Goal: Task Accomplishment & Management: Manage account settings

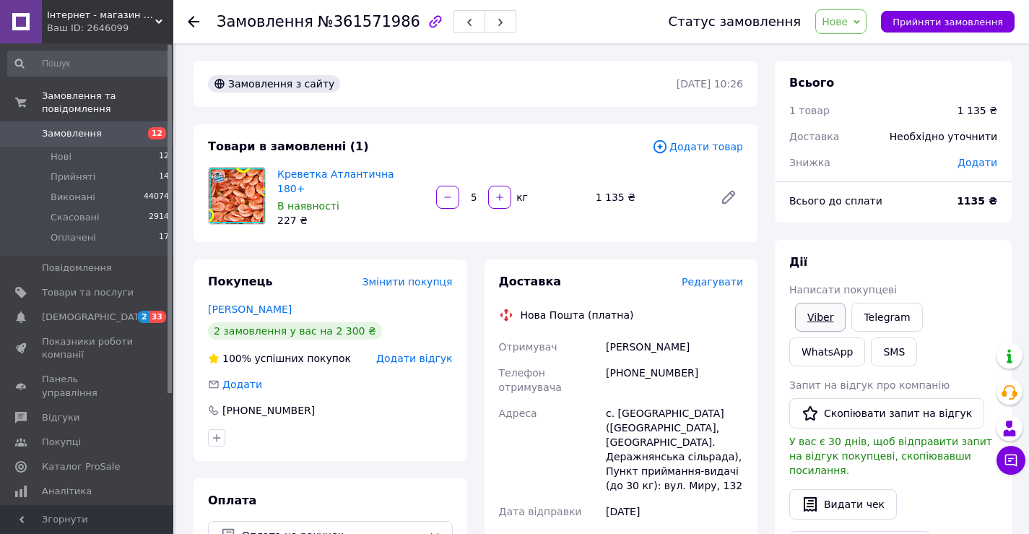
click at [830, 319] on link "Viber" at bounding box center [820, 317] width 51 height 29
click at [910, 232] on div "Всього 1 товар 1 135 ₴ Доставка Необхідно уточнити Знижка Додати Всього до спла…" at bounding box center [893, 529] width 237 height 936
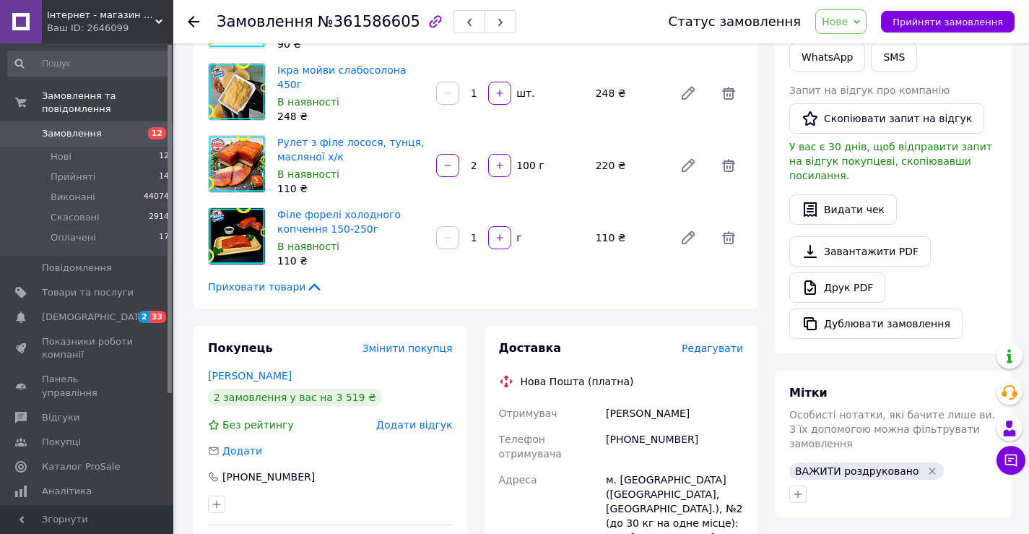
scroll to position [361, 0]
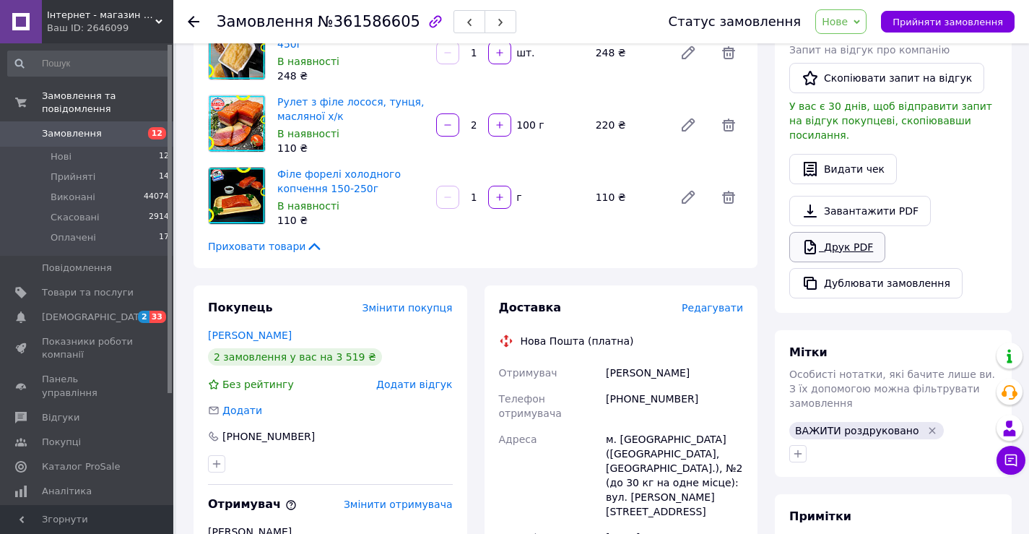
click at [838, 232] on link "Друк PDF" at bounding box center [837, 247] width 96 height 30
click at [840, 20] on span "Нове" at bounding box center [835, 22] width 26 height 12
click at [848, 51] on li "Прийнято" at bounding box center [849, 51] width 66 height 22
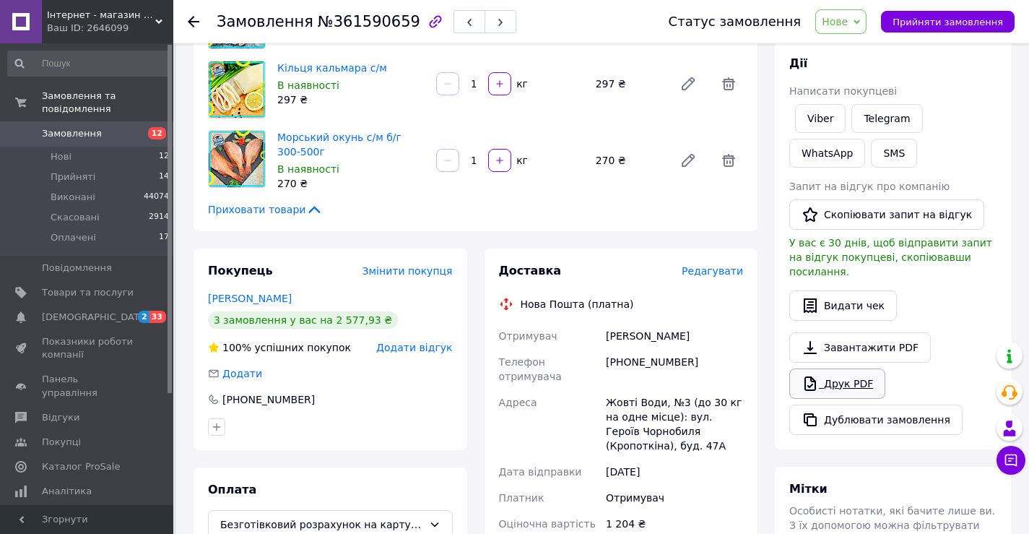
scroll to position [217, 0]
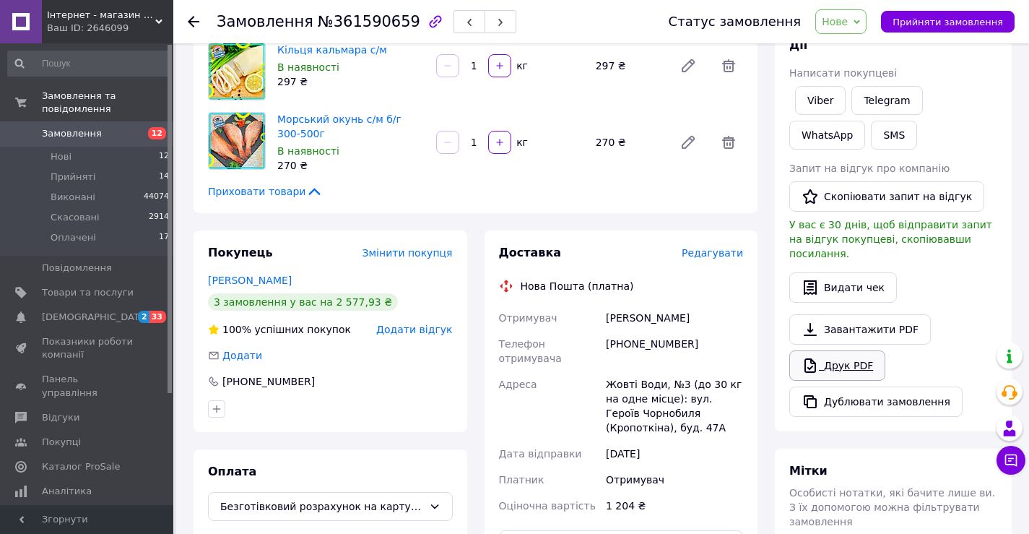
click at [840, 352] on link "Друк PDF" at bounding box center [837, 365] width 96 height 30
drag, startPoint x: 858, startPoint y: 19, endPoint x: 860, endPoint y: 35, distance: 16.0
click at [848, 20] on span "Нове" at bounding box center [835, 22] width 26 height 12
click at [862, 48] on li "Прийнято" at bounding box center [849, 51] width 66 height 22
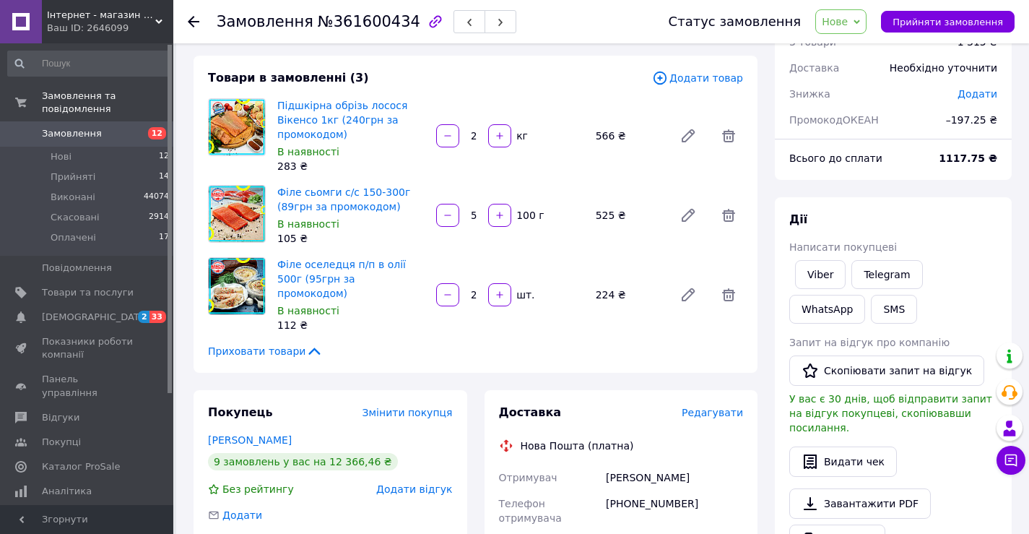
scroll to position [217, 0]
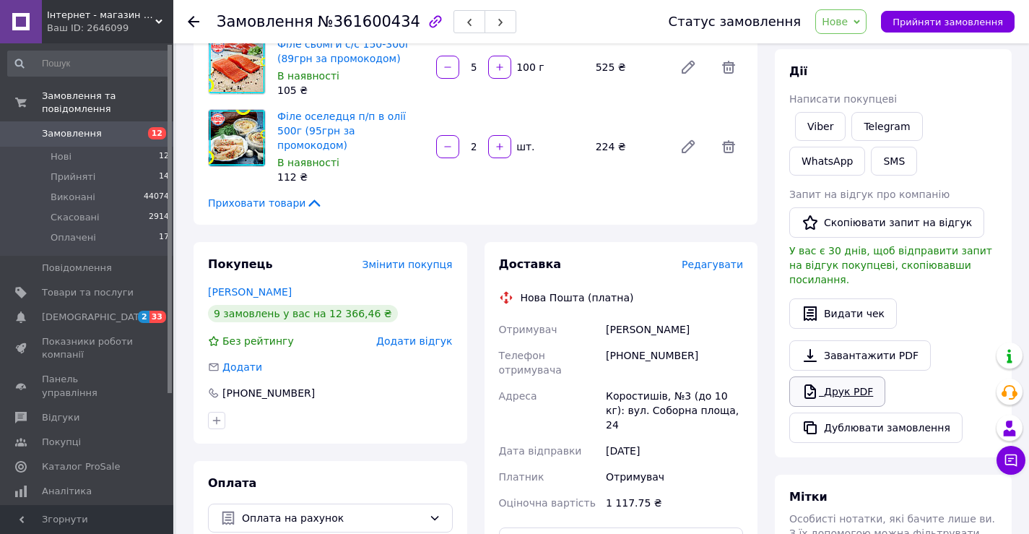
click at [841, 376] on link "Друк PDF" at bounding box center [837, 391] width 96 height 30
click at [848, 17] on span "Нове" at bounding box center [835, 22] width 26 height 12
drag, startPoint x: 860, startPoint y: 48, endPoint x: 697, endPoint y: 71, distance: 164.1
click at [860, 49] on li "Прийнято" at bounding box center [849, 51] width 66 height 22
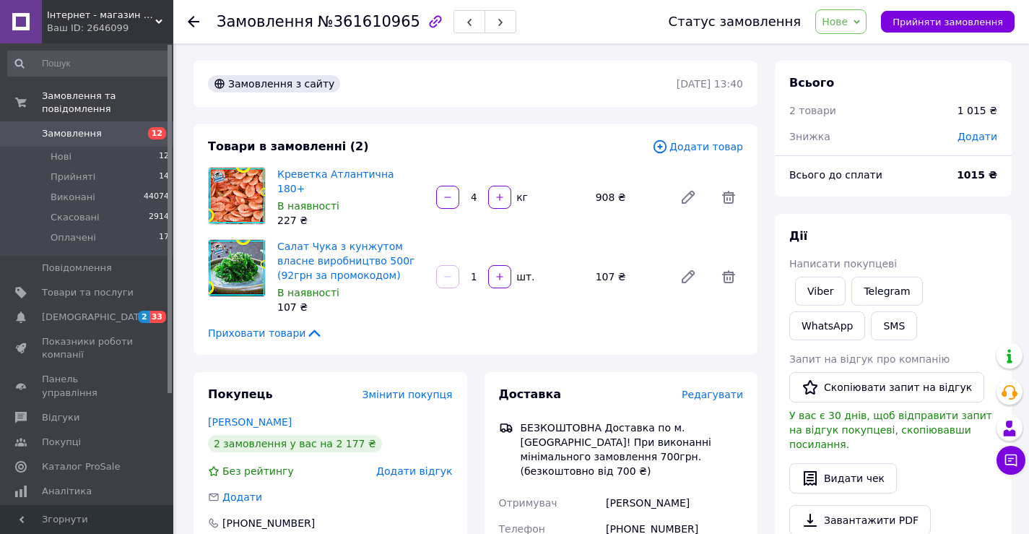
click at [848, 18] on span "Нове" at bounding box center [835, 22] width 26 height 12
click at [865, 93] on li "Скасовано" at bounding box center [849, 94] width 66 height 22
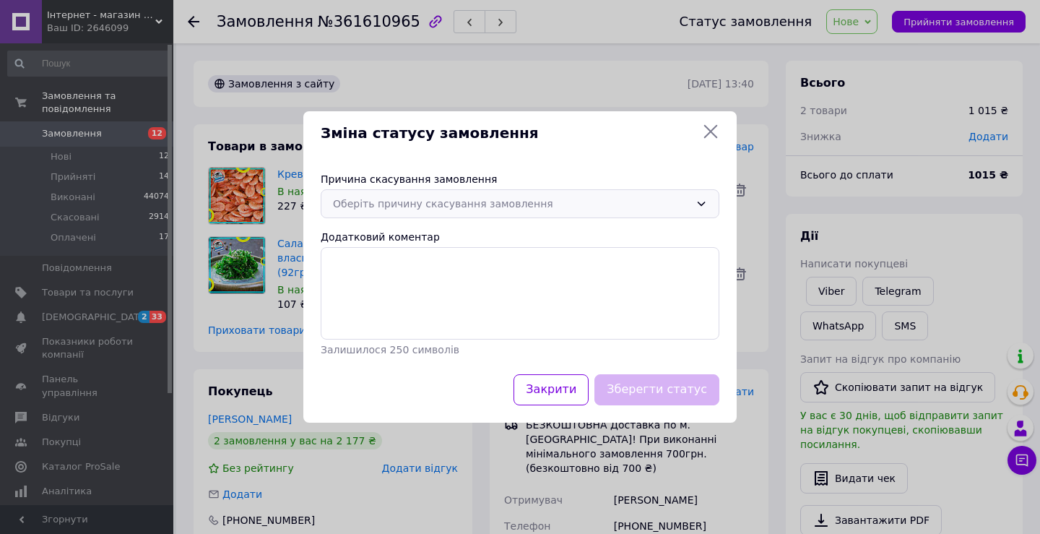
drag, startPoint x: 391, startPoint y: 205, endPoint x: 391, endPoint y: 215, distance: 10.1
click at [391, 207] on div "Оберіть причину скасування замовлення" at bounding box center [511, 204] width 357 height 16
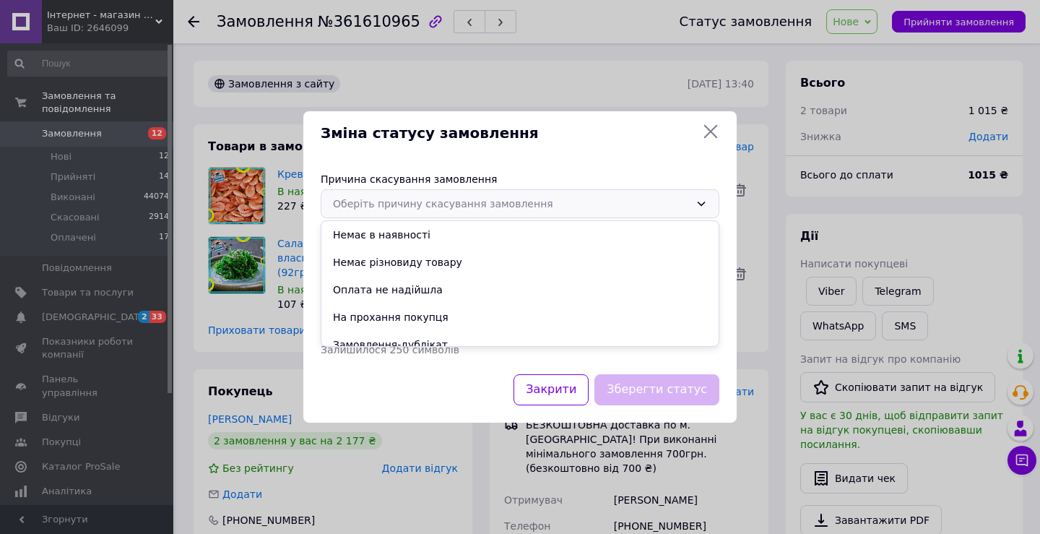
click at [397, 295] on li "Оплата не надійшла" at bounding box center [519, 289] width 397 height 27
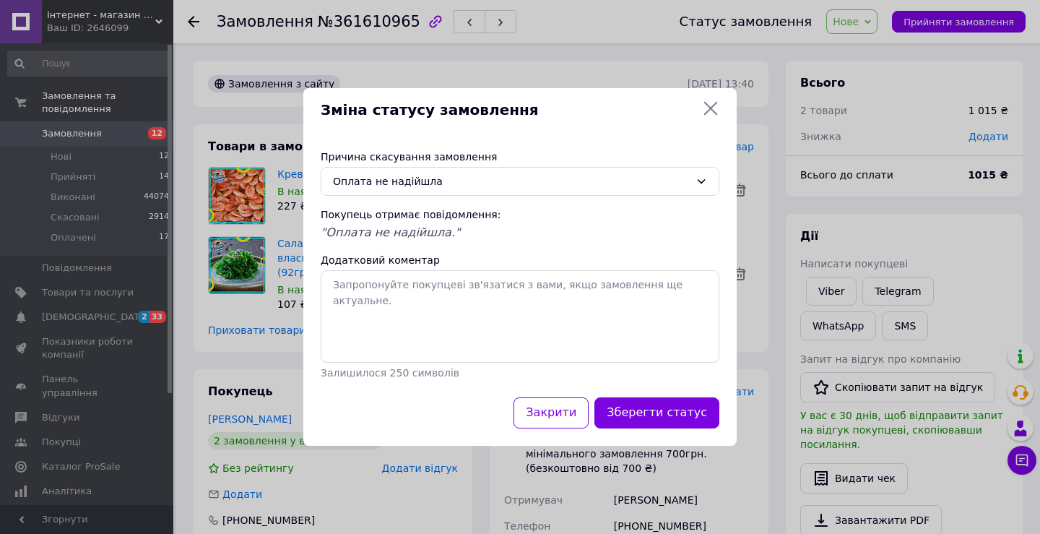
click at [659, 412] on button "Зберегти статус" at bounding box center [656, 412] width 125 height 31
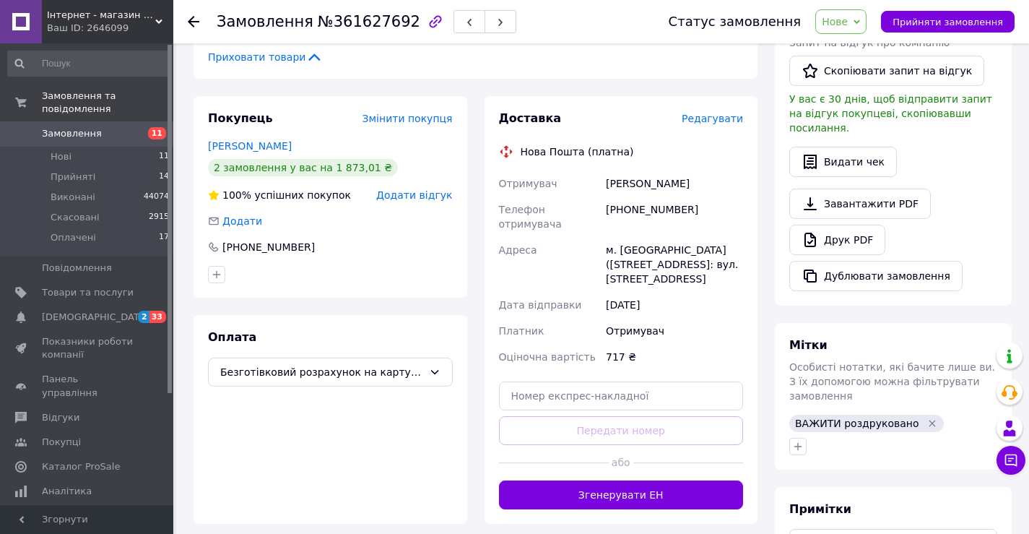
scroll to position [361, 0]
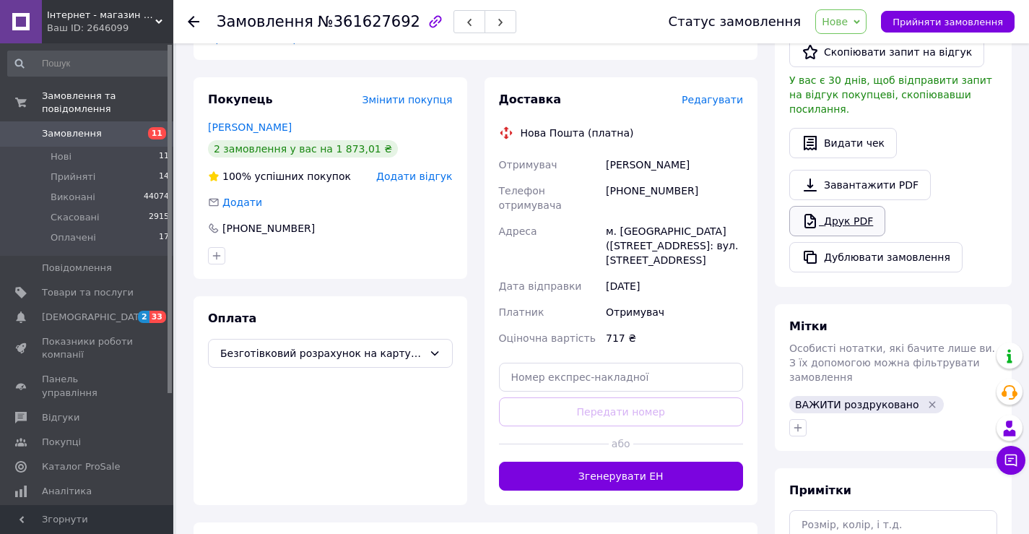
click at [833, 206] on link "Друк PDF" at bounding box center [837, 221] width 96 height 30
click at [848, 22] on span "Нове" at bounding box center [835, 22] width 26 height 12
drag, startPoint x: 861, startPoint y: 53, endPoint x: 802, endPoint y: 60, distance: 59.6
click at [859, 53] on li "Прийнято" at bounding box center [849, 51] width 66 height 22
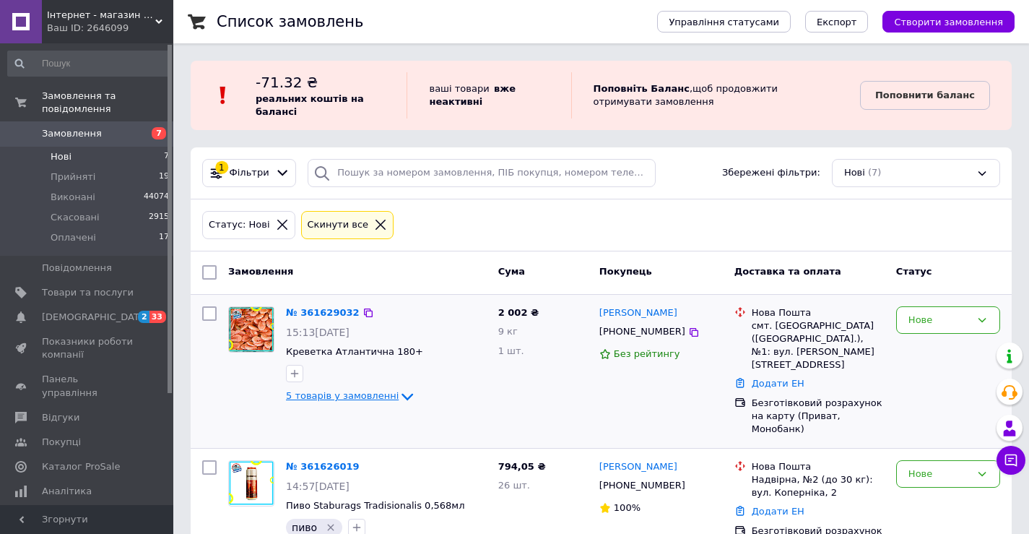
click at [399, 394] on icon at bounding box center [407, 396] width 17 height 17
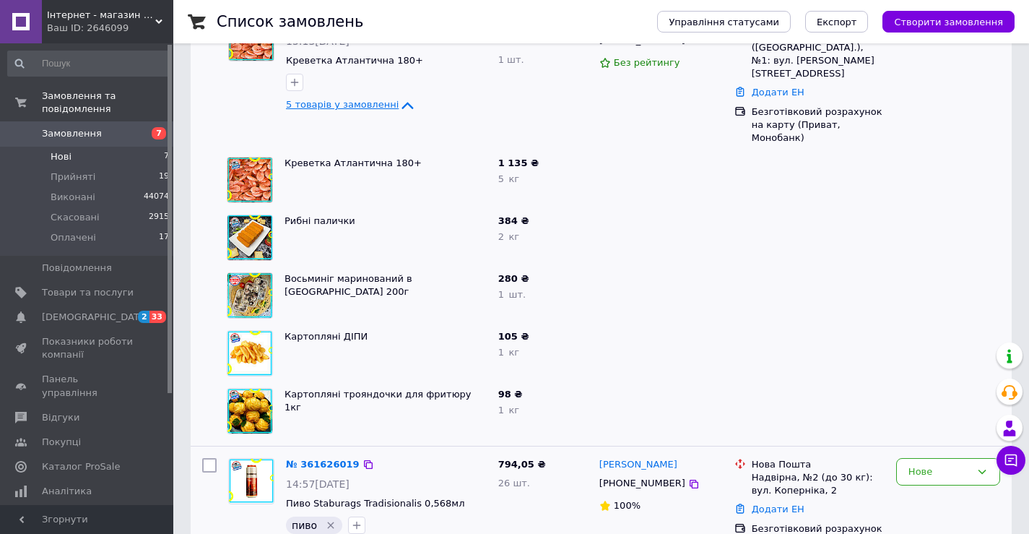
scroll to position [505, 0]
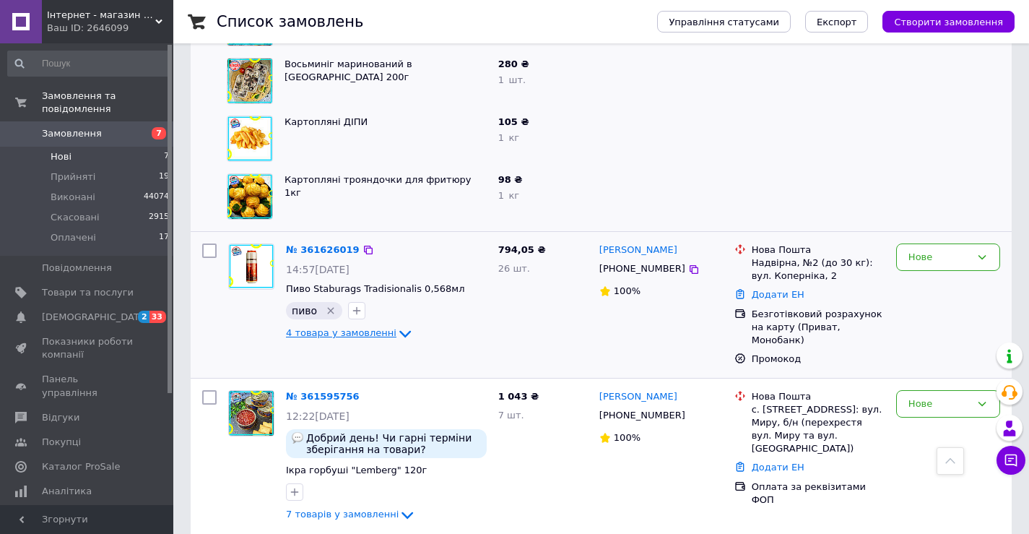
click at [359, 328] on span "4 товара у замовленні" at bounding box center [341, 333] width 110 height 11
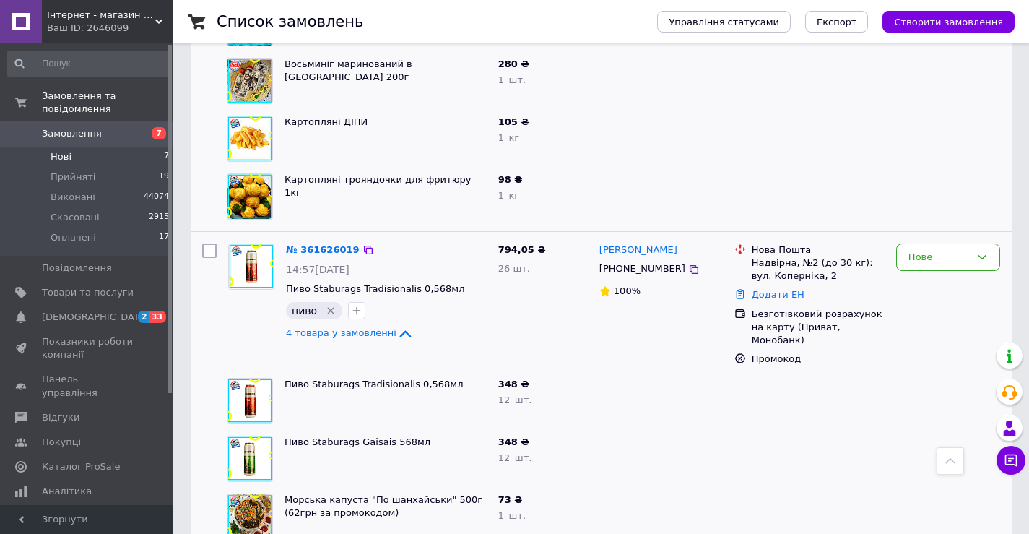
click at [359, 328] on span "4 товара у замовленні" at bounding box center [341, 333] width 110 height 11
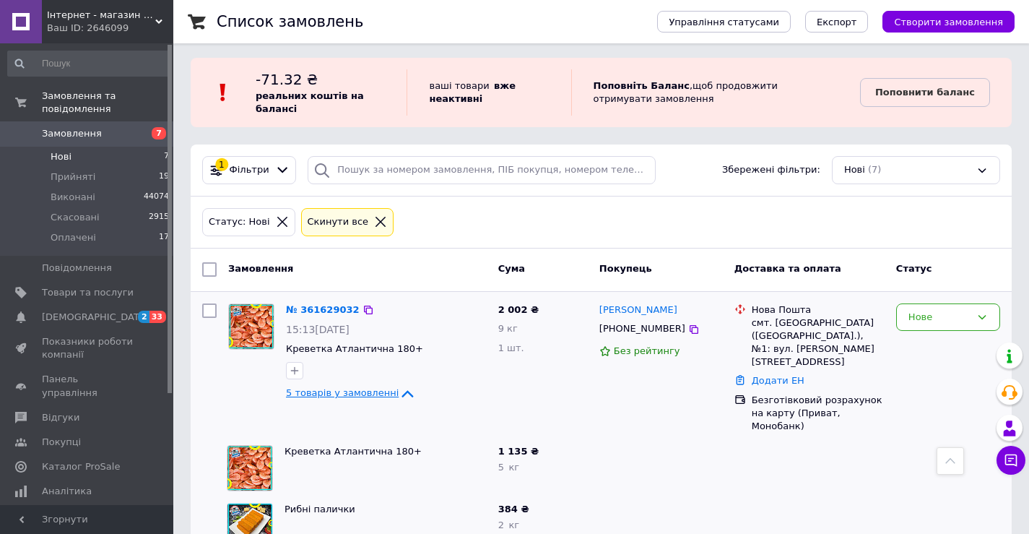
scroll to position [0, 0]
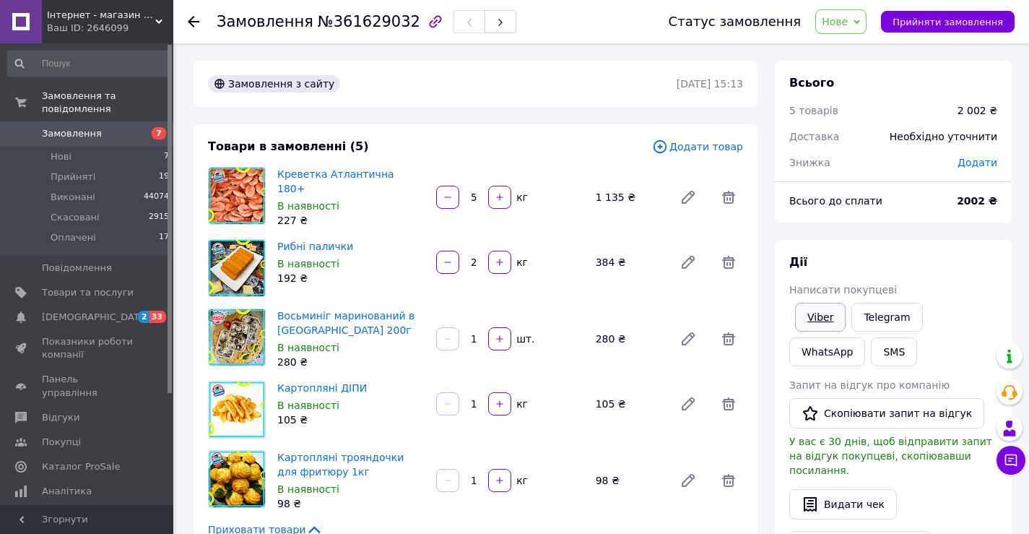
click at [824, 321] on link "Viber" at bounding box center [820, 317] width 51 height 29
drag, startPoint x: 941, startPoint y: 213, endPoint x: 930, endPoint y: 136, distance: 77.3
click at [939, 204] on div "Всього до сплати" at bounding box center [865, 201] width 168 height 32
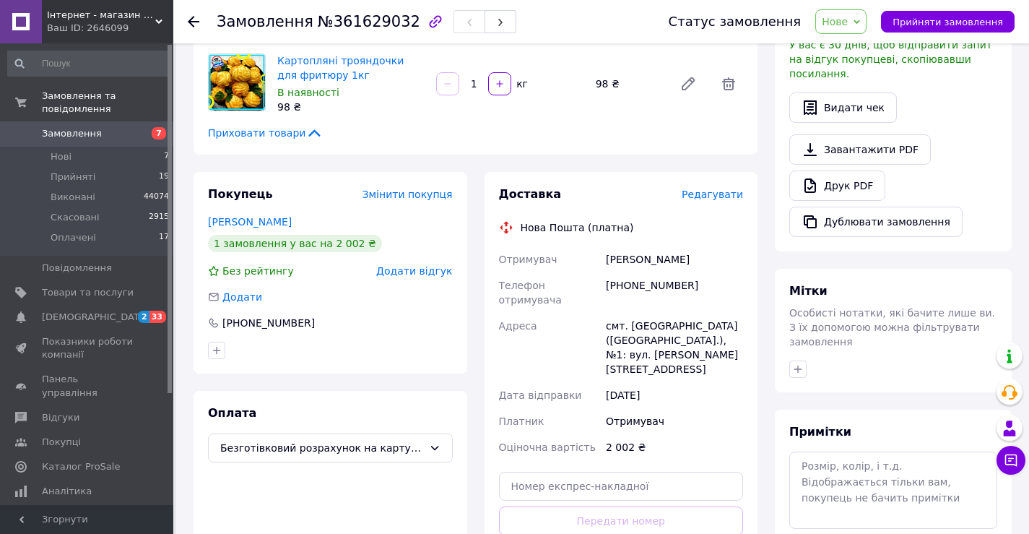
scroll to position [433, 0]
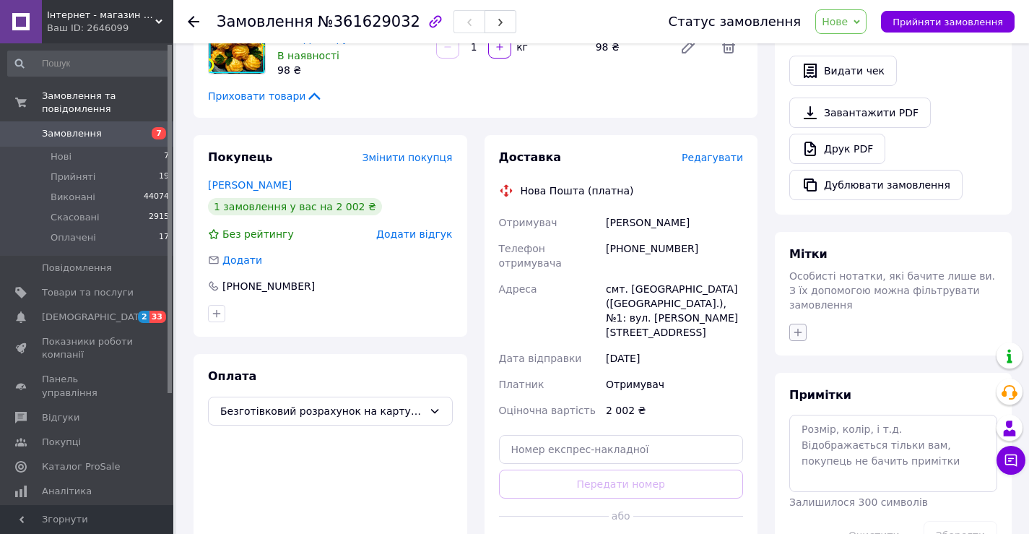
click at [801, 326] on icon "button" at bounding box center [798, 332] width 12 height 12
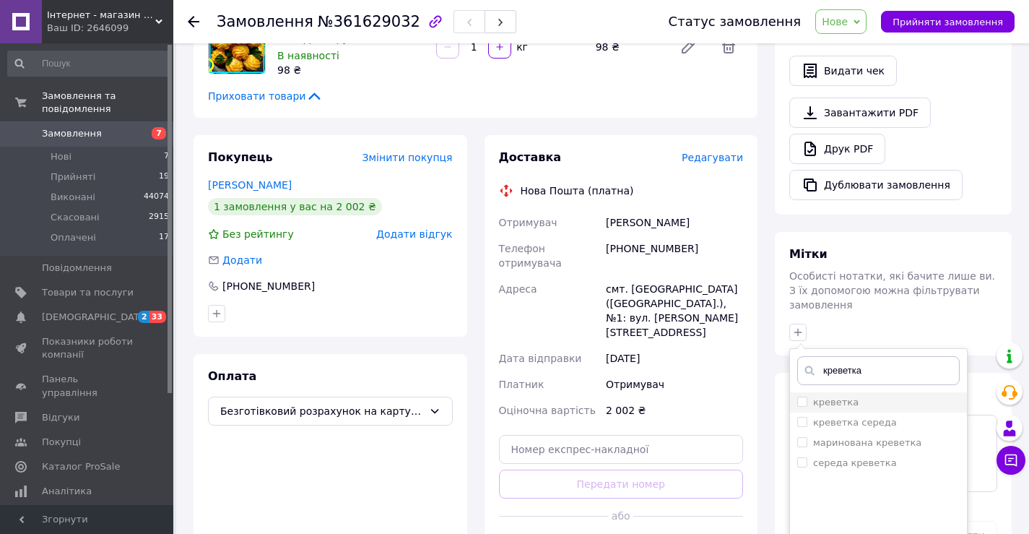
type input "креветка"
click at [848, 396] on label "креветка" at bounding box center [835, 401] width 45 height 11
checkbox input "true"
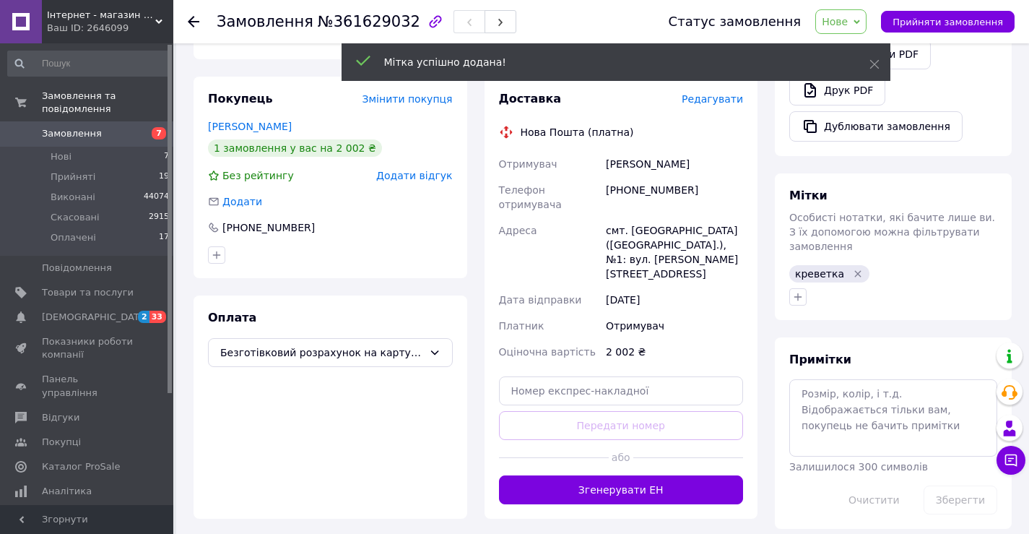
scroll to position [505, 0]
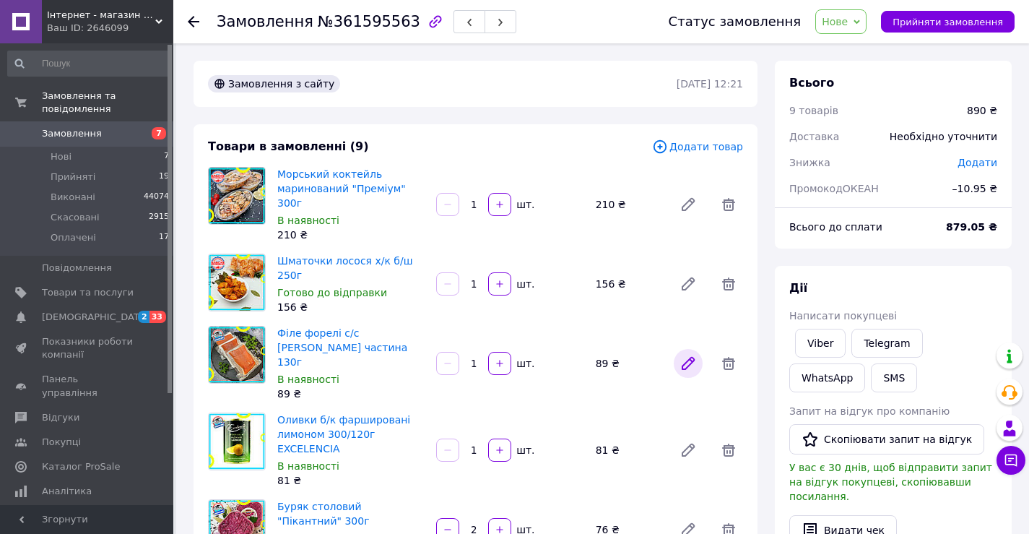
scroll to position [72, 0]
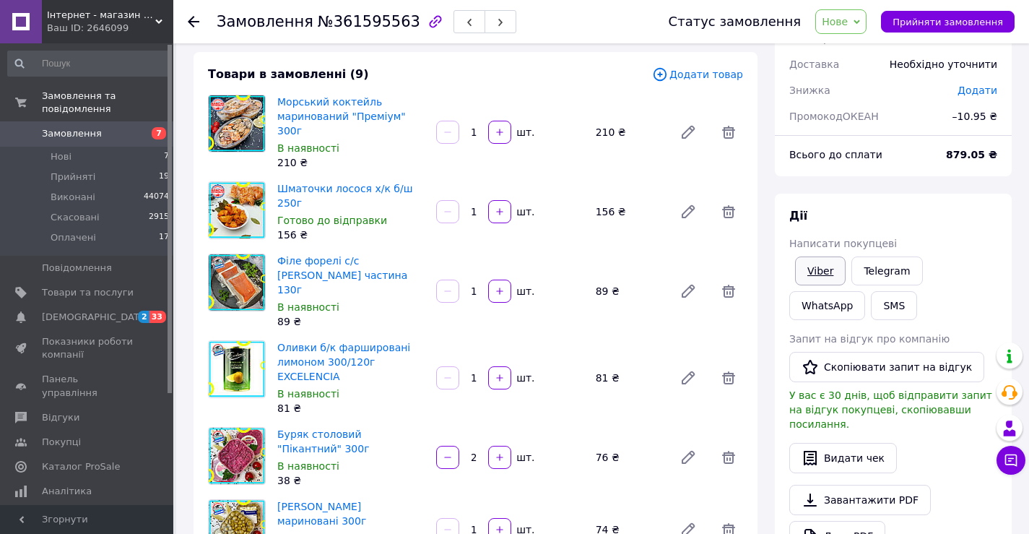
click at [823, 271] on link "Viber" at bounding box center [820, 270] width 51 height 29
click at [930, 200] on div "[PERSON_NAME] покупцеві Viber Telegram WhatsApp SMS Запит на відгук про компані…" at bounding box center [893, 398] width 237 height 408
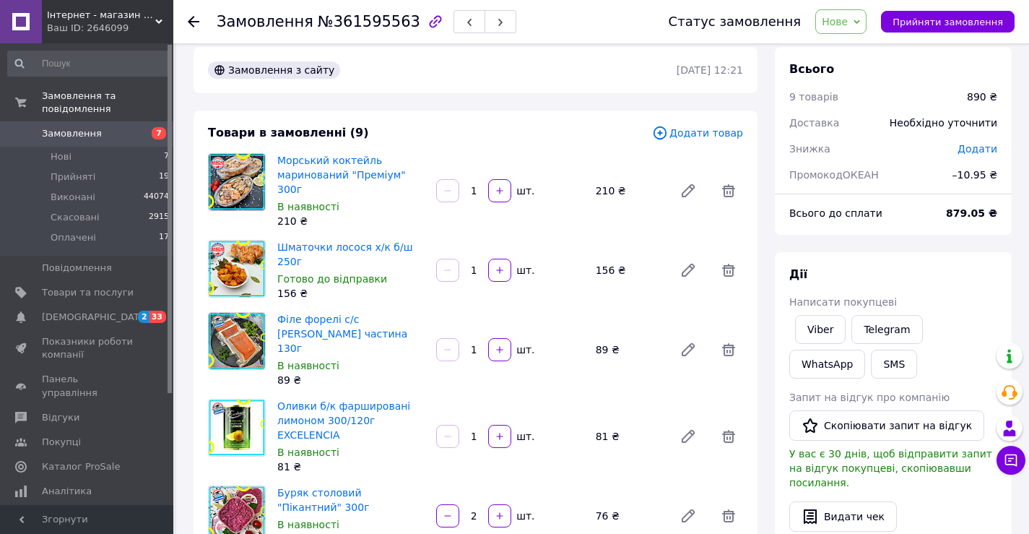
scroll to position [0, 0]
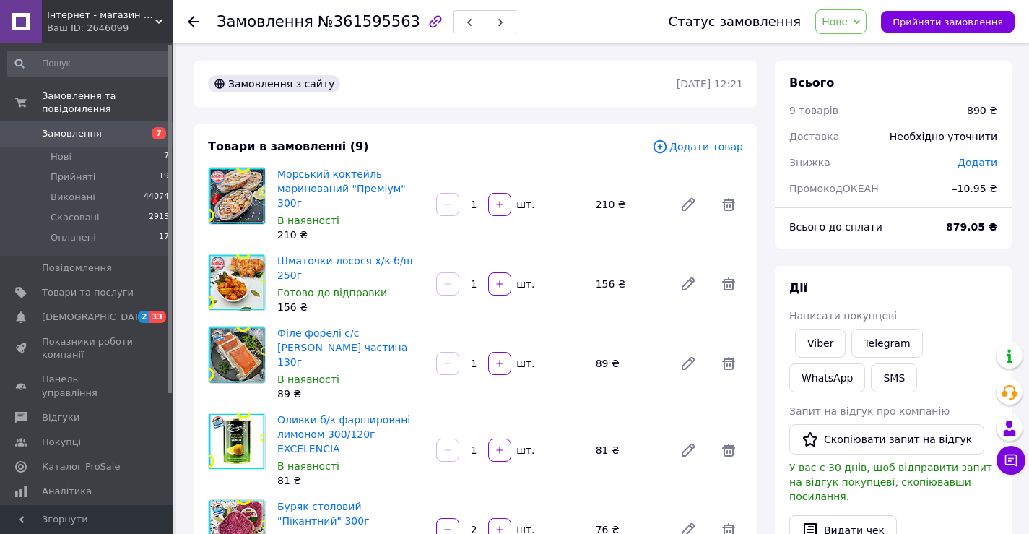
click at [844, 17] on span "Нове" at bounding box center [835, 22] width 26 height 12
click at [853, 48] on li "Прийнято" at bounding box center [849, 51] width 66 height 22
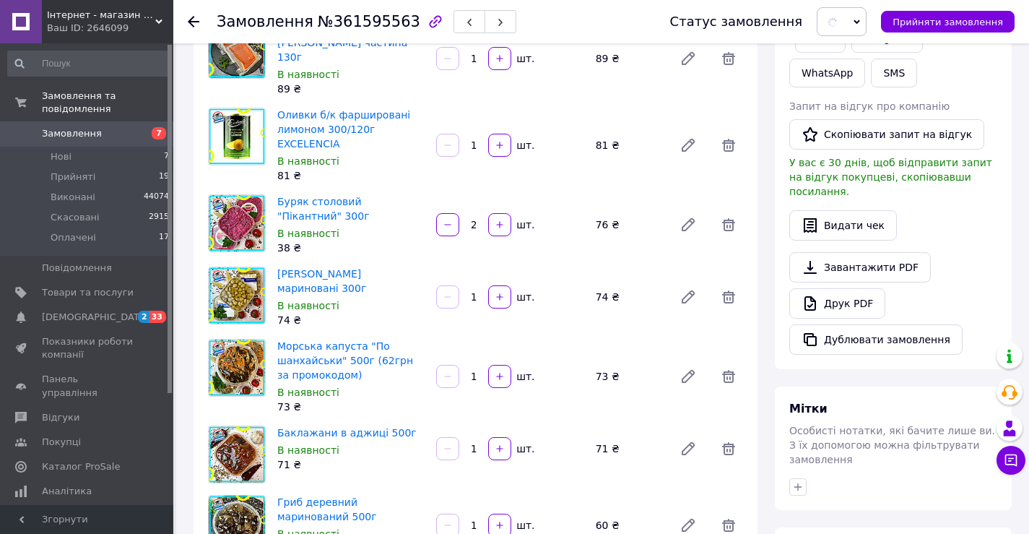
scroll to position [433, 0]
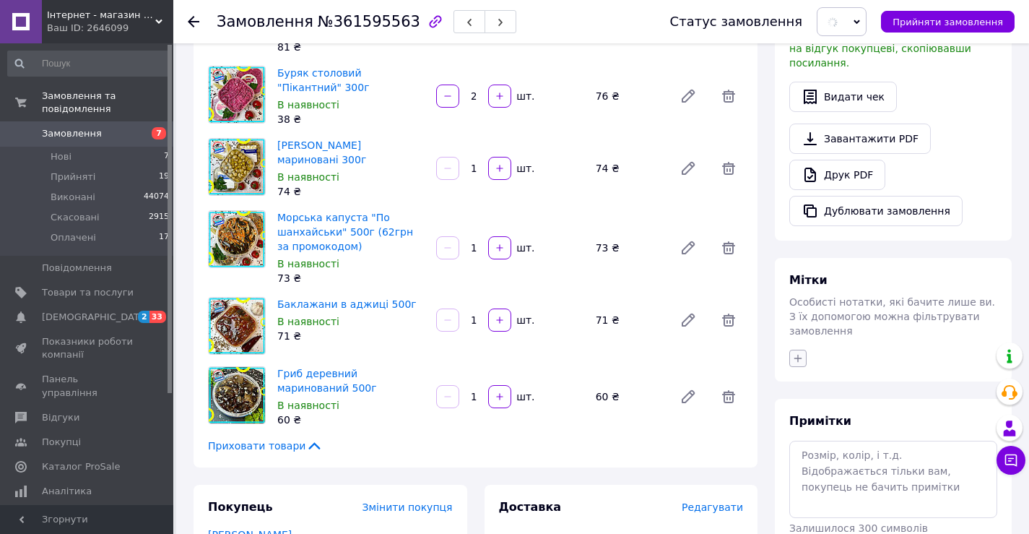
click at [794, 349] on button "button" at bounding box center [797, 357] width 17 height 17
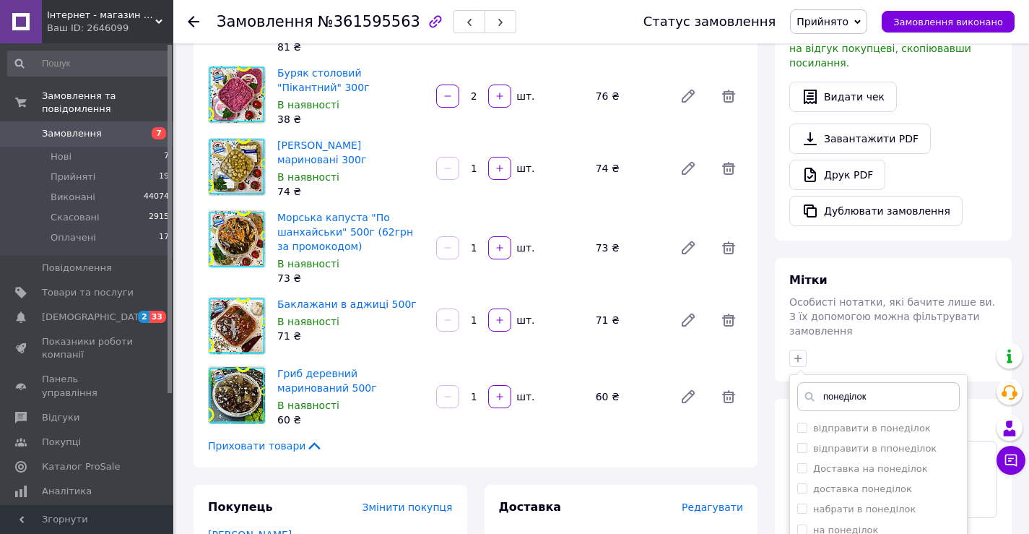
scroll to position [866, 0]
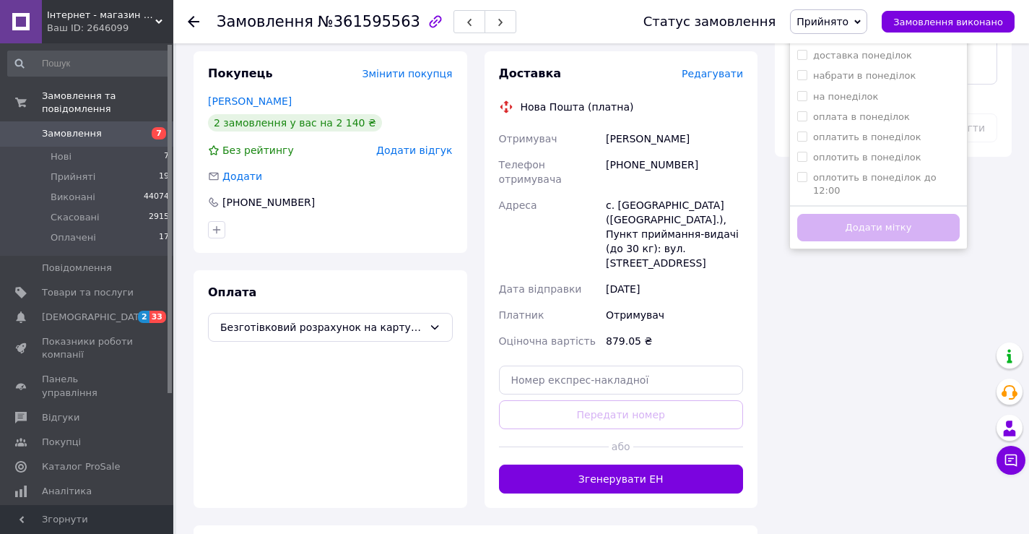
type input "понеділок"
click at [827, 206] on label "понеділок" at bounding box center [838, 211] width 51 height 11
checkbox input "true"
click at [839, 214] on button "Додати мітку" at bounding box center [878, 228] width 162 height 28
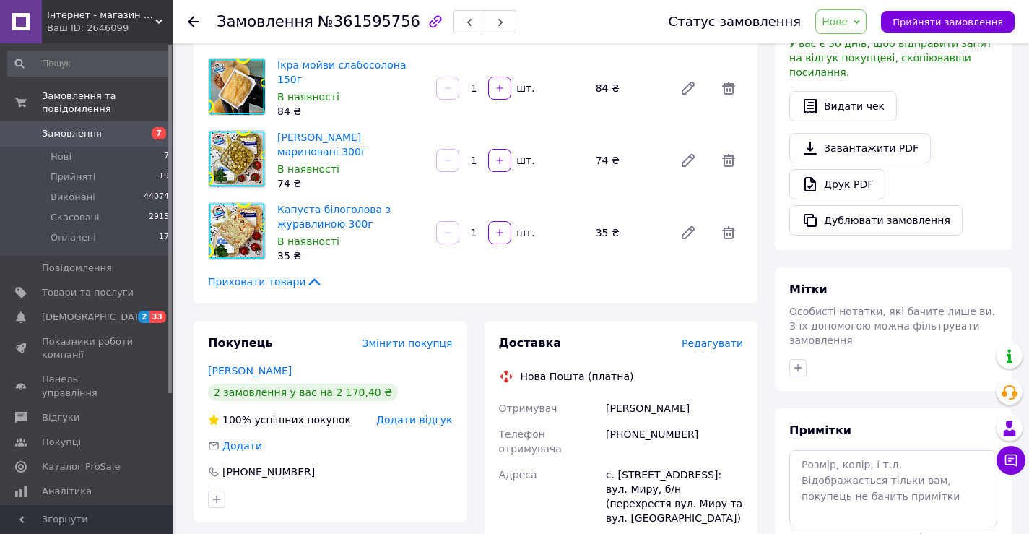
scroll to position [217, 0]
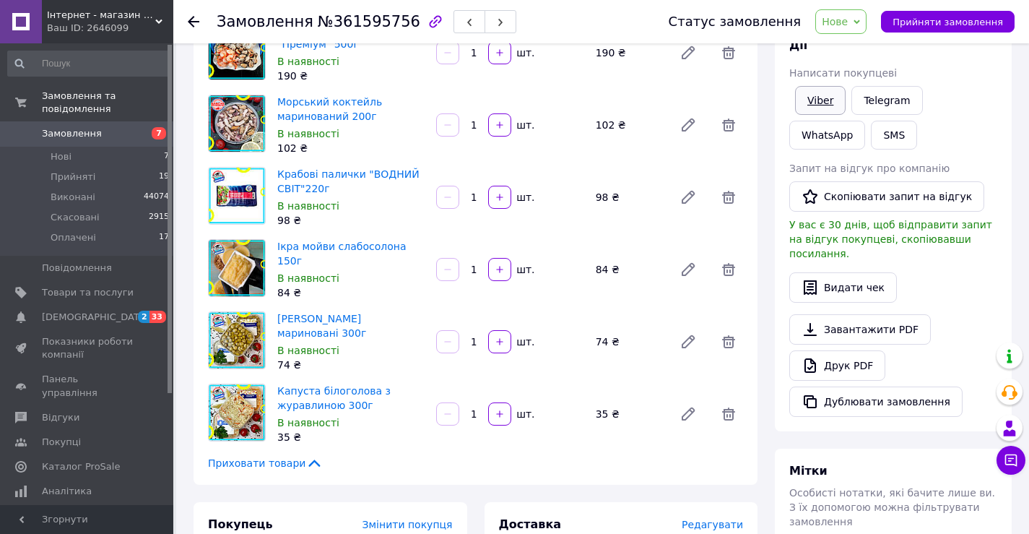
click at [814, 100] on link "Viber" at bounding box center [820, 100] width 51 height 29
click at [986, 314] on div "Завантажити PDF   Друк PDF   Дублювати замовлення" at bounding box center [893, 365] width 208 height 103
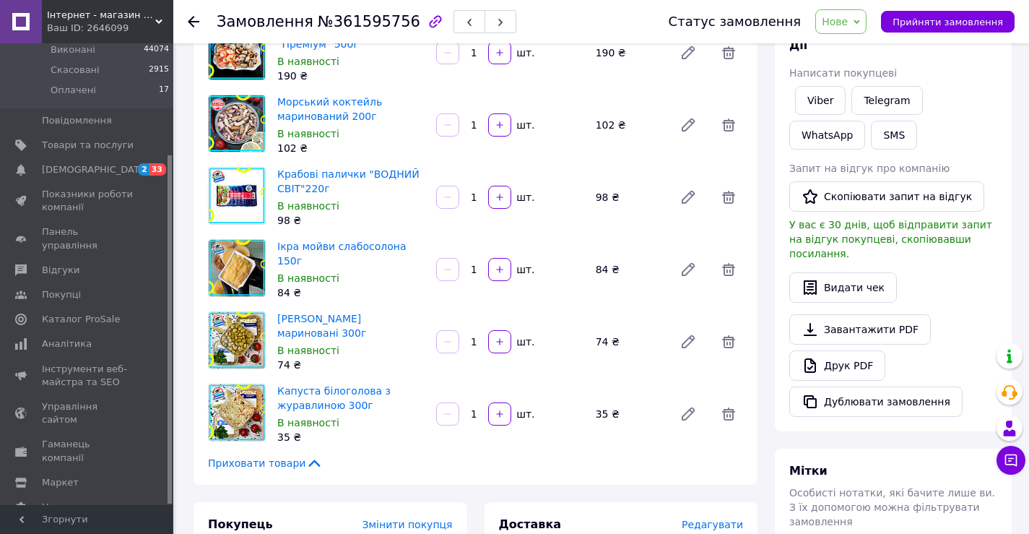
scroll to position [578, 0]
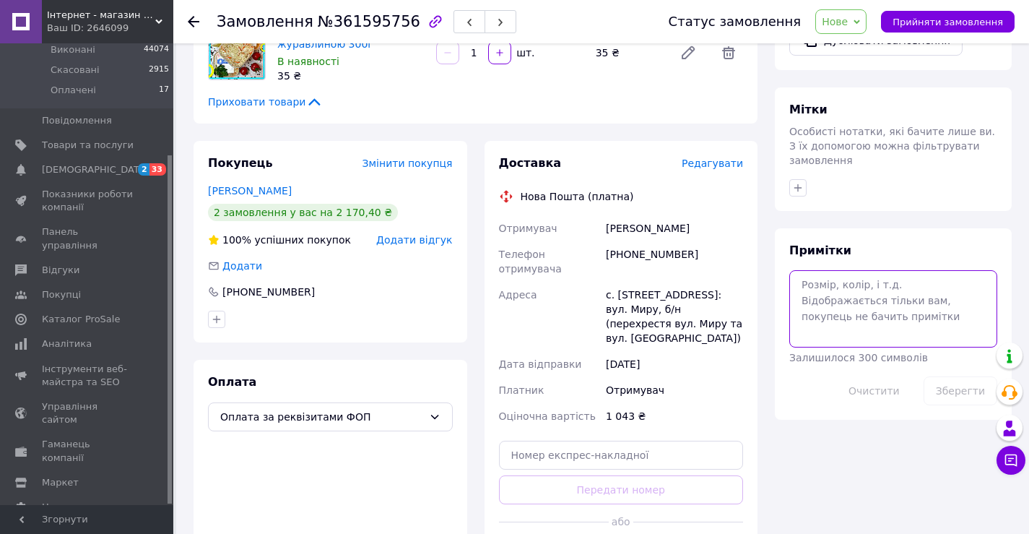
click at [865, 270] on textarea at bounding box center [893, 308] width 208 height 77
paste textarea "0502230653"
type textarea "0502230653"
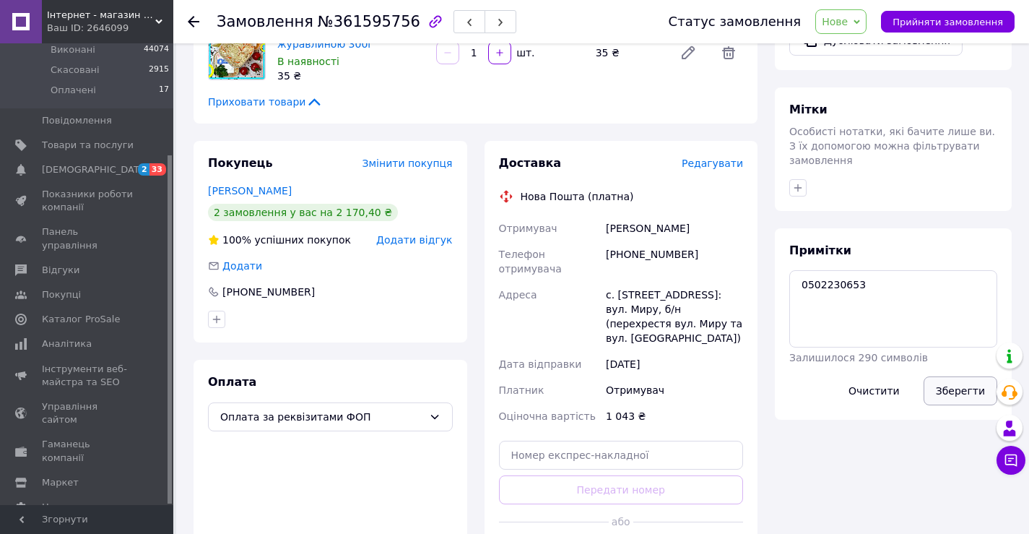
click at [957, 376] on button "Зберегти" at bounding box center [960, 390] width 74 height 29
click at [931, 176] on div at bounding box center [893, 187] width 214 height 23
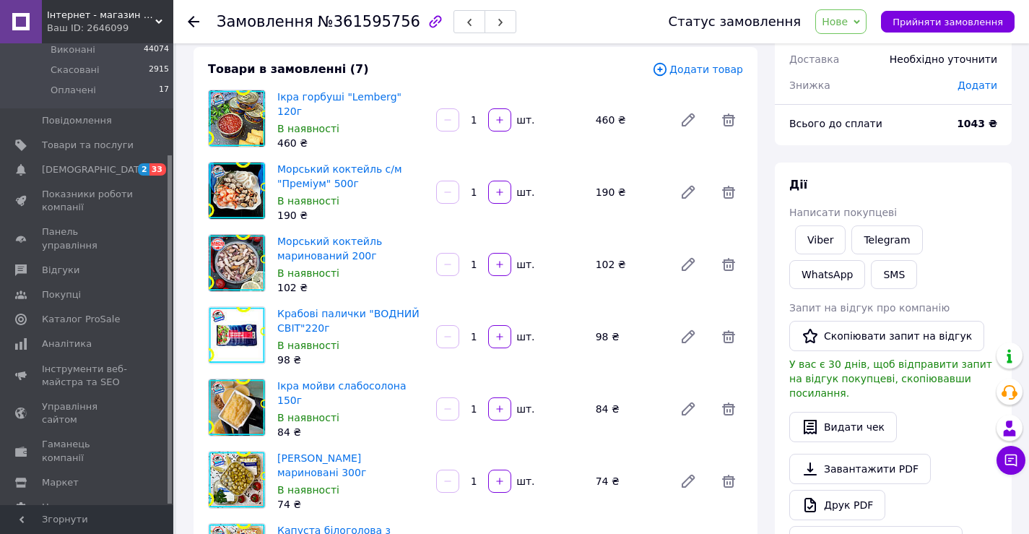
scroll to position [0, 0]
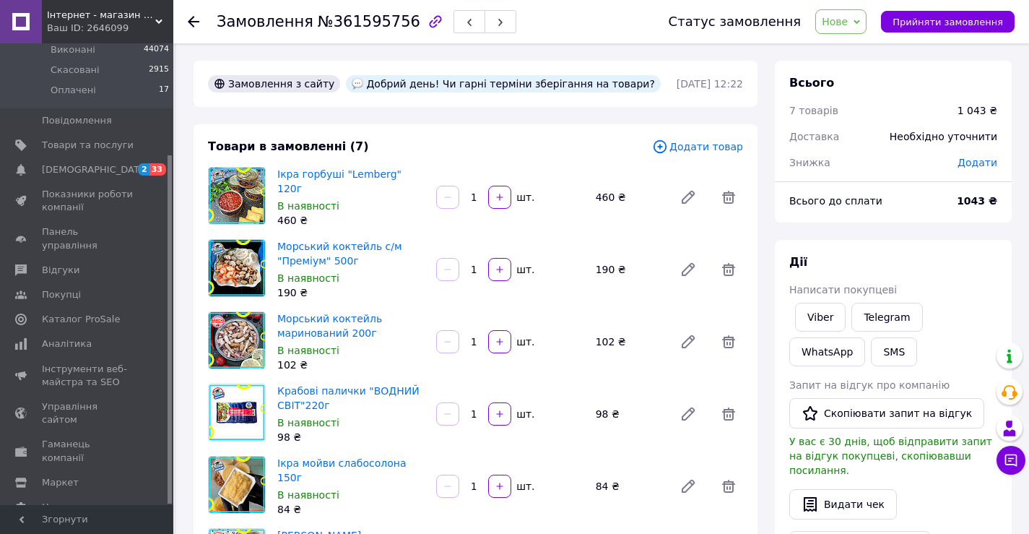
click at [948, 206] on div "Всього до сплати" at bounding box center [865, 201] width 168 height 32
click at [848, 19] on span "Нове" at bounding box center [835, 22] width 26 height 12
click at [855, 51] on li "Прийнято" at bounding box center [849, 51] width 66 height 22
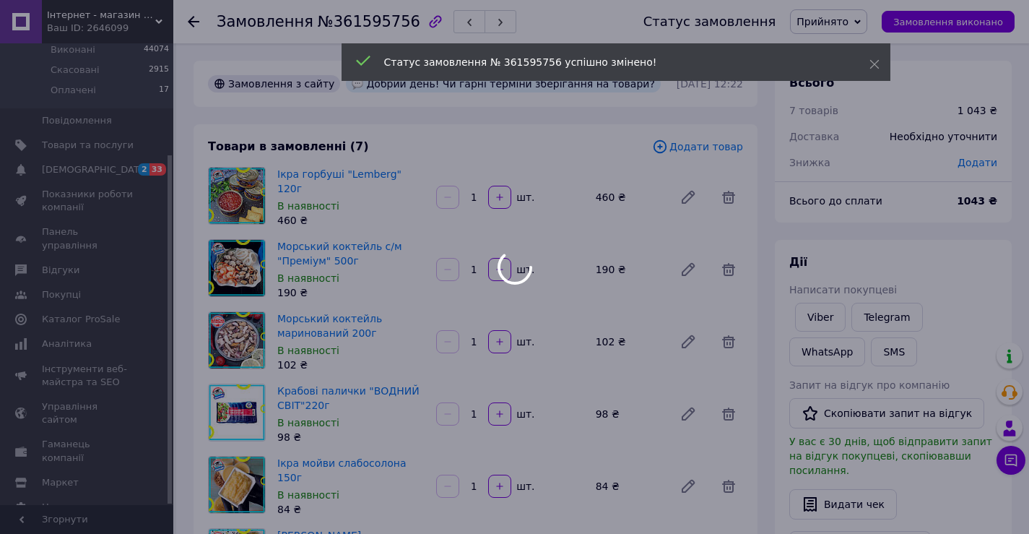
scroll to position [361, 0]
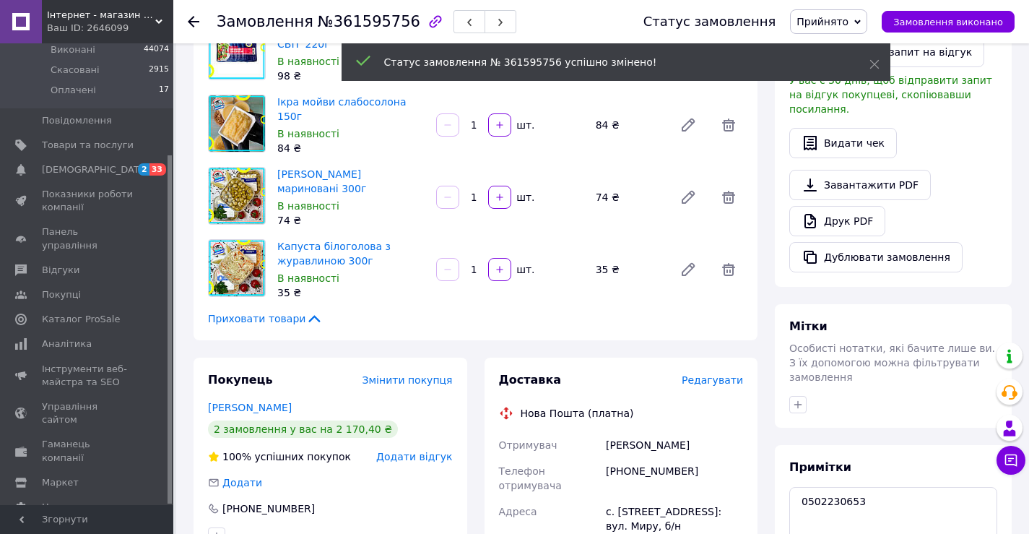
click at [800, 352] on div "Мітки Особисті нотатки, які бачите лише ви. З їх допомогою можна фільтрувати за…" at bounding box center [893, 365] width 237 height 123
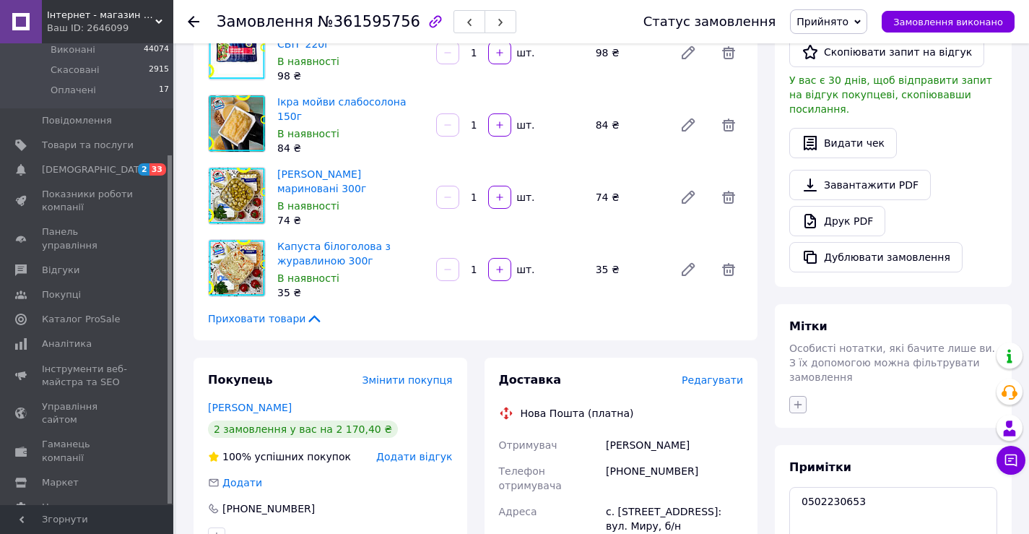
click at [799, 399] on icon "button" at bounding box center [798, 405] width 12 height 12
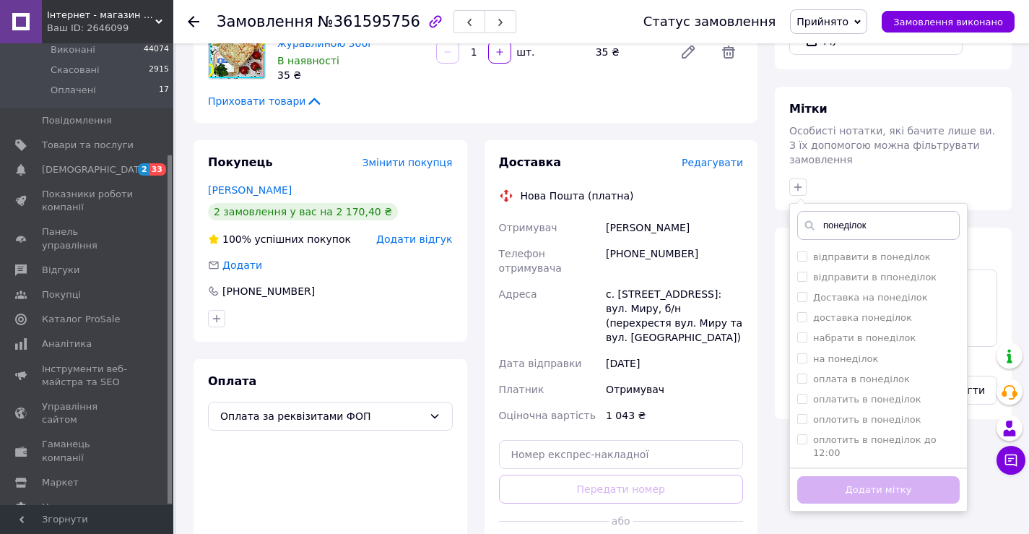
scroll to position [722, 0]
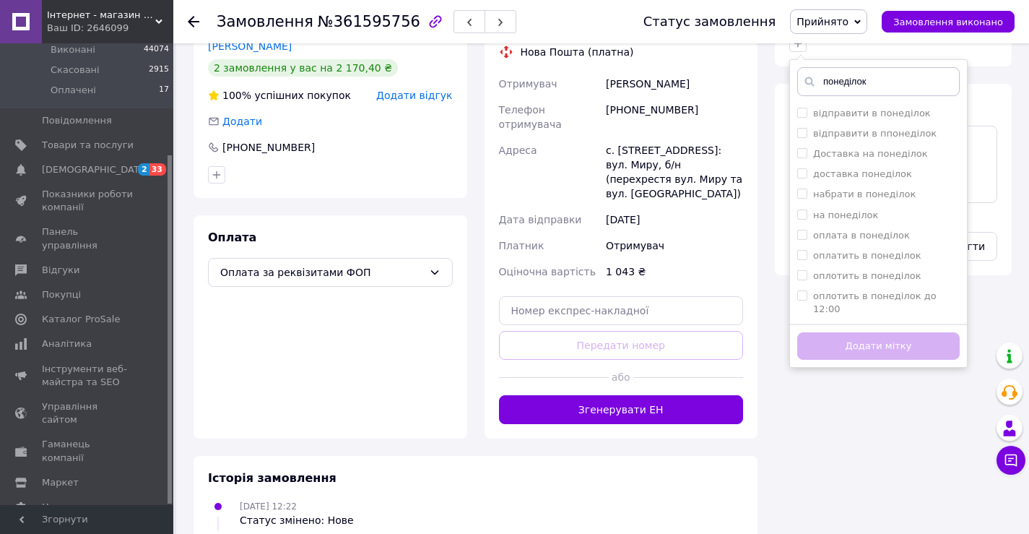
type input "понеділок"
click at [839, 324] on label "понеділок" at bounding box center [838, 329] width 51 height 11
checkbox input "true"
click at [848, 332] on button "Додати мітку" at bounding box center [878, 346] width 162 height 28
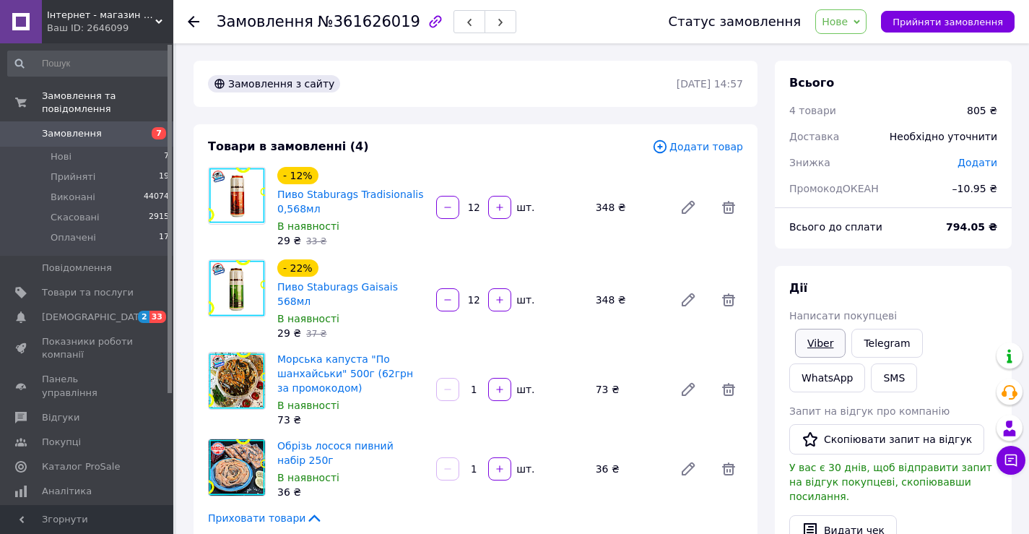
click at [809, 345] on link "Viber" at bounding box center [820, 343] width 51 height 29
click at [848, 19] on span "Нове" at bounding box center [835, 22] width 26 height 12
click at [855, 49] on li "Прийнято" at bounding box center [849, 51] width 66 height 22
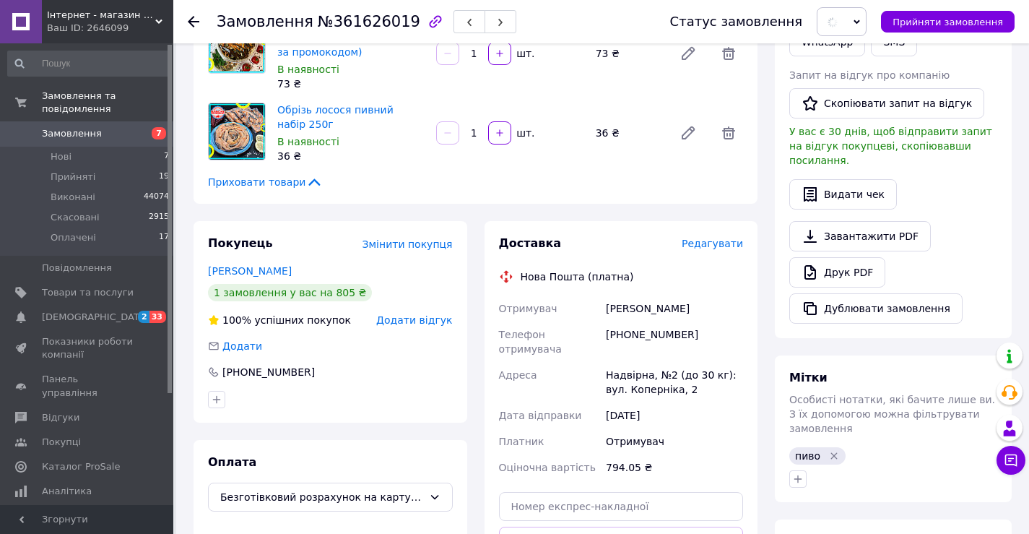
scroll to position [433, 0]
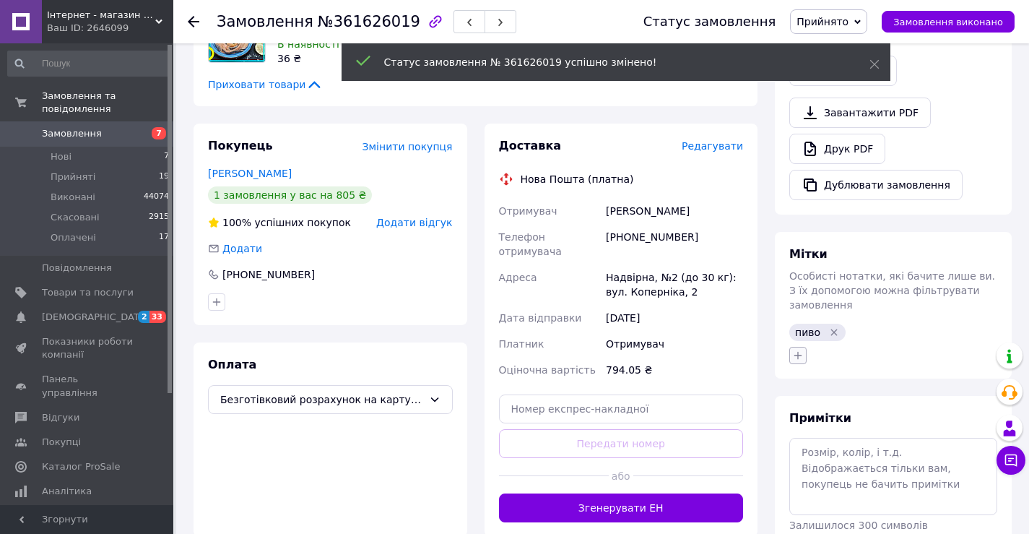
click at [798, 349] on icon "button" at bounding box center [798, 355] width 12 height 12
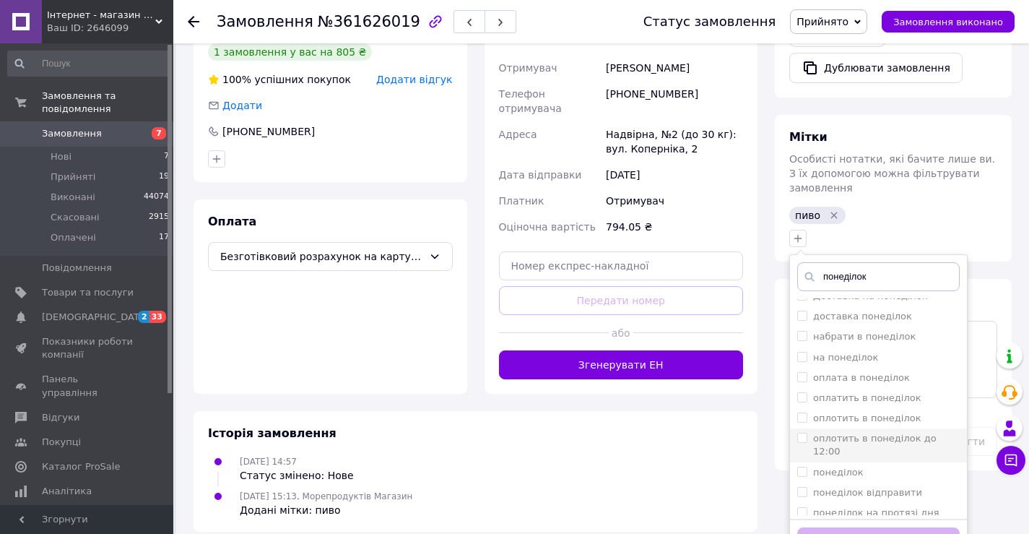
scroll to position [88, 0]
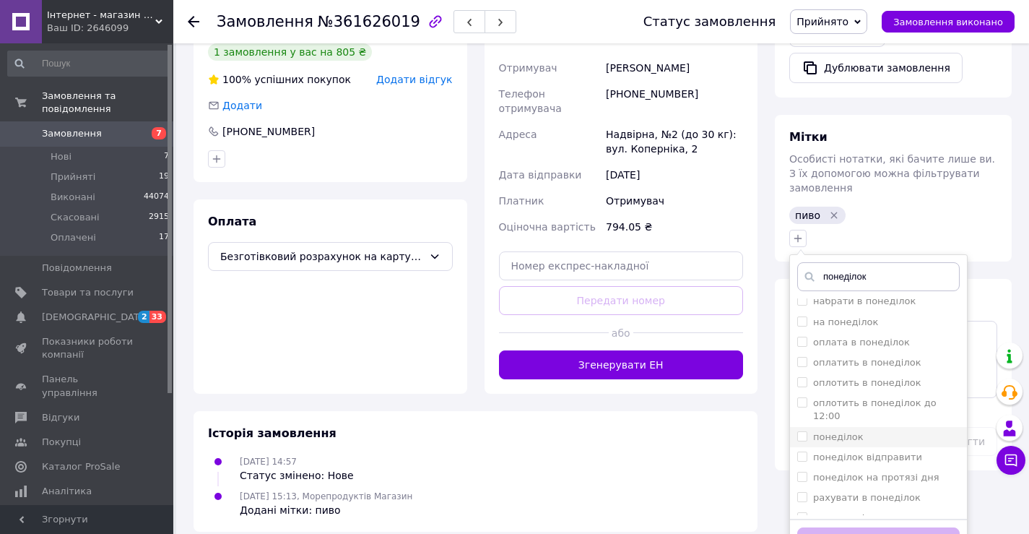
type input "понеділок"
click at [833, 431] on label "понеділок" at bounding box center [838, 436] width 51 height 11
checkbox input "true"
click at [861, 527] on button "Додати мітку" at bounding box center [878, 541] width 162 height 28
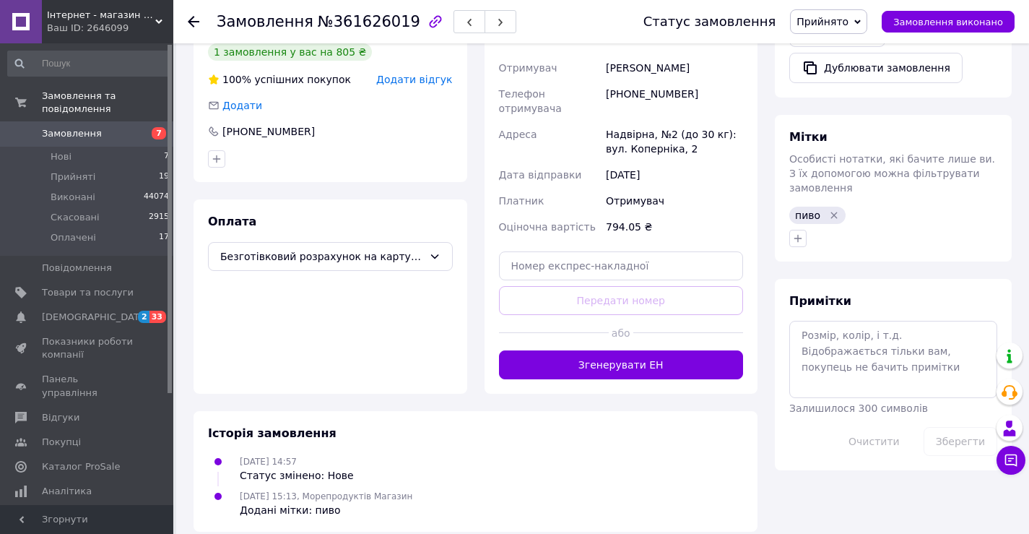
scroll to position [562, 0]
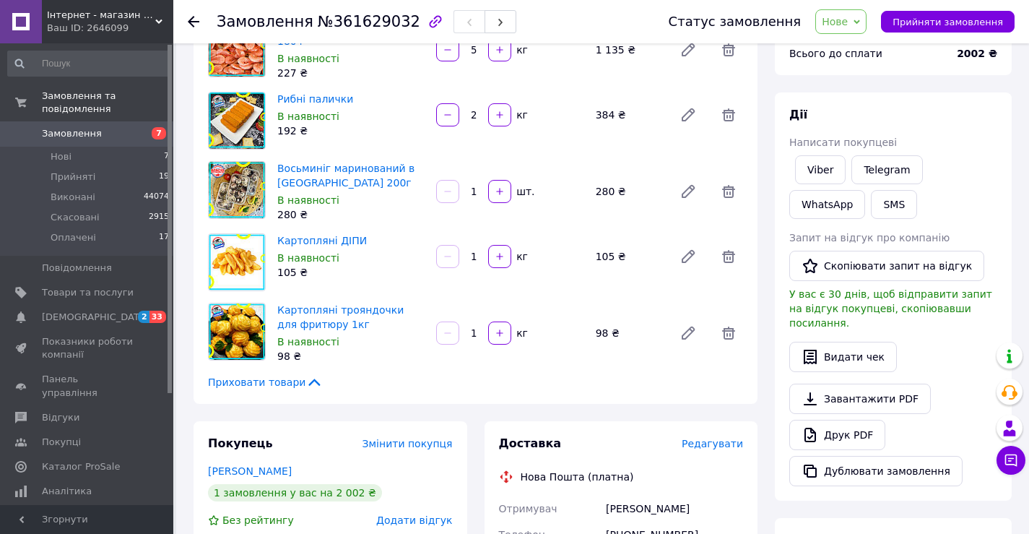
scroll to position [157, 0]
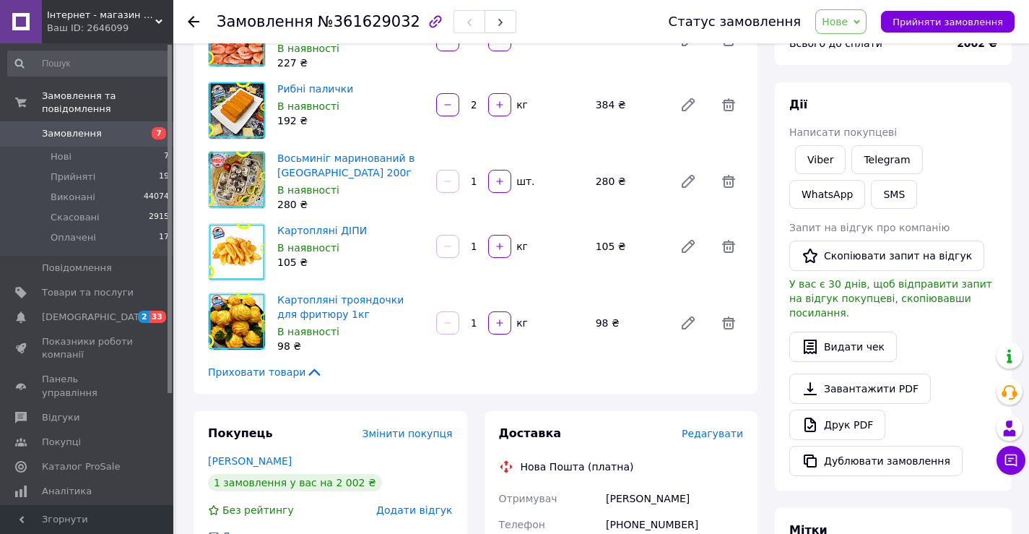
click at [910, 196] on div "Viber Telegram WhatsApp SMS" at bounding box center [893, 176] width 214 height 69
click at [821, 158] on link "Viber" at bounding box center [820, 159] width 51 height 29
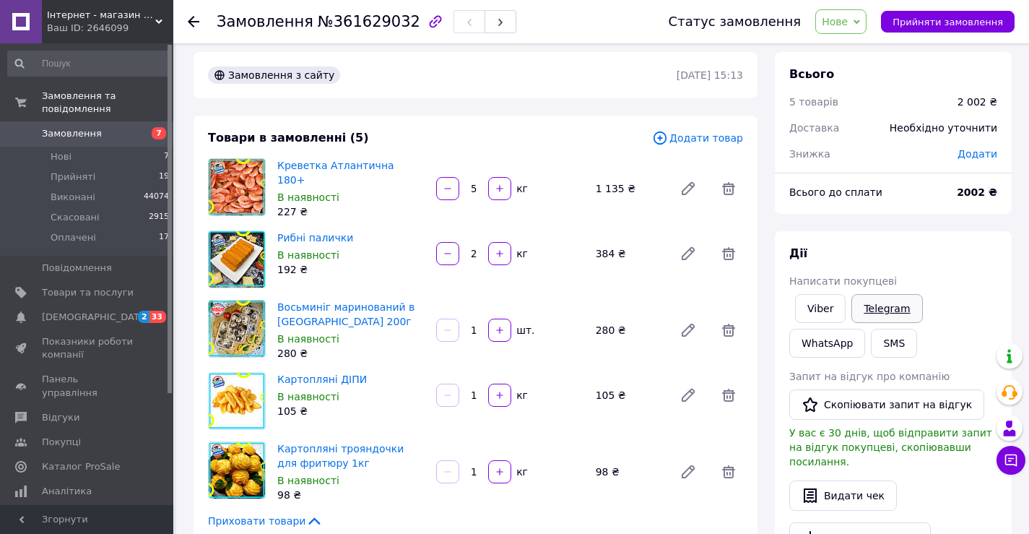
scroll to position [0, 0]
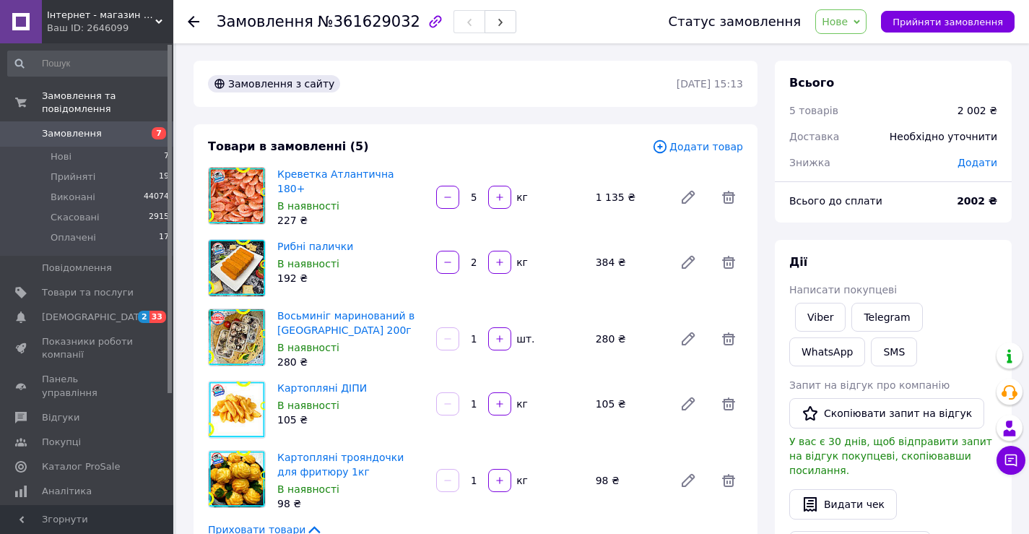
click at [924, 243] on div "[PERSON_NAME] покупцеві Viber Telegram WhatsApp SMS Запит на відгук про компані…" at bounding box center [893, 444] width 237 height 408
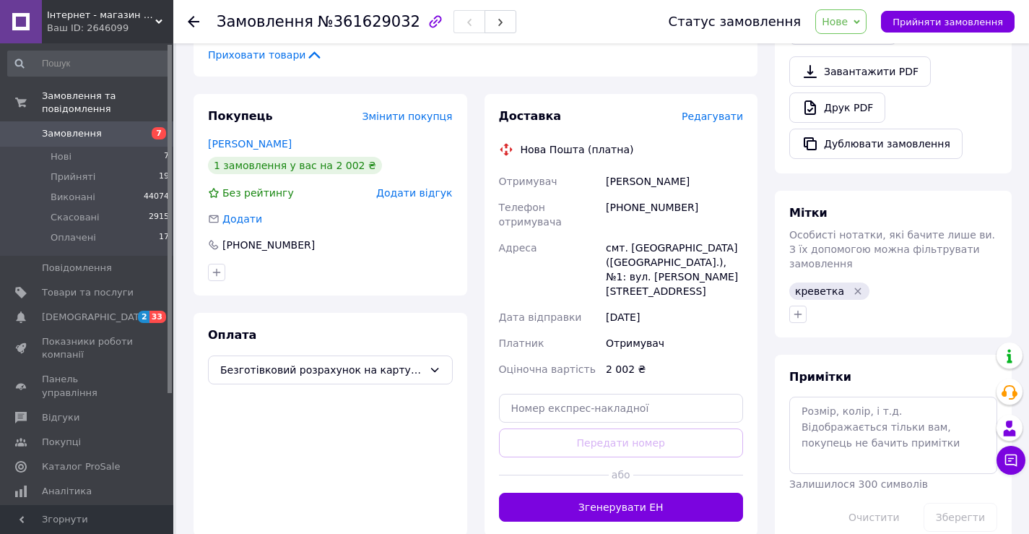
scroll to position [505, 0]
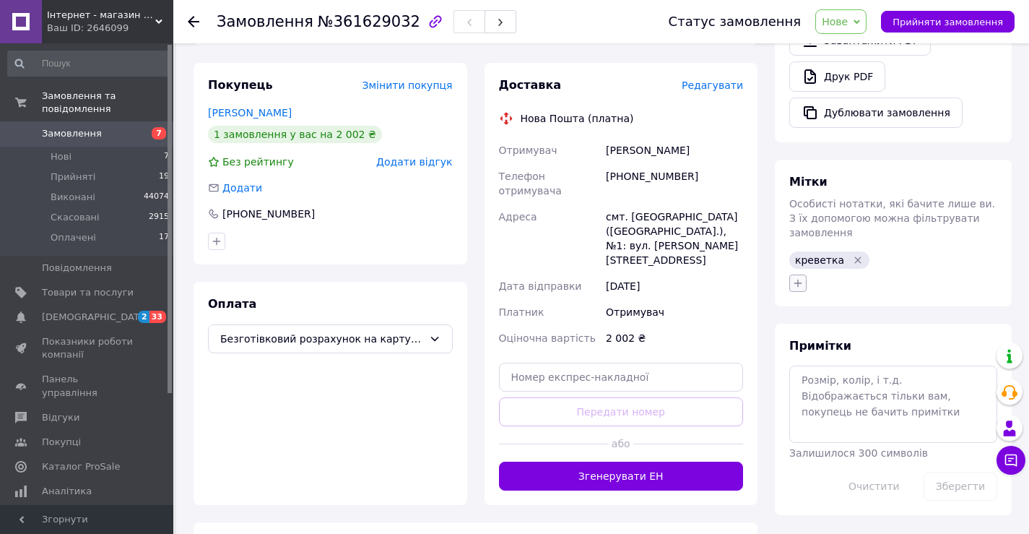
click at [798, 279] on icon "button" at bounding box center [798, 283] width 8 height 8
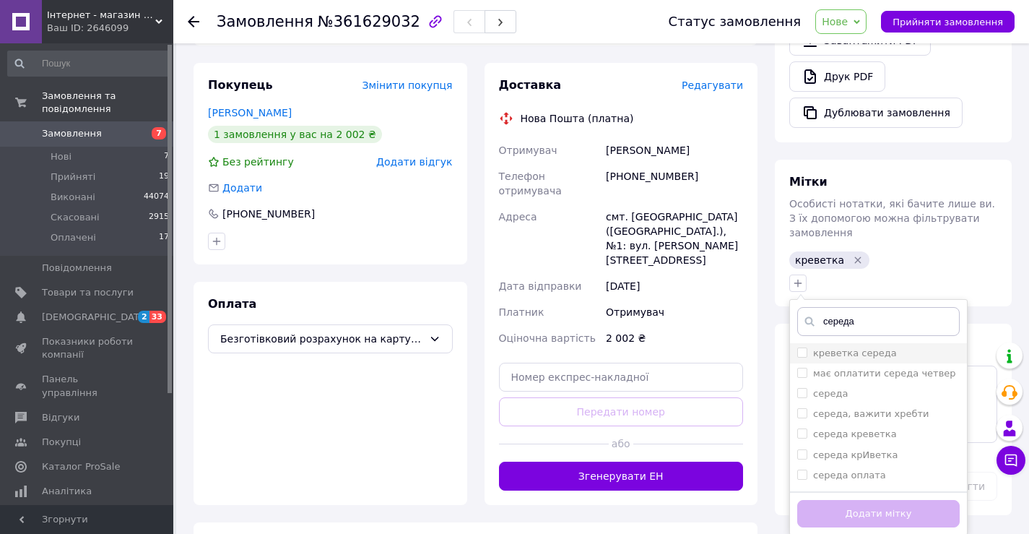
type input "середа"
click at [860, 347] on label "креветка середа" at bounding box center [855, 352] width 84 height 11
checkbox input "true"
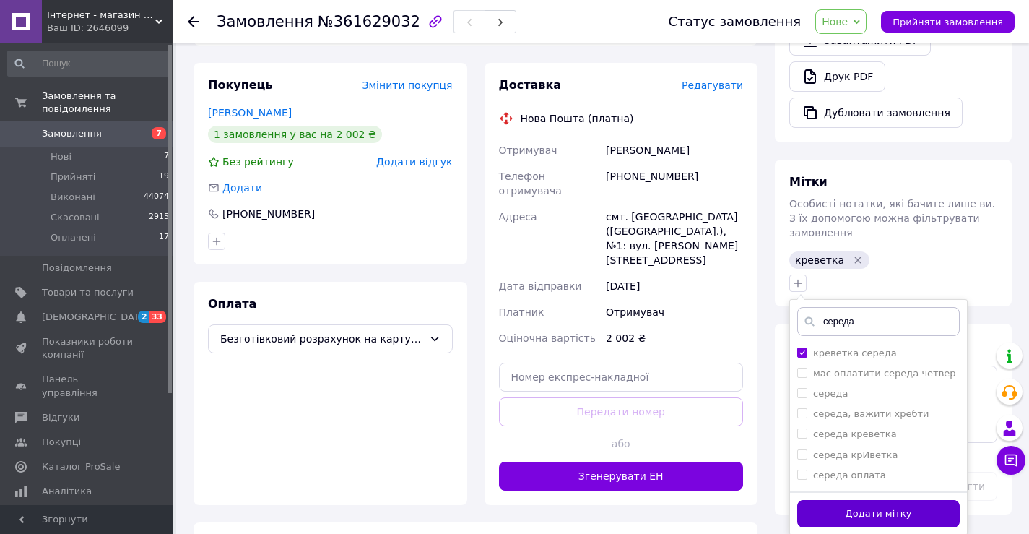
click at [921, 500] on button "Додати мітку" at bounding box center [878, 514] width 162 height 28
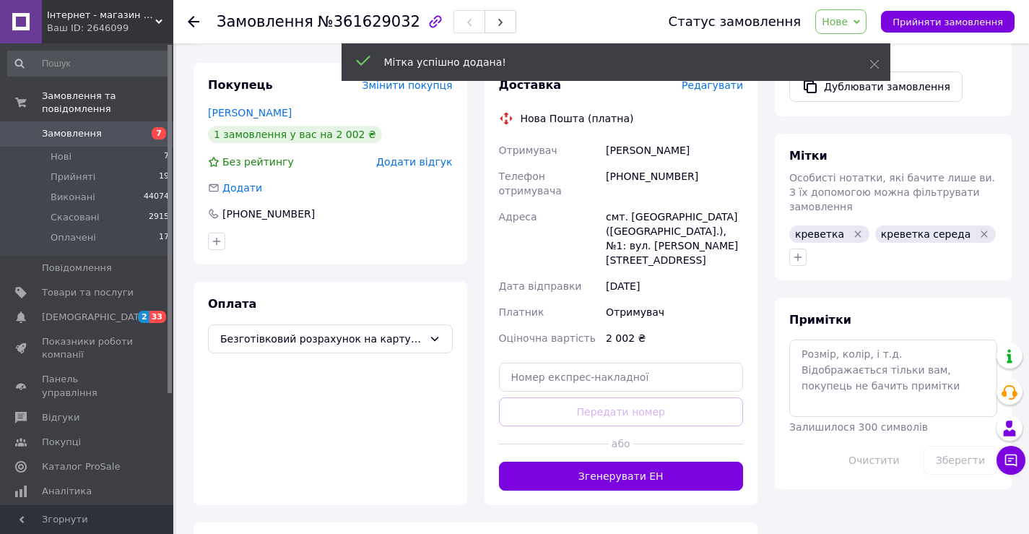
click at [848, 23] on span "Нове" at bounding box center [835, 22] width 26 height 12
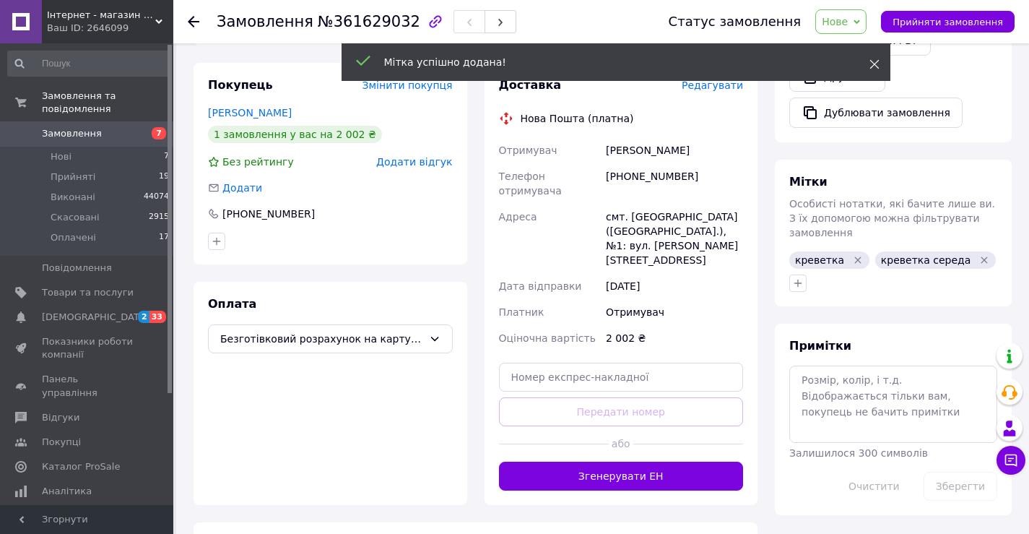
click at [874, 61] on icon at bounding box center [874, 64] width 10 height 10
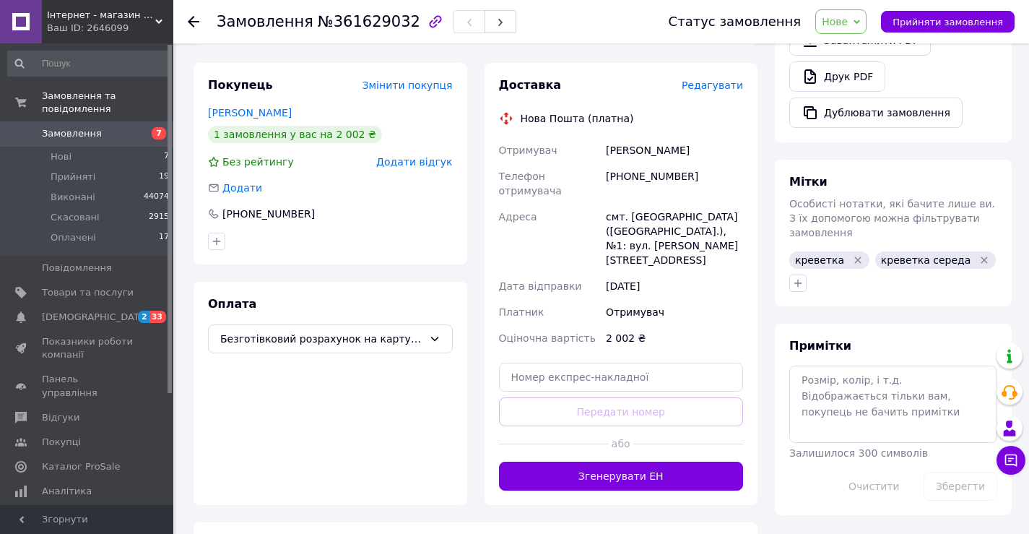
click at [863, 25] on span "Нове" at bounding box center [840, 21] width 51 height 25
click at [862, 47] on li "Прийнято" at bounding box center [849, 51] width 66 height 22
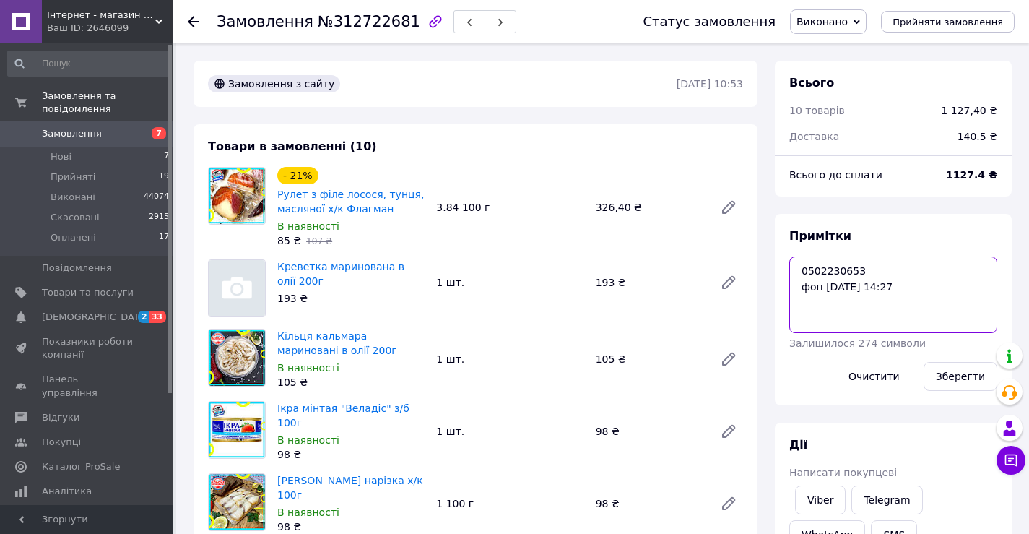
click at [823, 268] on textarea "0502230653 фоп [DATE] 14:27" at bounding box center [893, 294] width 208 height 77
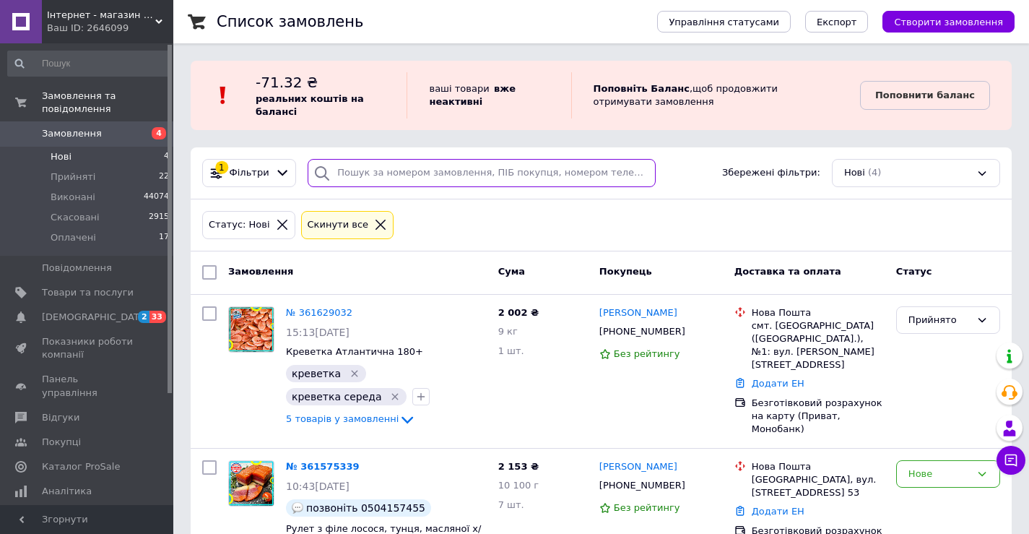
click at [379, 168] on input "search" at bounding box center [482, 173] width 348 height 28
click at [277, 225] on icon at bounding box center [282, 224] width 10 height 10
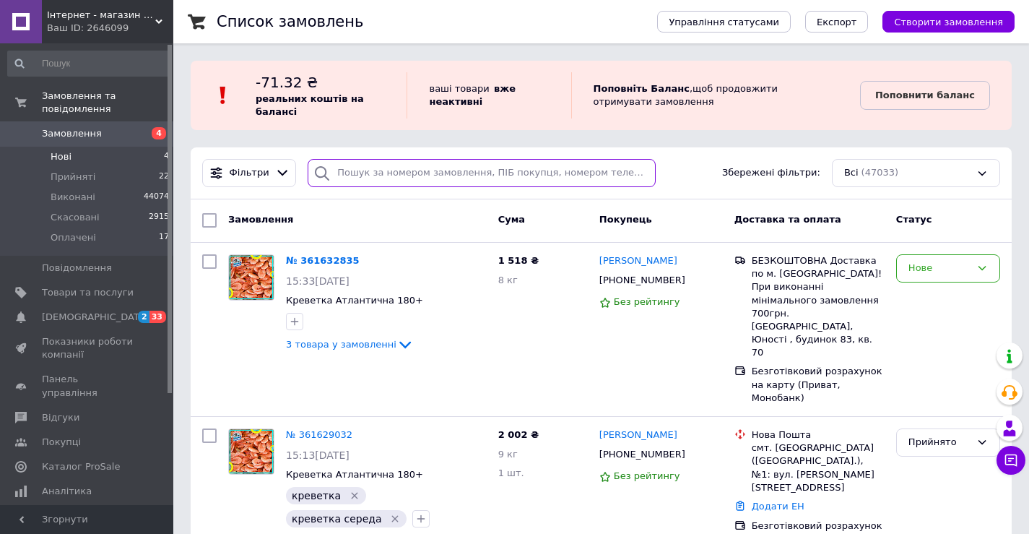
click at [432, 172] on input "search" at bounding box center [482, 173] width 348 height 28
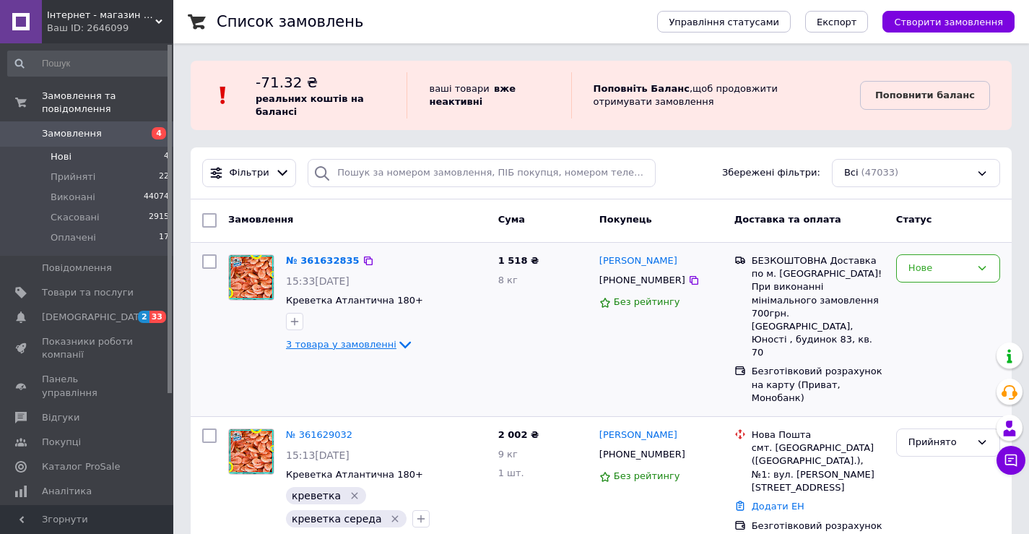
click at [396, 345] on icon at bounding box center [404, 344] width 17 height 17
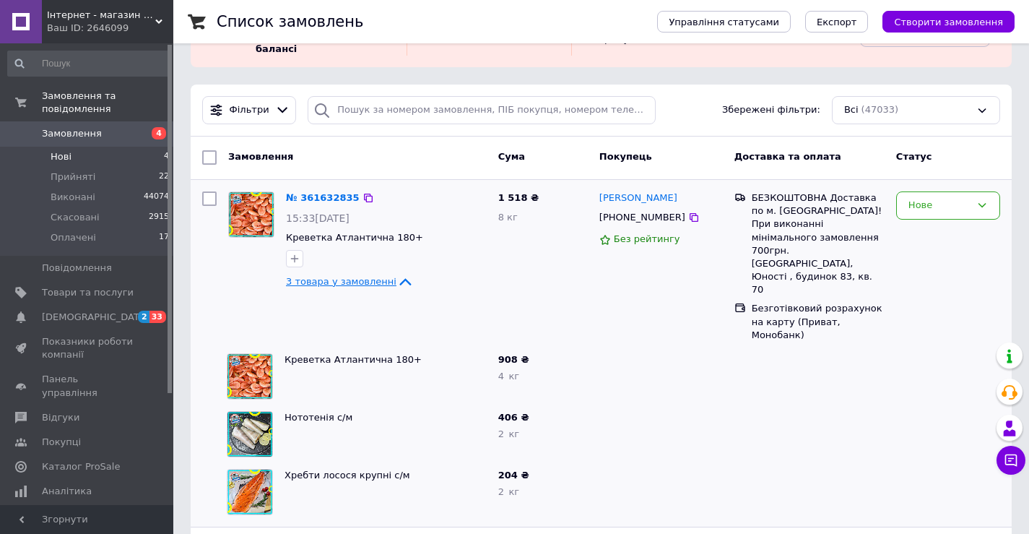
scroll to position [144, 0]
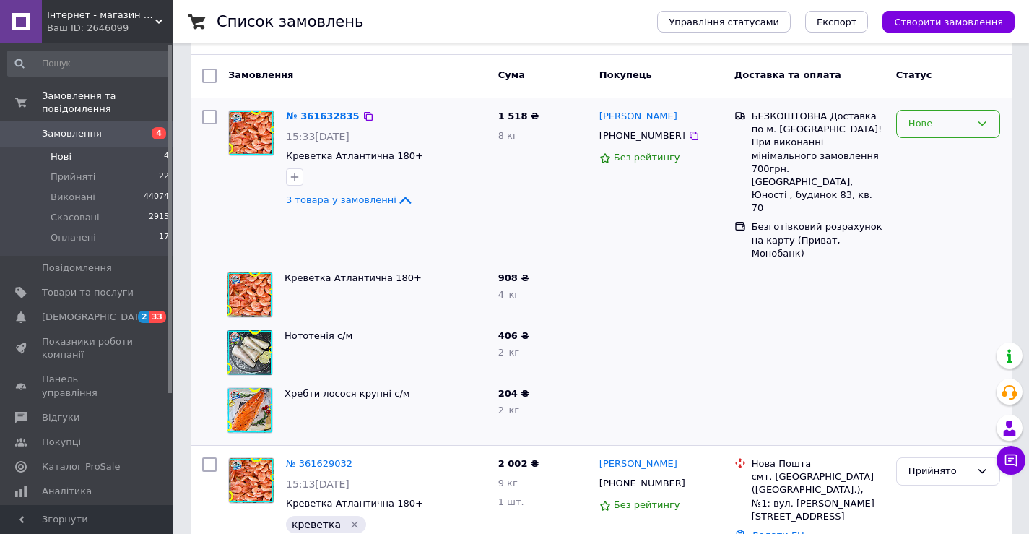
click at [957, 119] on div "Нове" at bounding box center [939, 123] width 62 height 15
click at [932, 204] on li "Скасовано" at bounding box center [948, 207] width 103 height 27
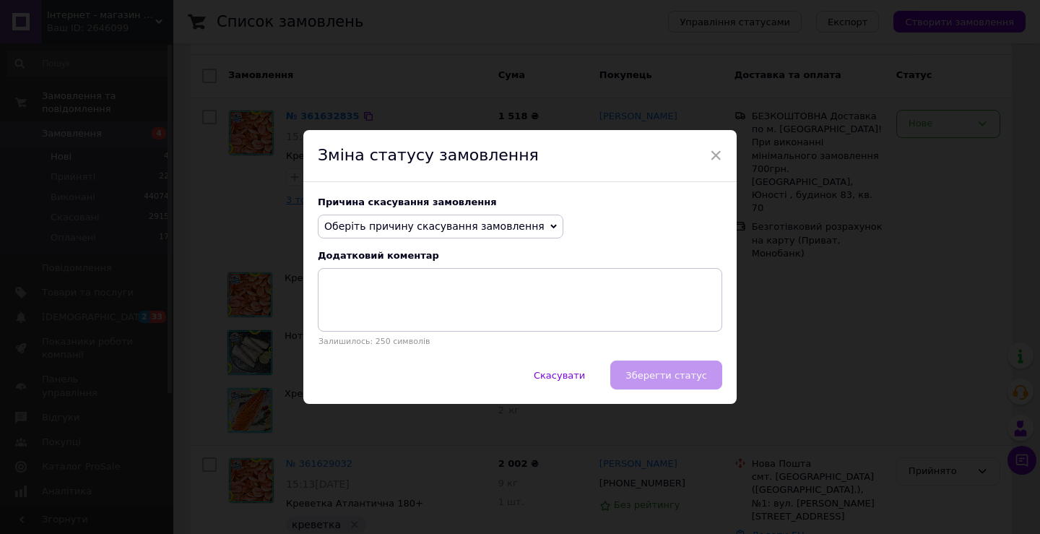
click at [492, 222] on span "Оберіть причину скасування замовлення" at bounding box center [434, 226] width 220 height 12
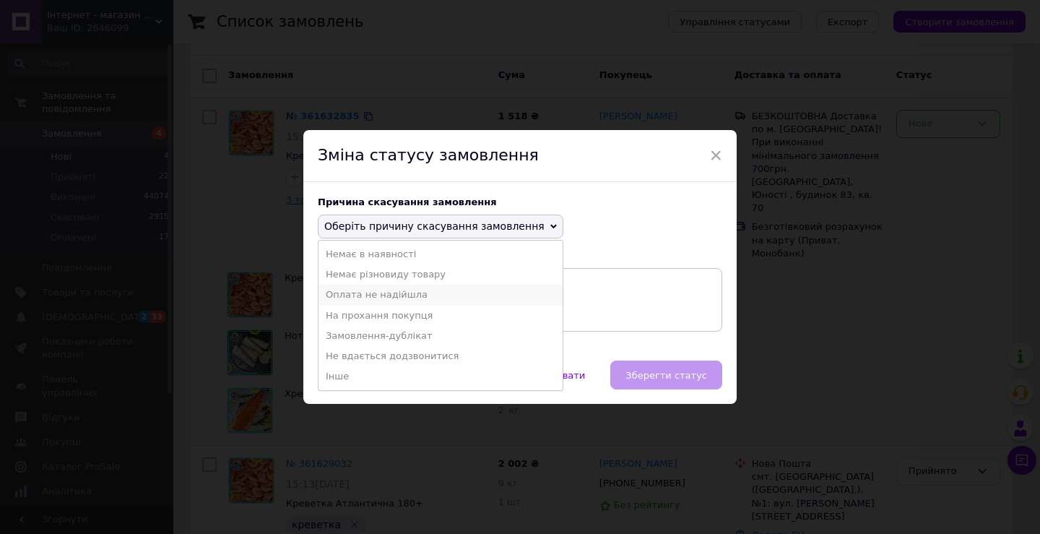
click at [391, 297] on li "Оплата не надійшла" at bounding box center [440, 294] width 244 height 20
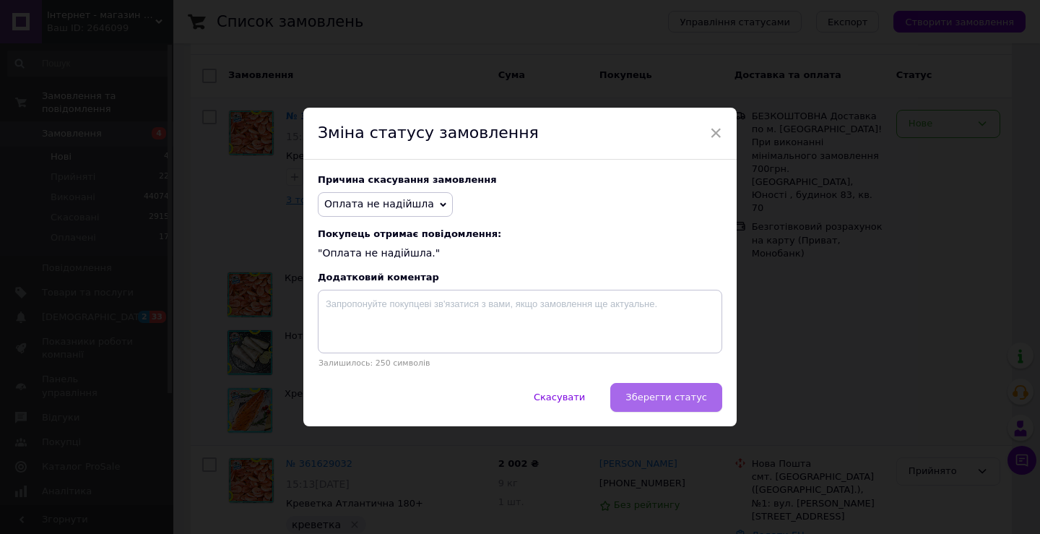
click at [661, 399] on span "Зберегти статус" at bounding box center [666, 396] width 82 height 11
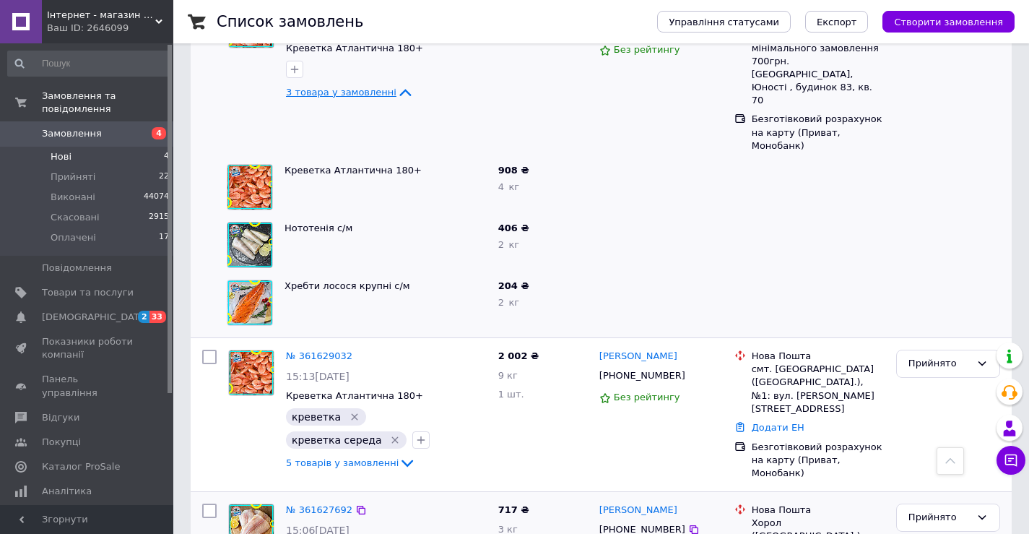
scroll to position [0, 0]
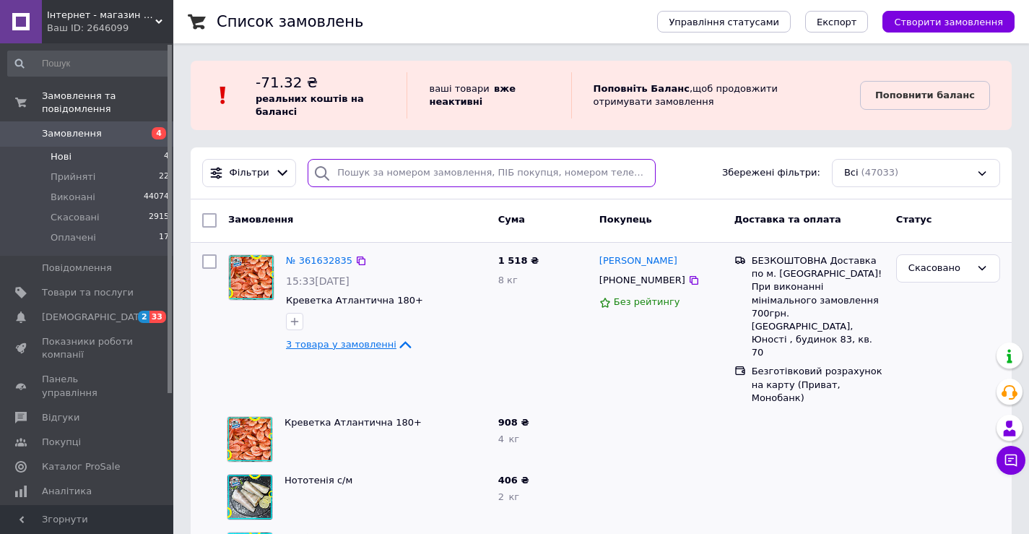
click at [411, 175] on input "search" at bounding box center [482, 173] width 348 height 28
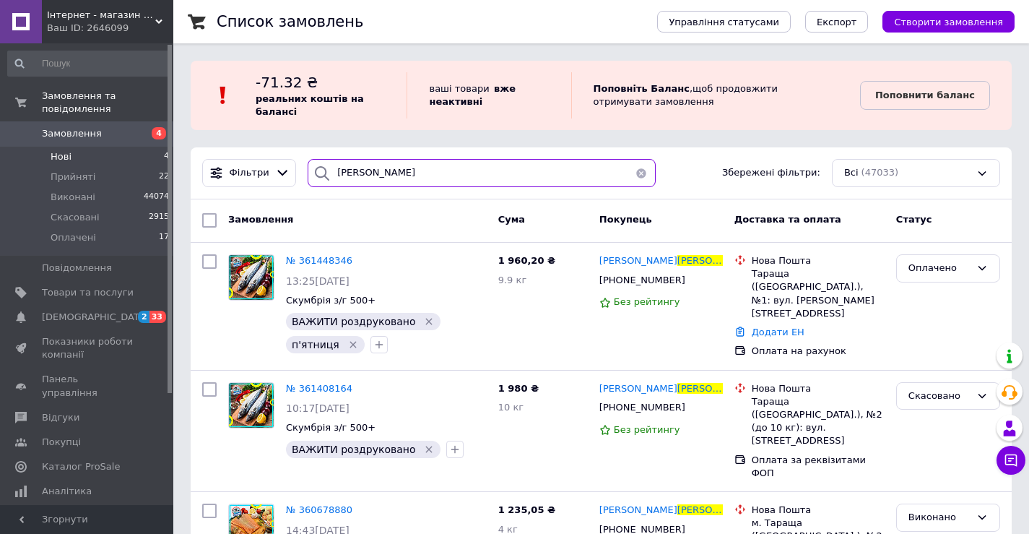
click at [344, 173] on input "шинкаренко" at bounding box center [482, 173] width 348 height 28
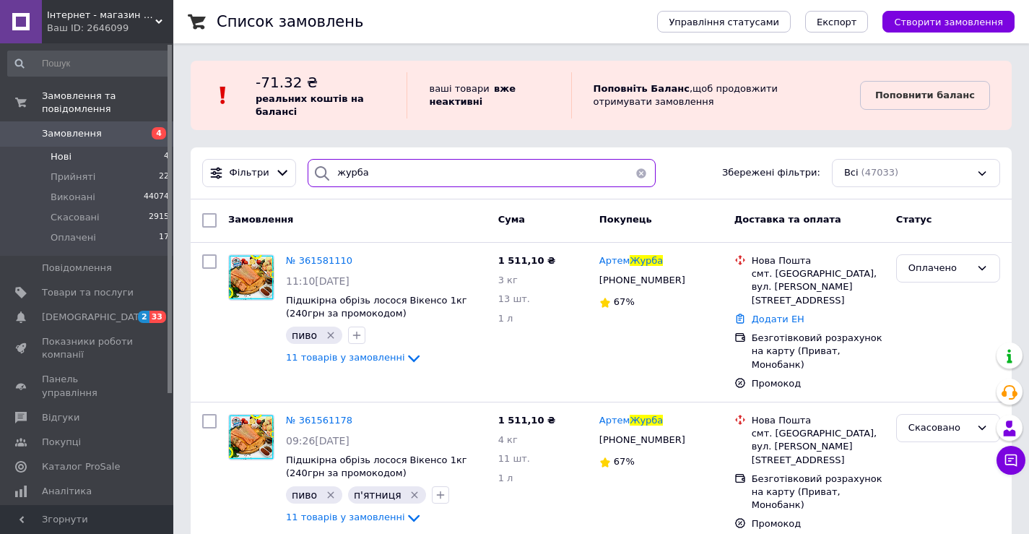
click at [439, 173] on input "журба" at bounding box center [482, 173] width 348 height 28
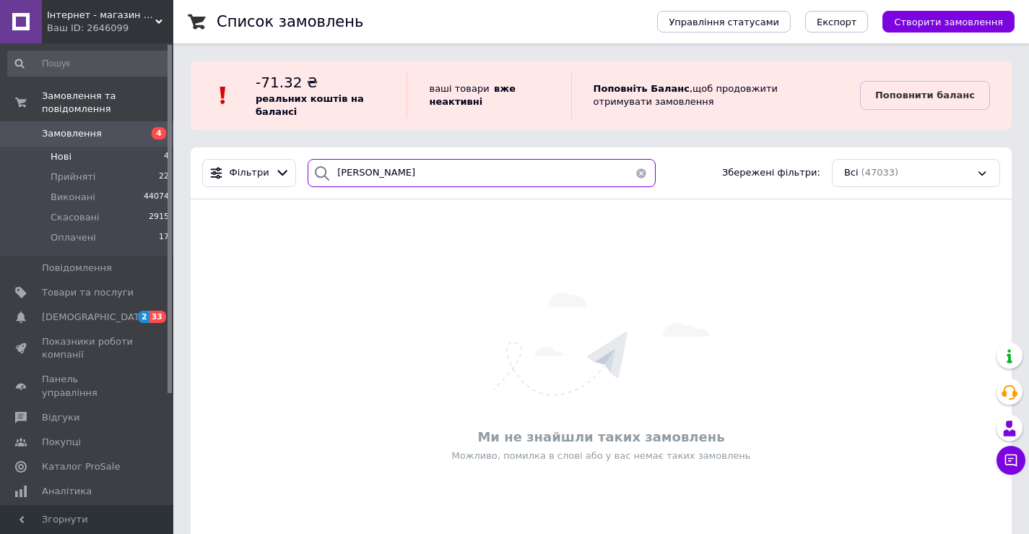
click at [360, 175] on input "алексєєнко" at bounding box center [482, 173] width 348 height 28
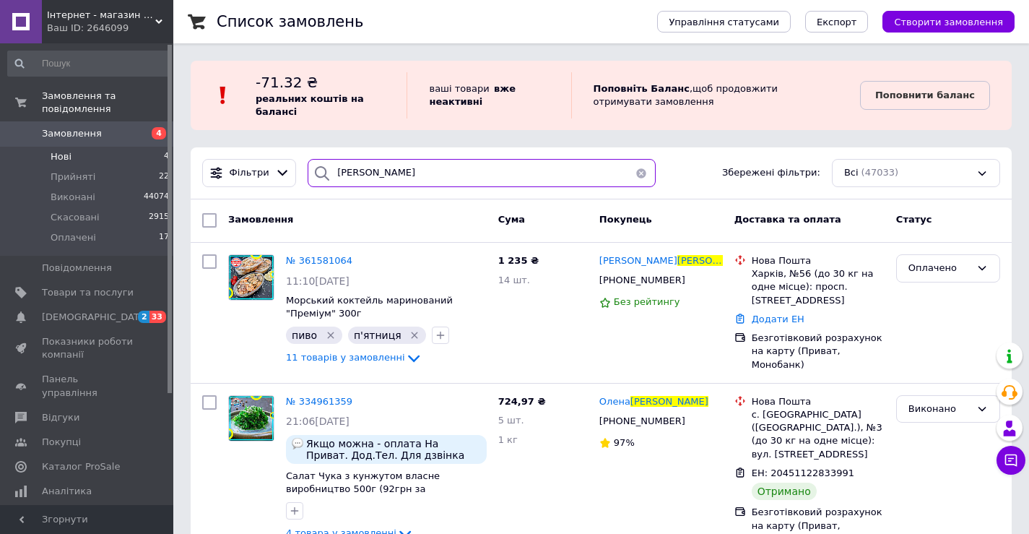
click at [433, 171] on input "алексеєнко" at bounding box center [482, 173] width 348 height 28
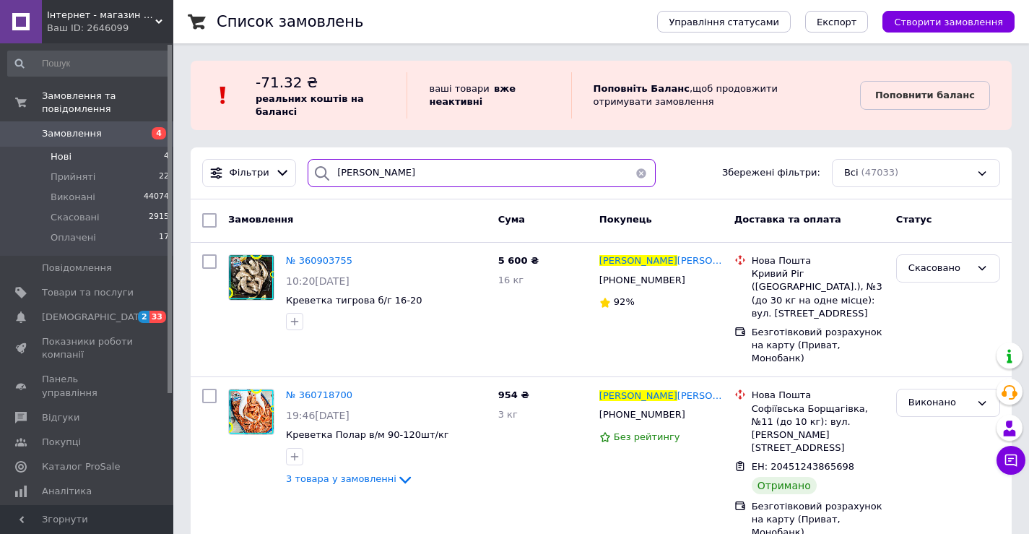
click at [353, 172] on input "павло" at bounding box center [482, 173] width 348 height 28
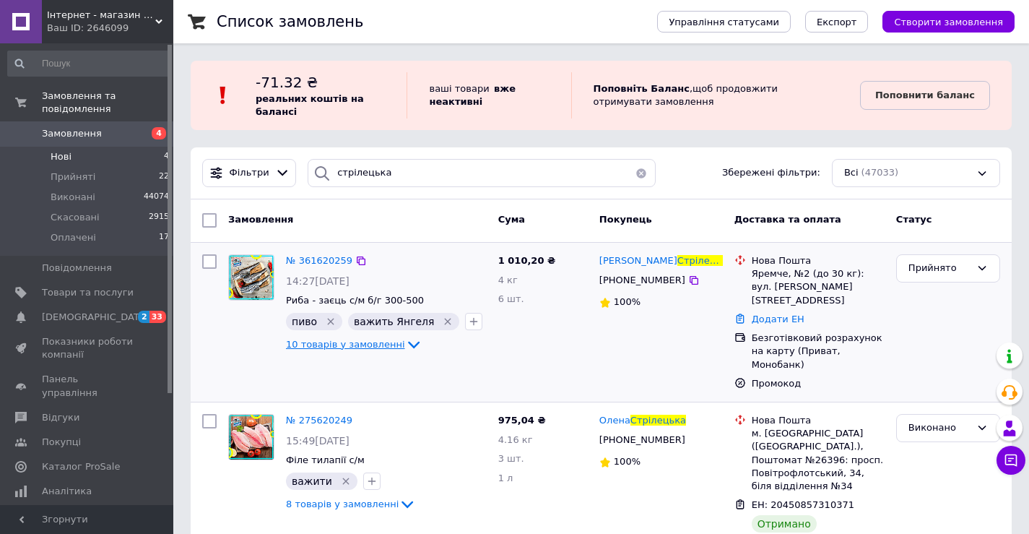
click at [377, 342] on span "10 товарів у замовленні" at bounding box center [345, 344] width 119 height 11
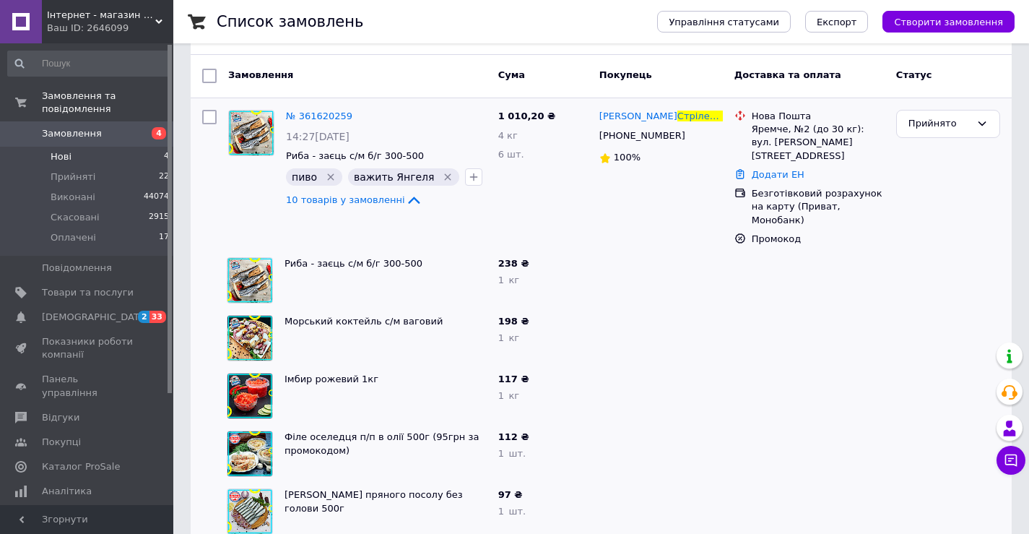
scroll to position [72, 0]
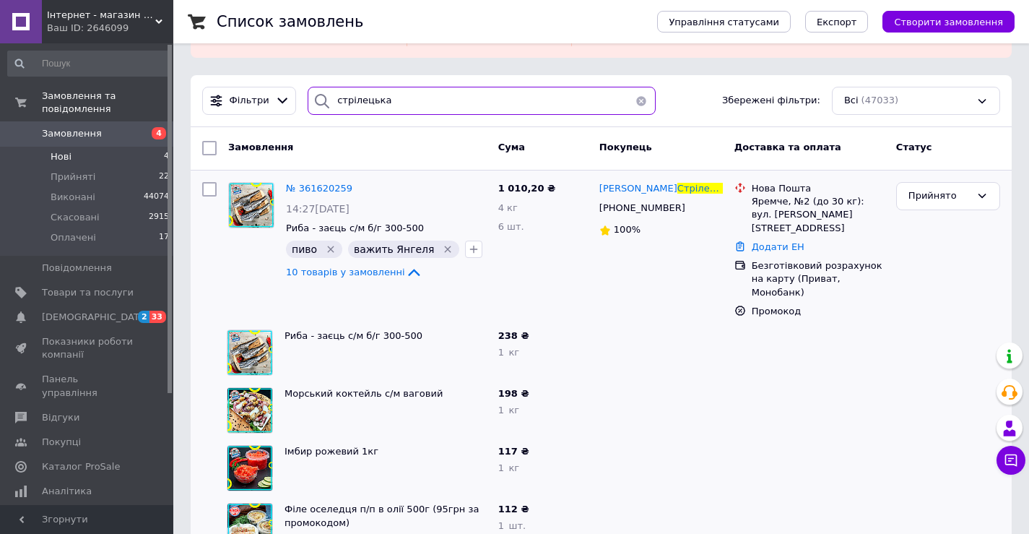
click at [356, 100] on input "стрілецька" at bounding box center [482, 101] width 348 height 28
click at [356, 99] on input "стрілецька" at bounding box center [482, 101] width 348 height 28
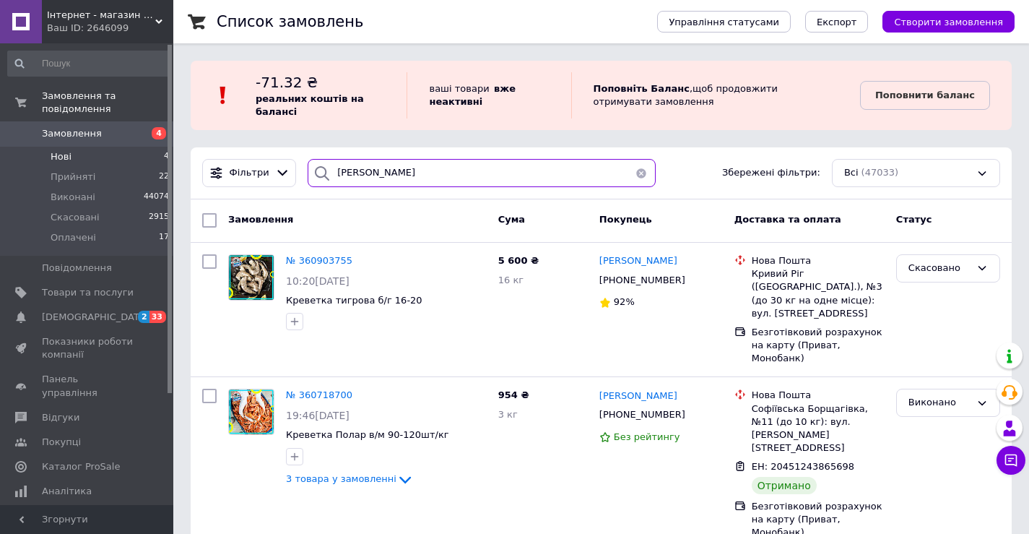
click at [378, 177] on input "павлов" at bounding box center [482, 173] width 348 height 28
click at [378, 178] on input "павлов" at bounding box center [482, 173] width 348 height 28
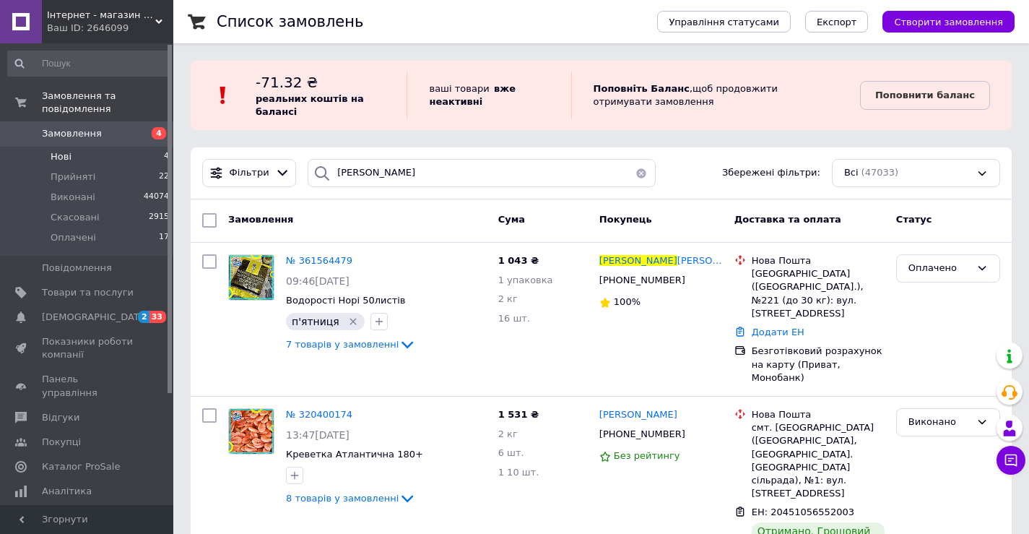
drag, startPoint x: 244, startPoint y: 279, endPoint x: 250, endPoint y: 91, distance: 187.8
click at [406, 170] on input "костя" at bounding box center [482, 173] width 348 height 28
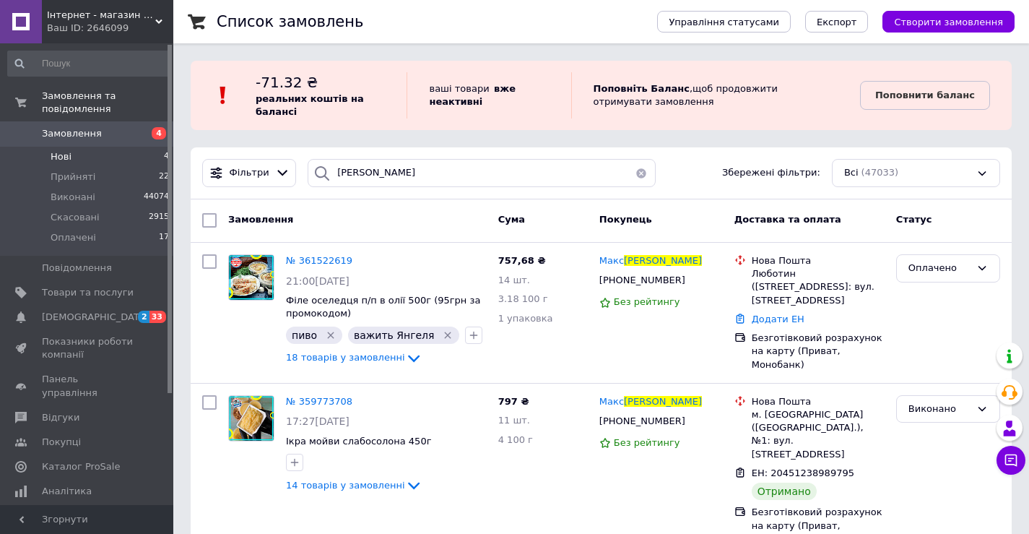
click at [909, 131] on div "Список замовлень Управління статусами Експорт Створити замовлення -71.32 ₴ реал…" at bounding box center [601, 377] width 856 height 754
click at [417, 183] on input "кучма" at bounding box center [482, 173] width 348 height 28
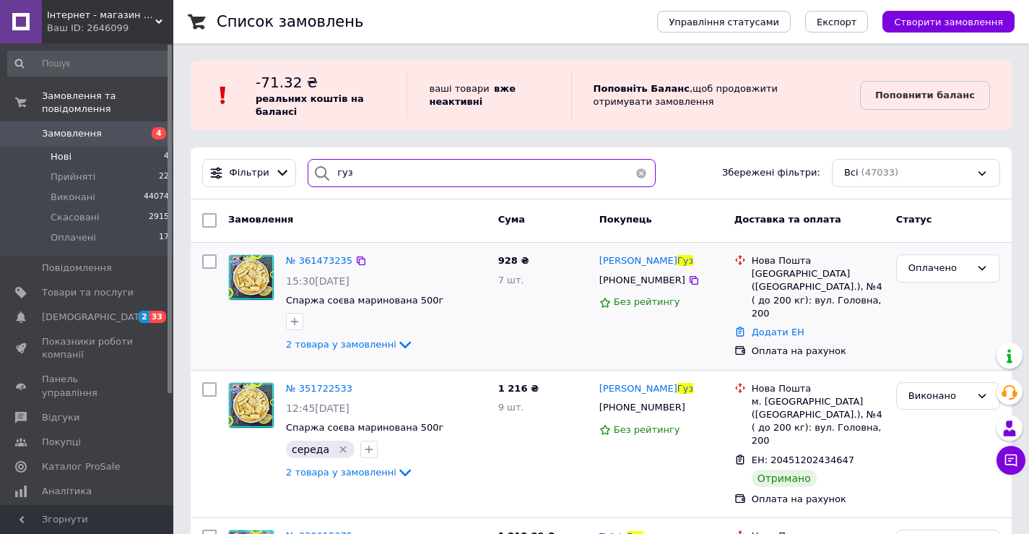
type input "гуз"
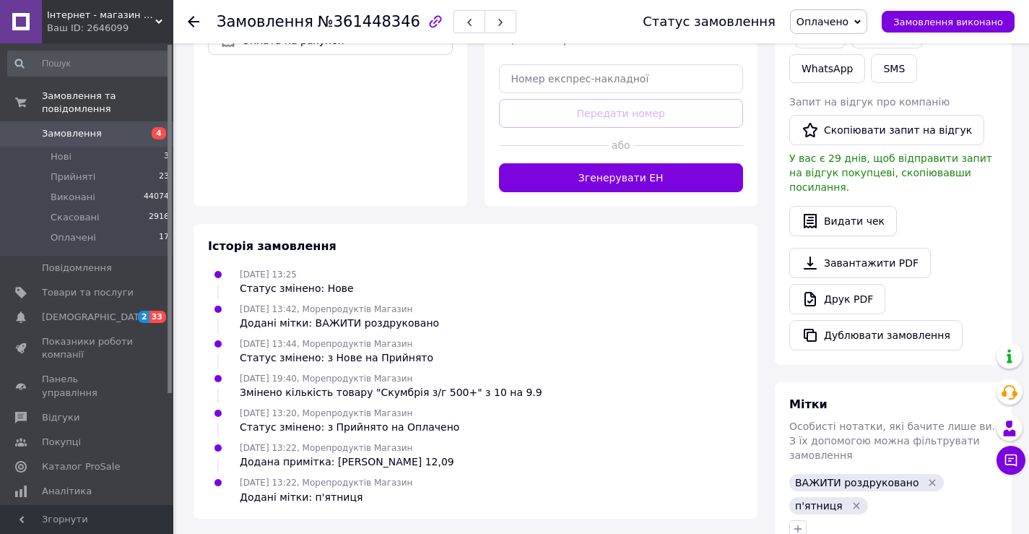
scroll to position [498, 0]
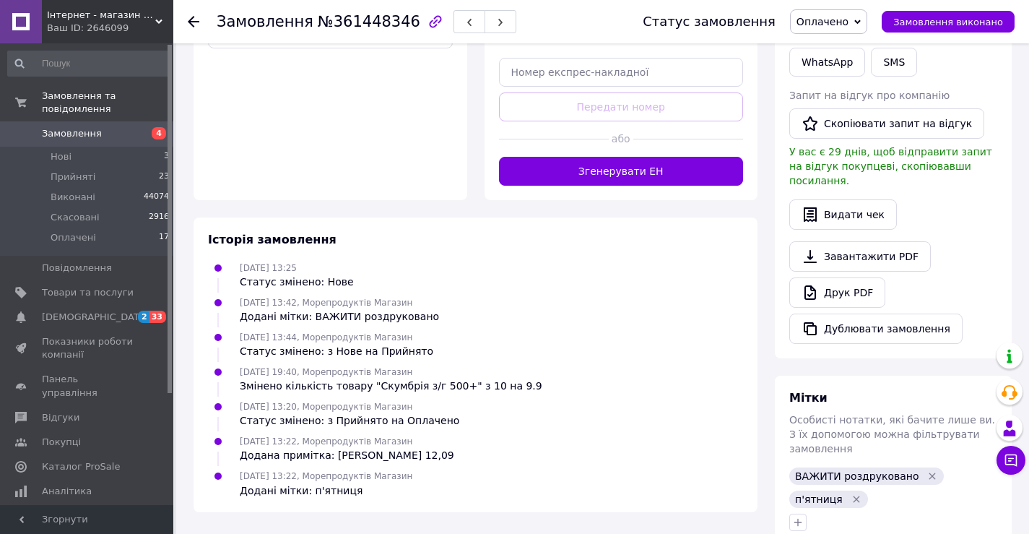
drag, startPoint x: 622, startPoint y: 145, endPoint x: 830, endPoint y: 25, distance: 240.0
click at [624, 157] on button "Згенерувати ЕН" at bounding box center [621, 171] width 245 height 29
click at [843, 22] on span "Оплачено" at bounding box center [822, 22] width 52 height 12
drag, startPoint x: 843, startPoint y: 68, endPoint x: 784, endPoint y: 79, distance: 59.6
click at [843, 69] on li "Виконано" at bounding box center [829, 72] width 76 height 22
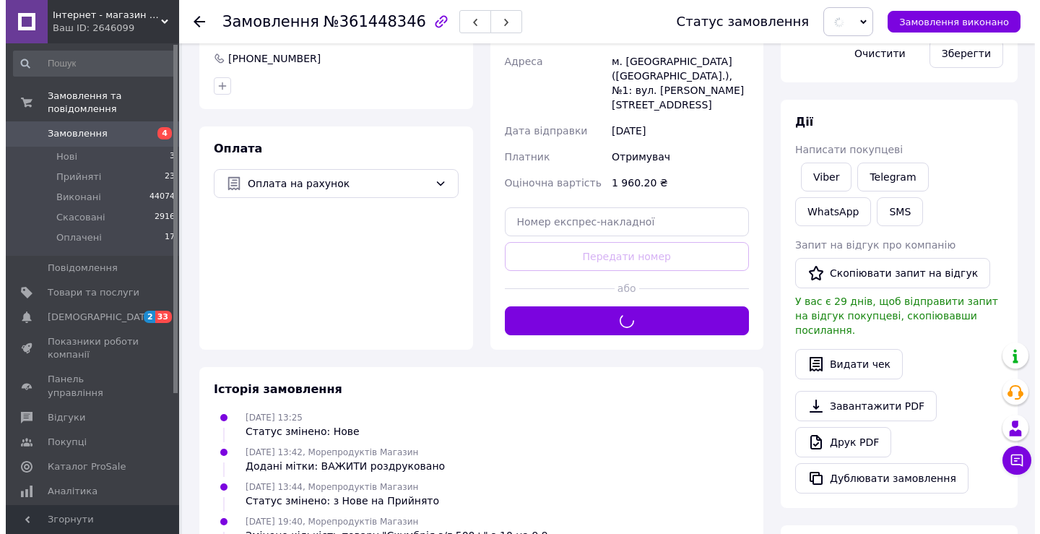
scroll to position [137, 0]
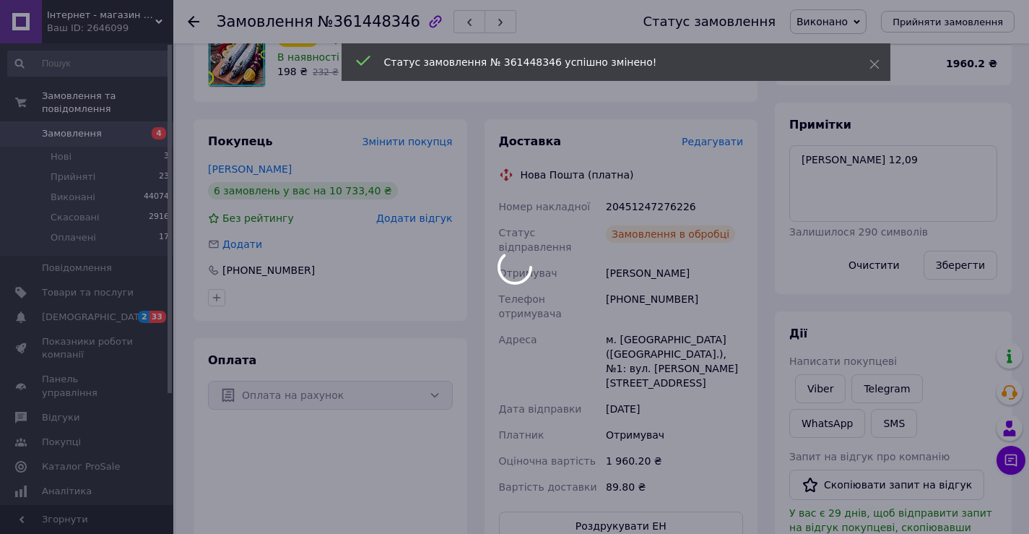
click at [252, 270] on body "Інтернет - магазин морепродуктів "Karasey.net" Ваш ID: 2646099 Сайт Інтернет - …" at bounding box center [514, 393] width 1029 height 1061
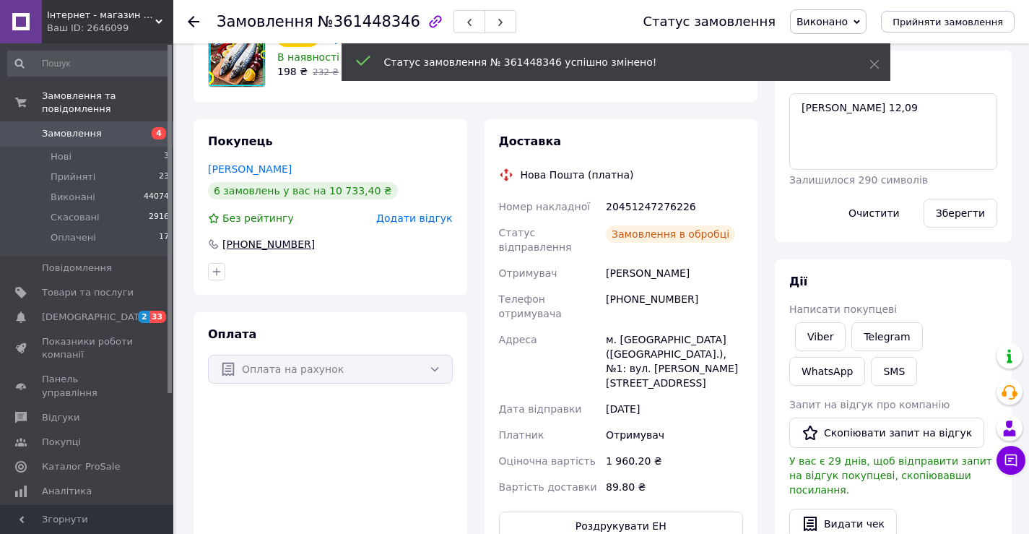
click at [254, 243] on div "+380988255478" at bounding box center [268, 244] width 95 height 14
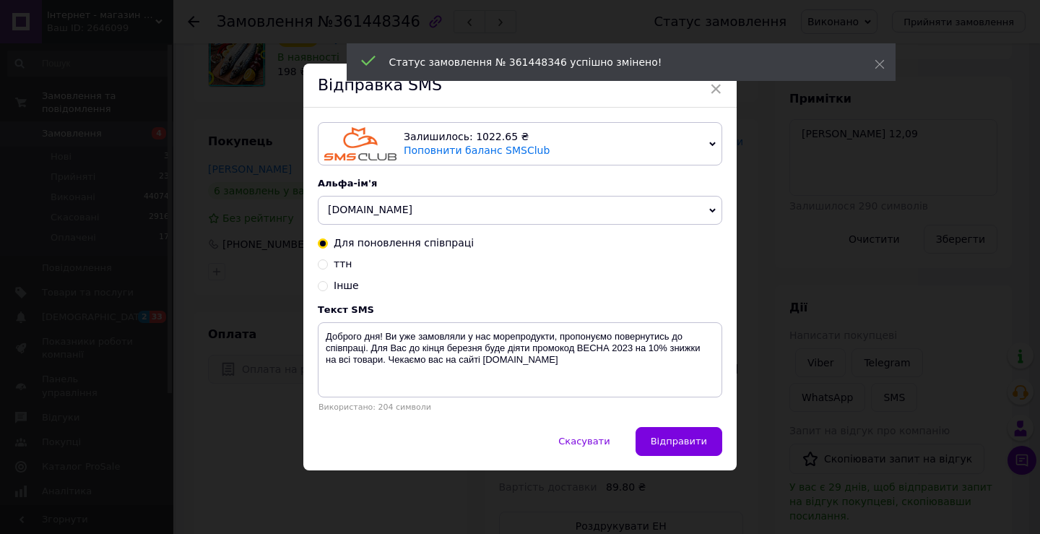
drag, startPoint x: 318, startPoint y: 263, endPoint x: 323, endPoint y: 282, distance: 19.4
click at [319, 263] on input "ттн" at bounding box center [323, 263] width 10 height 10
radio input "true"
radio input "false"
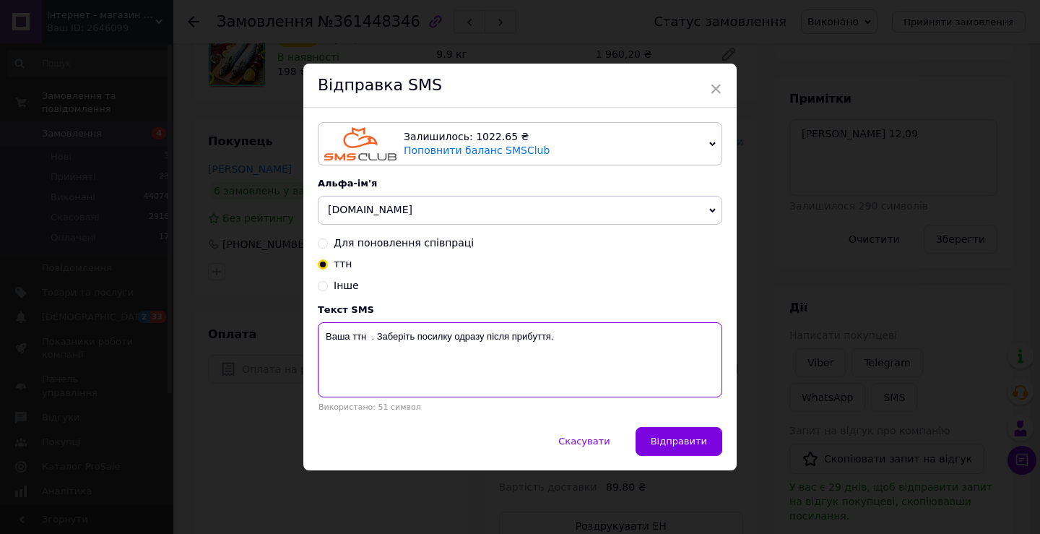
click at [365, 340] on textarea "Ваша ттн . Заберіть посилку одразу після прибуття." at bounding box center [520, 359] width 404 height 75
paste textarea "20451247276226"
type textarea "Ваша ттн 20451247276226 . Заберіть посилку одразу після прибуття."
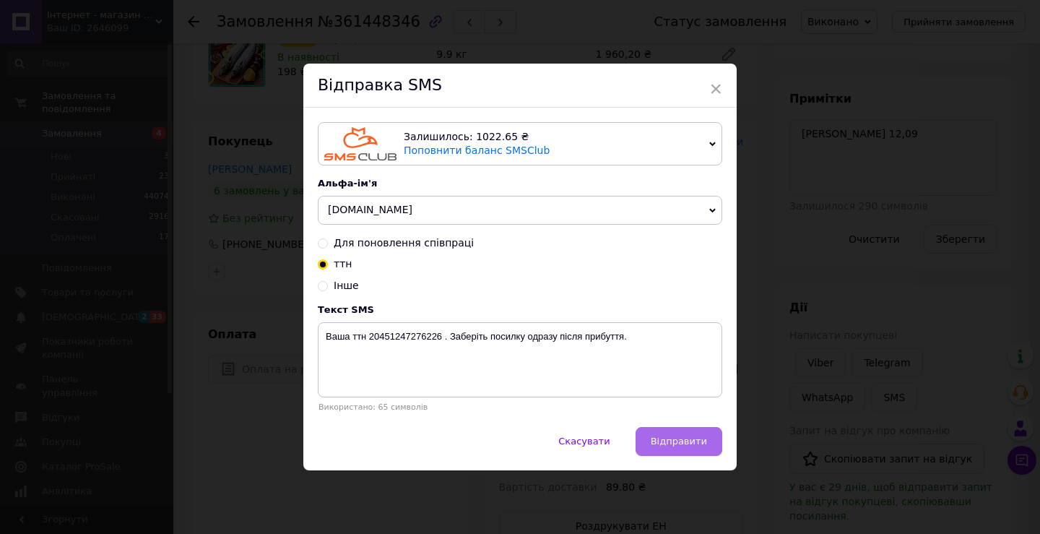
click at [701, 444] on span "Відправити" at bounding box center [679, 440] width 56 height 11
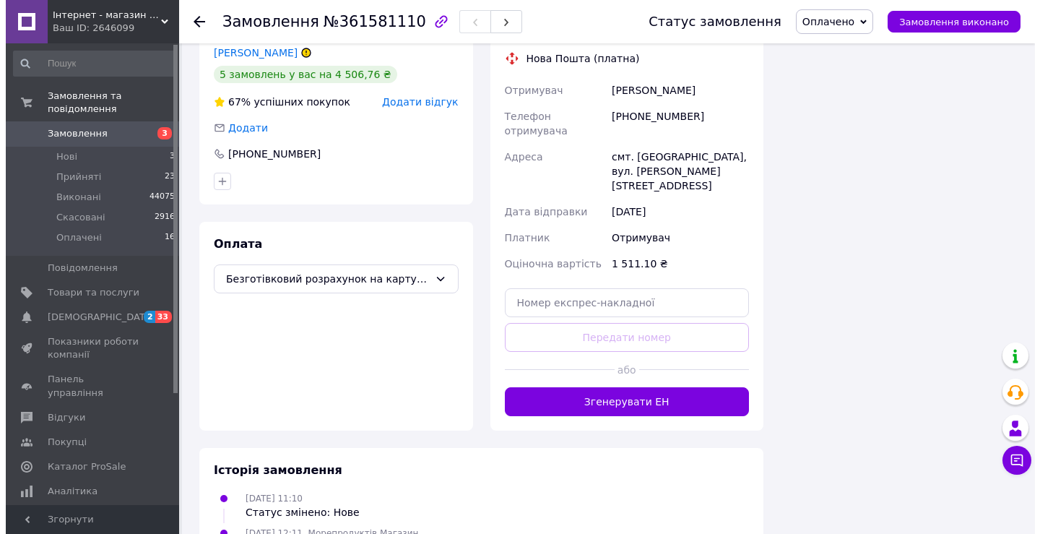
scroll to position [1083, 0]
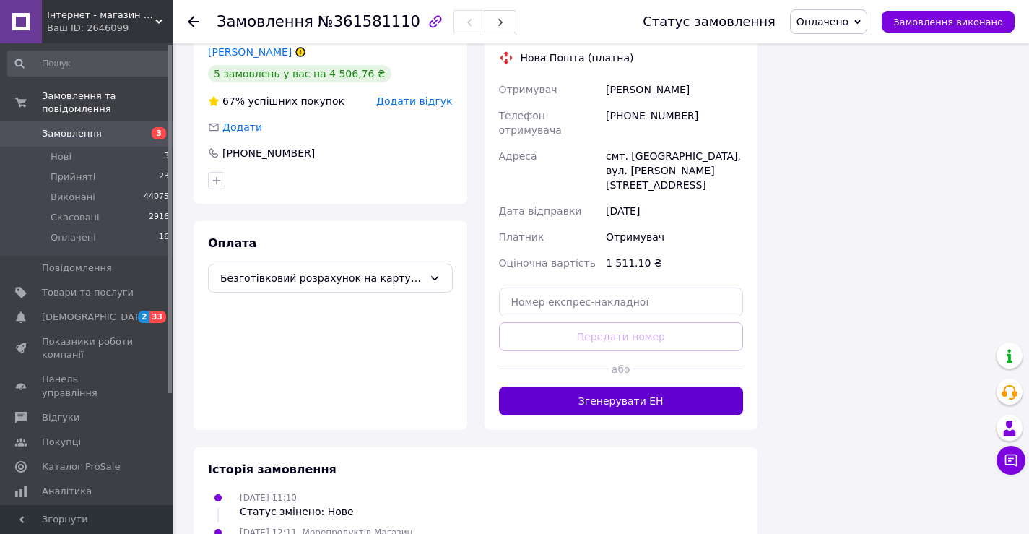
click at [678, 386] on button "Згенерувати ЕН" at bounding box center [621, 400] width 245 height 29
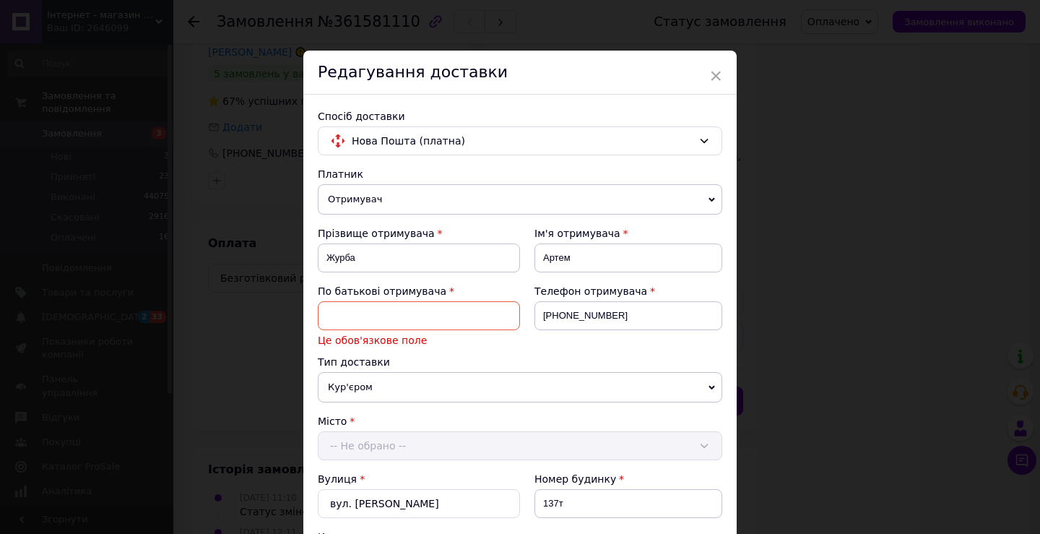
click at [840, 17] on div "× Редагування доставки Спосіб доставки Нова Пошта (платна) Платник Отримувач Ві…" at bounding box center [520, 267] width 1040 height 534
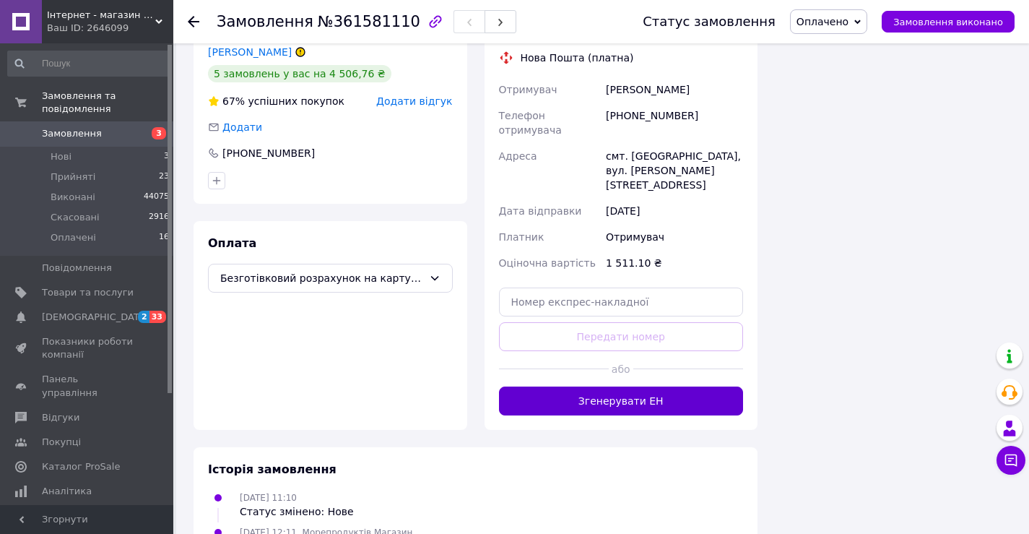
click at [671, 386] on button "Згенерувати ЕН" at bounding box center [621, 400] width 245 height 29
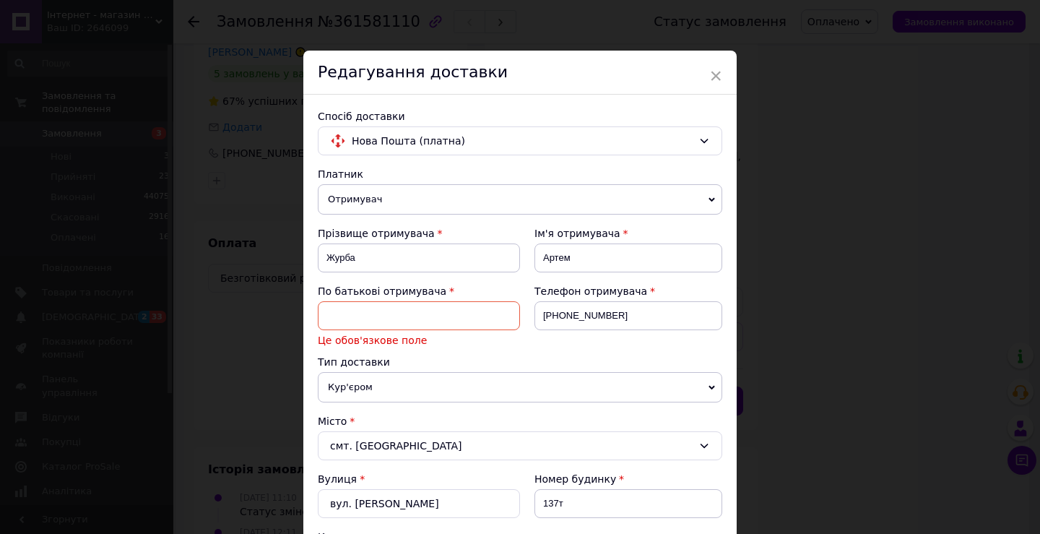
click at [448, 315] on input at bounding box center [419, 315] width 202 height 29
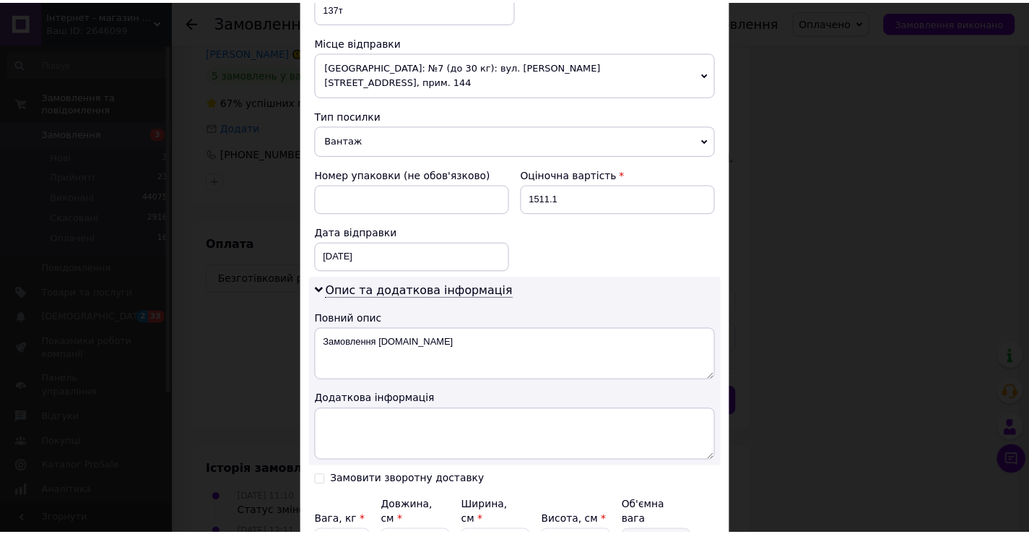
scroll to position [671, 0]
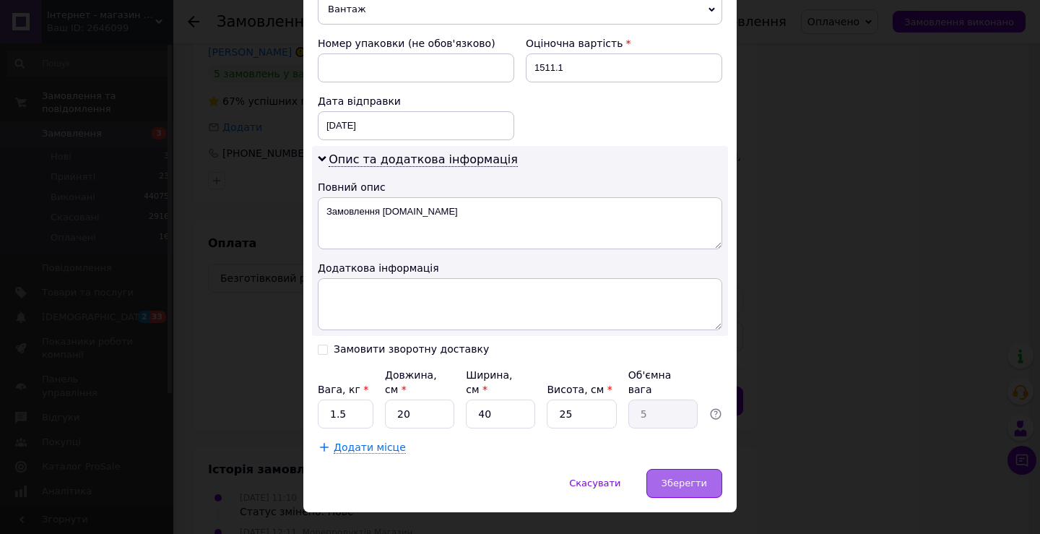
type input "Артем"
click at [668, 477] on span "Зберегти" at bounding box center [683, 482] width 45 height 11
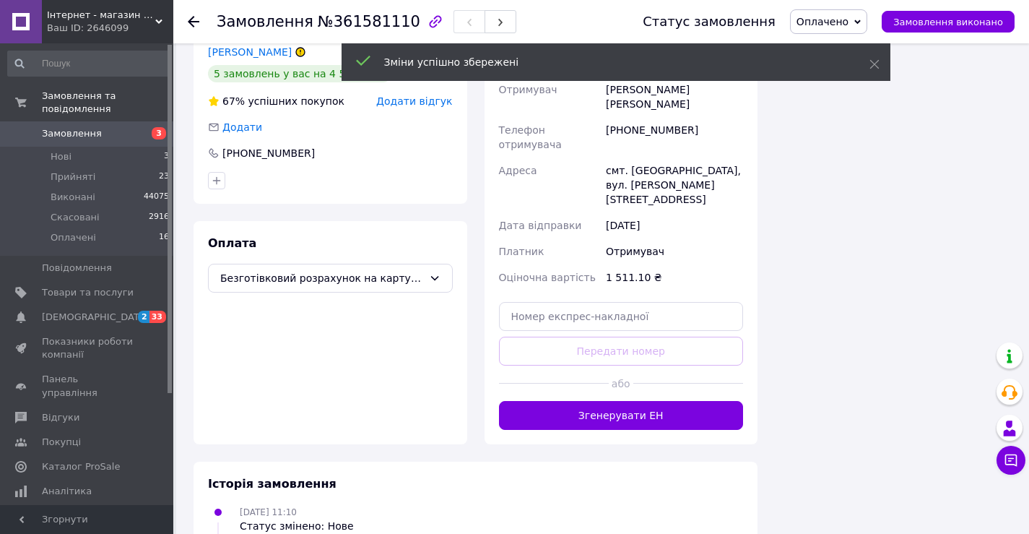
click at [643, 401] on button "Згенерувати ЕН" at bounding box center [621, 415] width 245 height 29
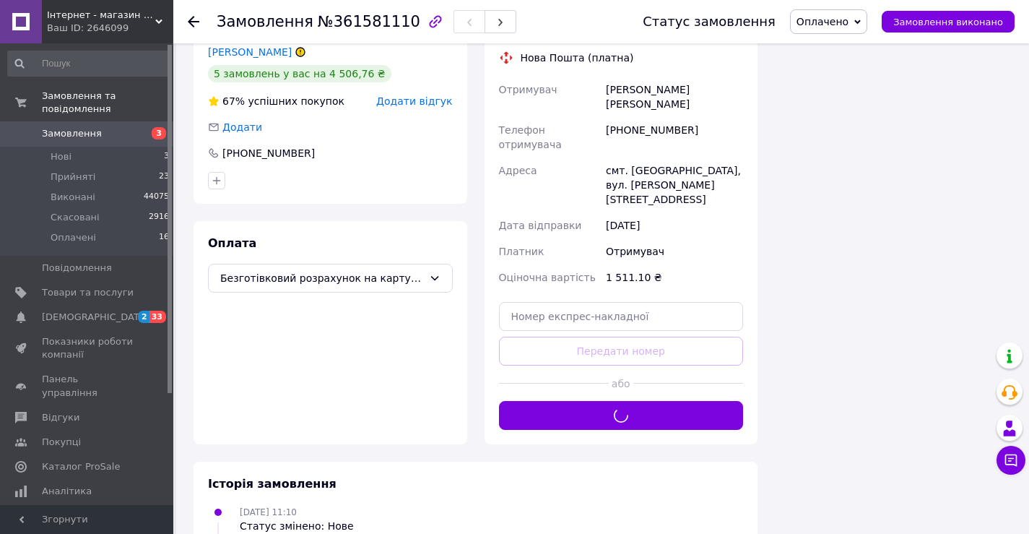
drag, startPoint x: 851, startPoint y: 28, endPoint x: 851, endPoint y: 41, distance: 13.0
click at [851, 27] on span "Оплачено" at bounding box center [828, 21] width 77 height 25
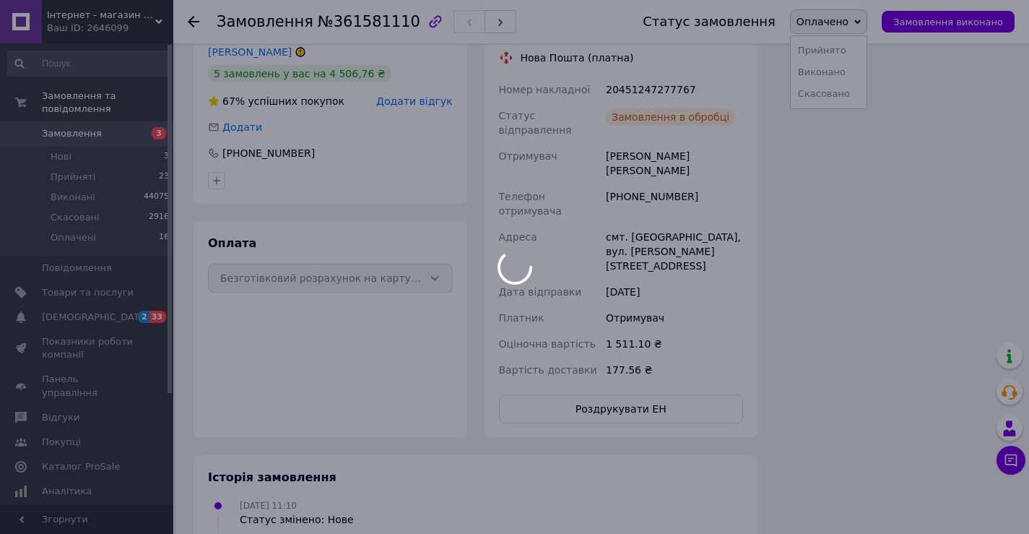
click at [848, 69] on div at bounding box center [514, 267] width 1029 height 534
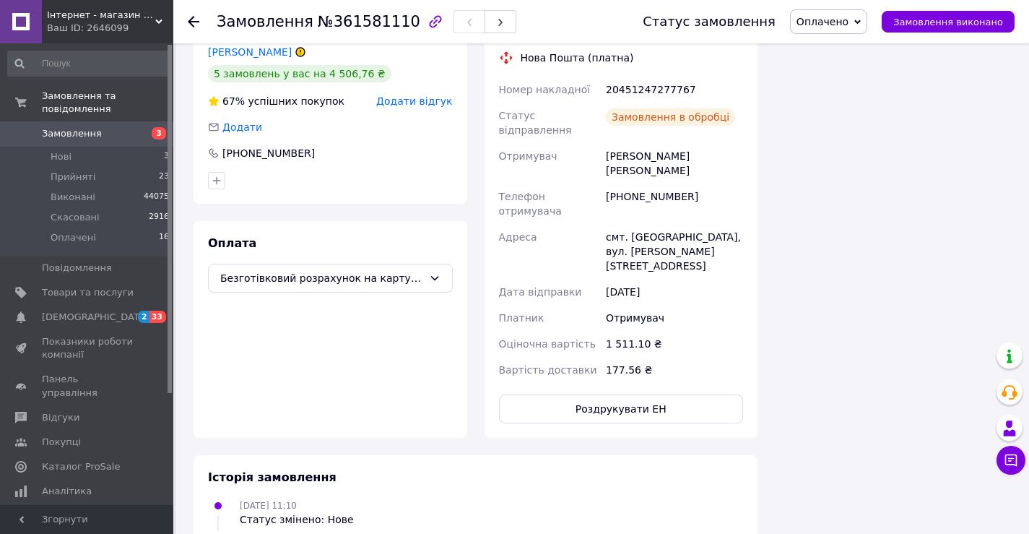
click at [838, 16] on span "Оплачено" at bounding box center [822, 22] width 52 height 12
drag, startPoint x: 843, startPoint y: 67, endPoint x: 614, endPoint y: 123, distance: 236.4
click at [843, 69] on li "Виконано" at bounding box center [829, 72] width 76 height 22
click at [272, 146] on div "+380675660573" at bounding box center [268, 153] width 95 height 14
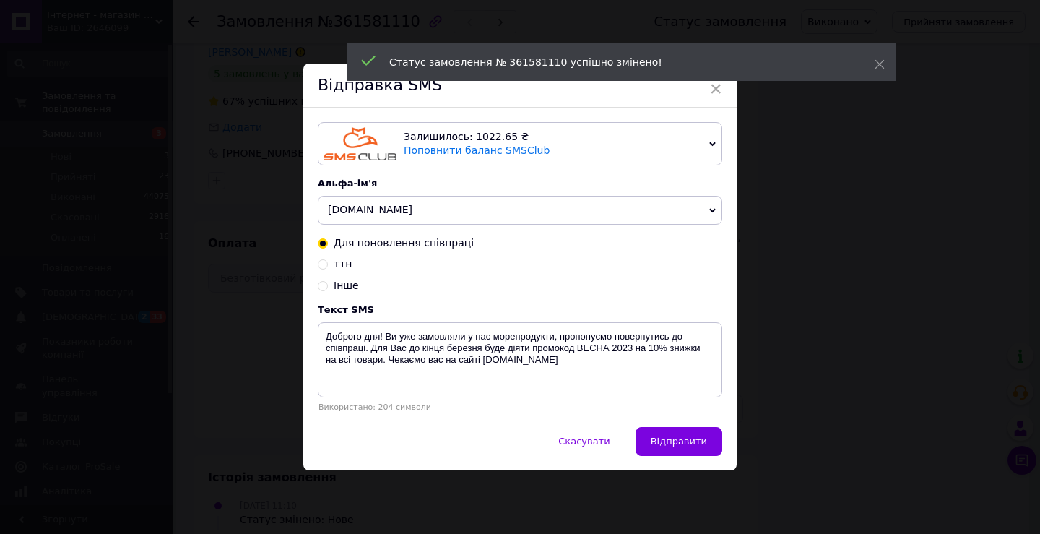
drag, startPoint x: 321, startPoint y: 264, endPoint x: 349, endPoint y: 297, distance: 44.1
click at [321, 265] on input "ттн" at bounding box center [323, 263] width 10 height 10
radio input "true"
radio input "false"
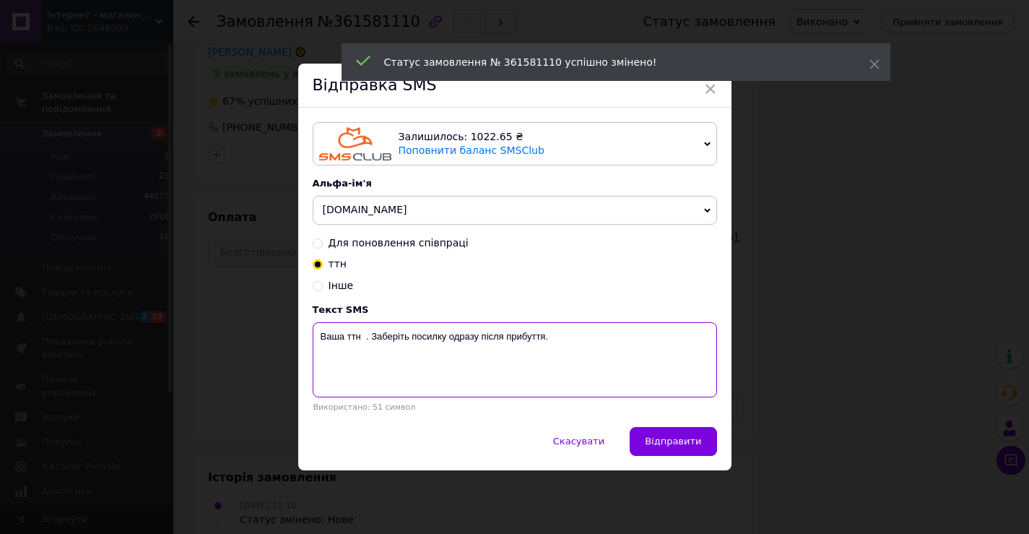
click at [360, 339] on textarea "Ваша ттн . Заберіть посилку одразу після прибуття." at bounding box center [515, 359] width 404 height 75
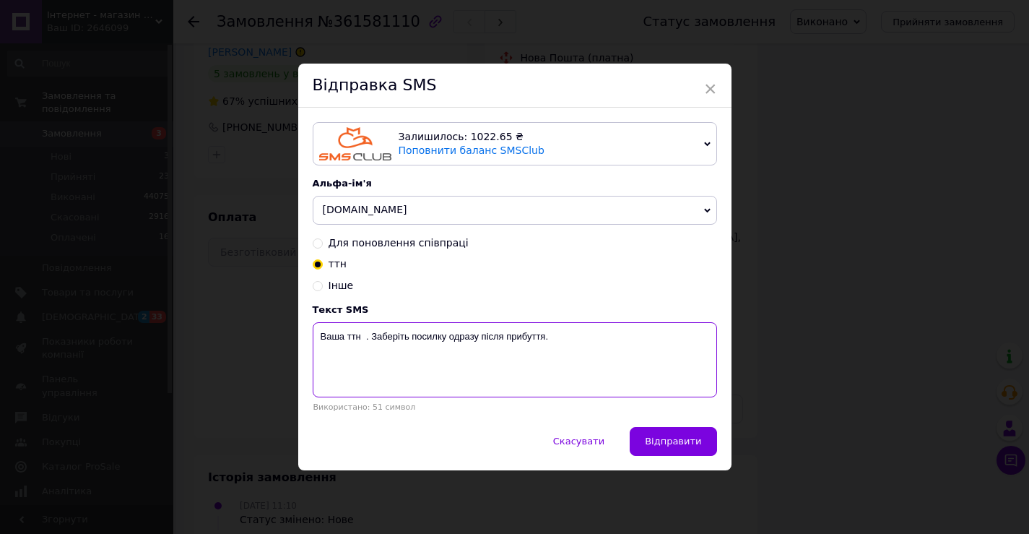
paste textarea "20451247277767"
type textarea "Ваша ттн 20451247277767 . Заберіть посилку одразу після прибуття."
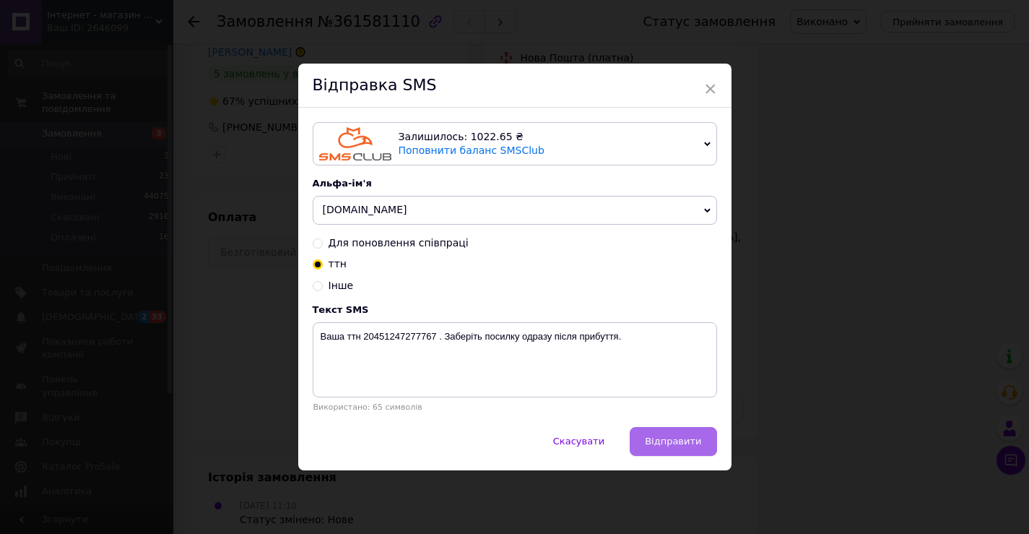
click at [654, 440] on span "Відправити" at bounding box center [673, 440] width 56 height 11
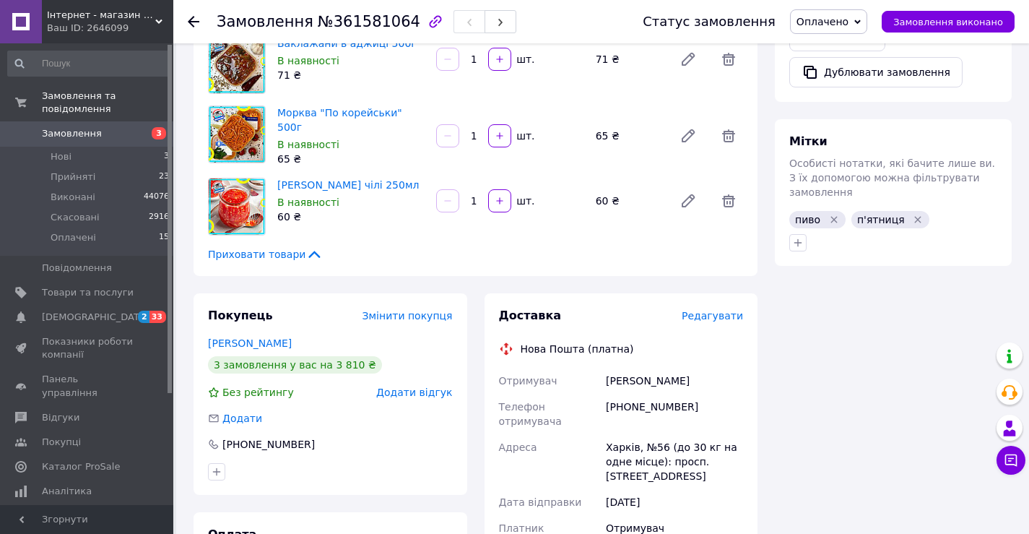
scroll to position [1011, 0]
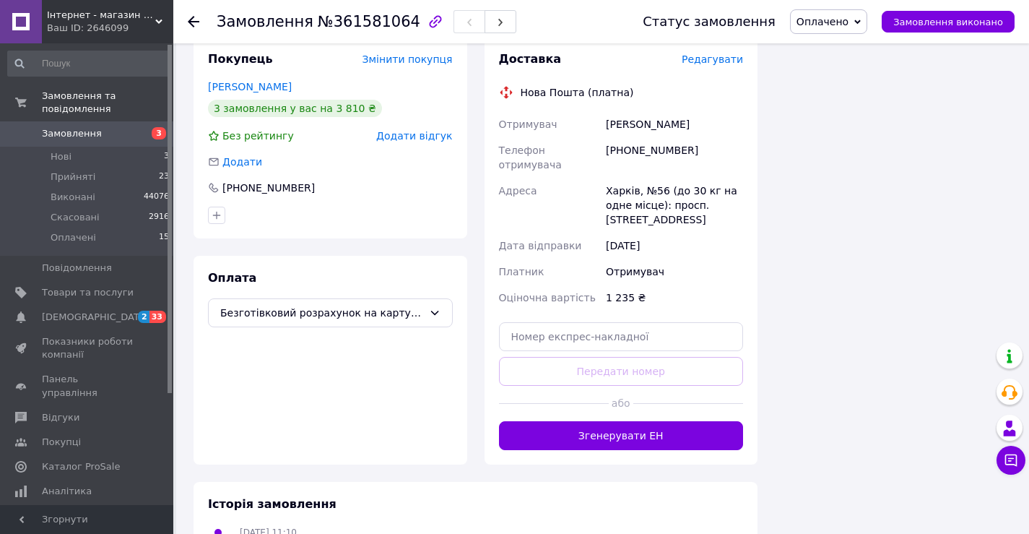
click at [638, 421] on button "Згенерувати ЕН" at bounding box center [621, 435] width 245 height 29
click at [848, 24] on span "Оплачено" at bounding box center [822, 22] width 52 height 12
click at [846, 73] on li "Виконано" at bounding box center [829, 72] width 76 height 22
click at [261, 181] on div "[PHONE_NUMBER]" at bounding box center [268, 188] width 95 height 14
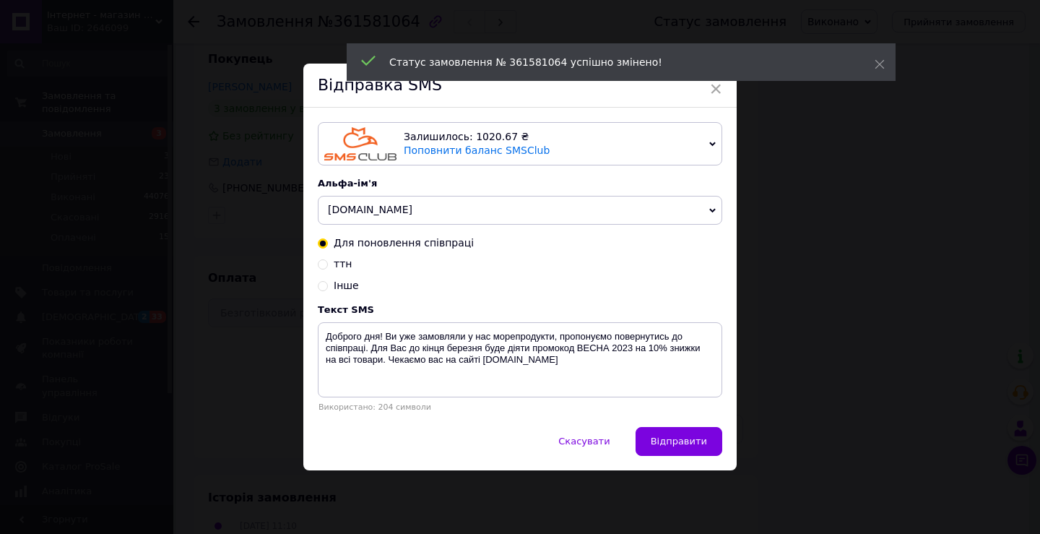
click at [318, 264] on input "ттн" at bounding box center [323, 263] width 10 height 10
radio input "true"
radio input "false"
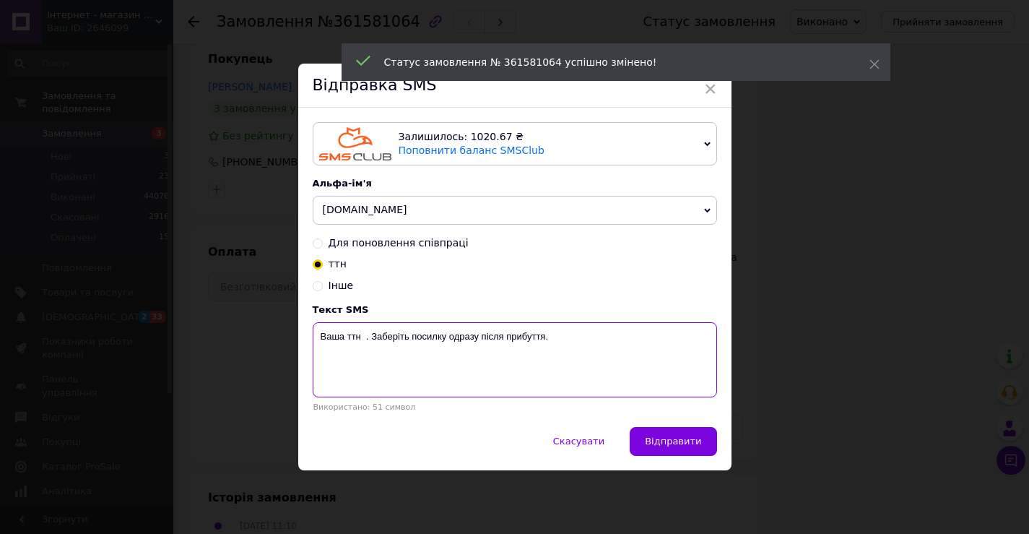
click at [361, 339] on textarea "Ваша ттн . Заберіть посилку одразу після прибуття." at bounding box center [515, 359] width 404 height 75
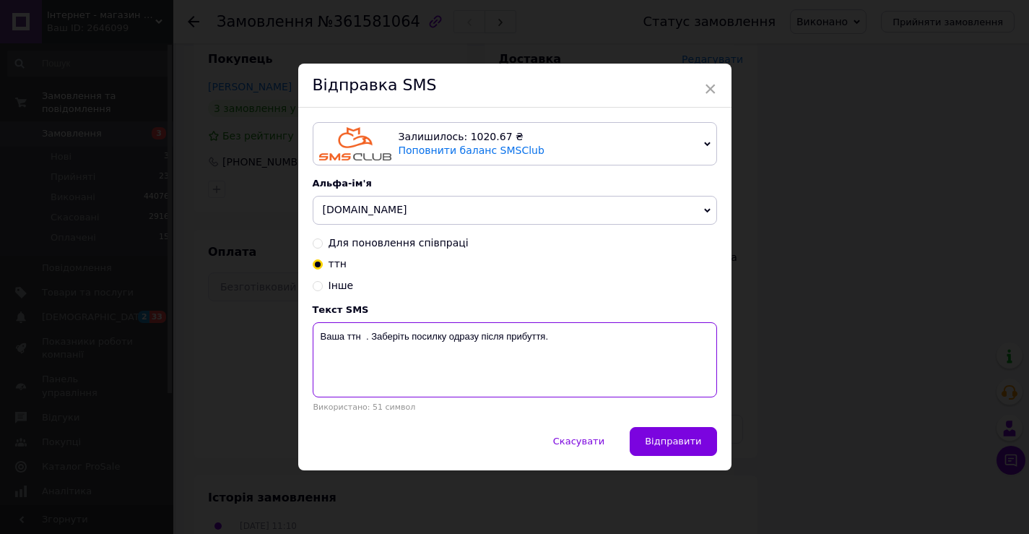
paste textarea "20451247280516"
type textarea "Ваша ттн 20451247280516 . Заберіть посилку одразу після прибуття."
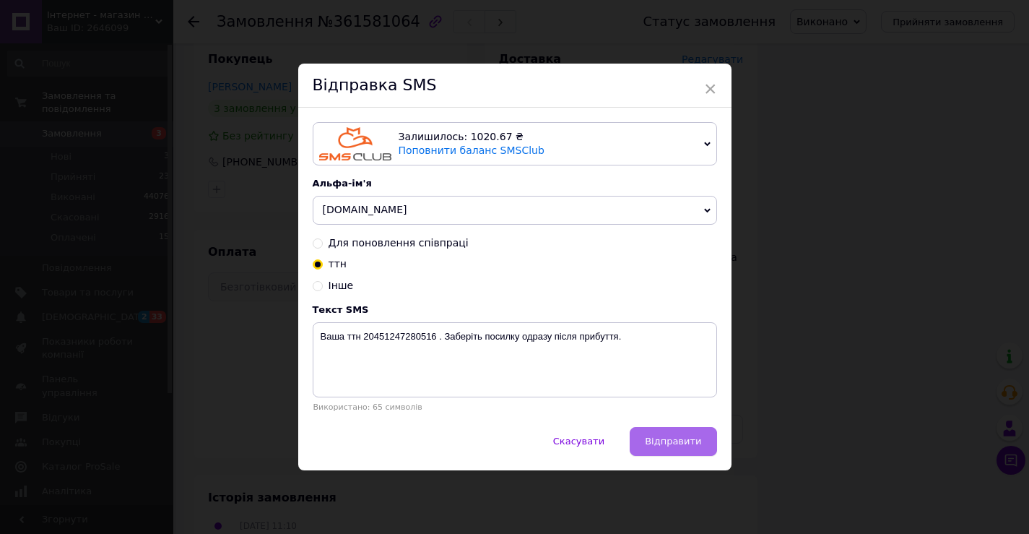
click at [658, 437] on span "Відправити" at bounding box center [673, 440] width 56 height 11
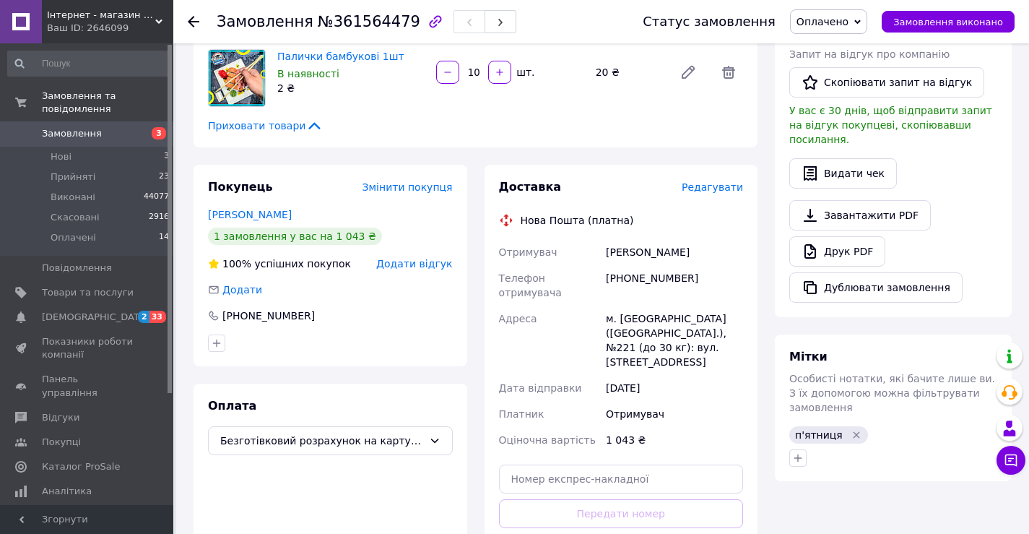
scroll to position [650, 0]
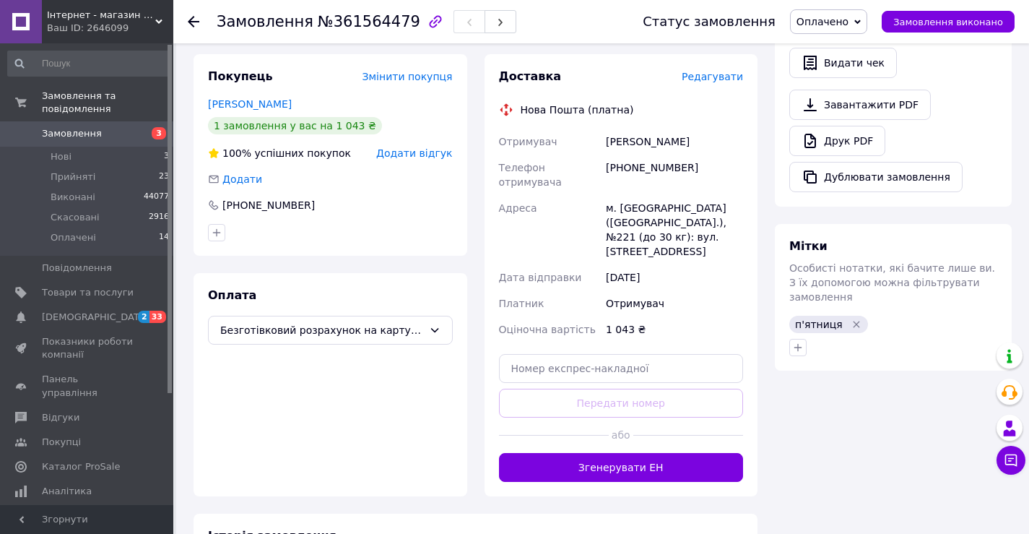
drag, startPoint x: 678, startPoint y: 430, endPoint x: 778, endPoint y: 196, distance: 254.3
click at [680, 453] on button "Згенерувати ЕН" at bounding box center [621, 467] width 245 height 29
click at [843, 19] on span "Оплачено" at bounding box center [822, 22] width 52 height 12
click at [835, 69] on li "Виконано" at bounding box center [829, 72] width 76 height 22
click at [253, 202] on div "[PHONE_NUMBER]" at bounding box center [268, 205] width 95 height 14
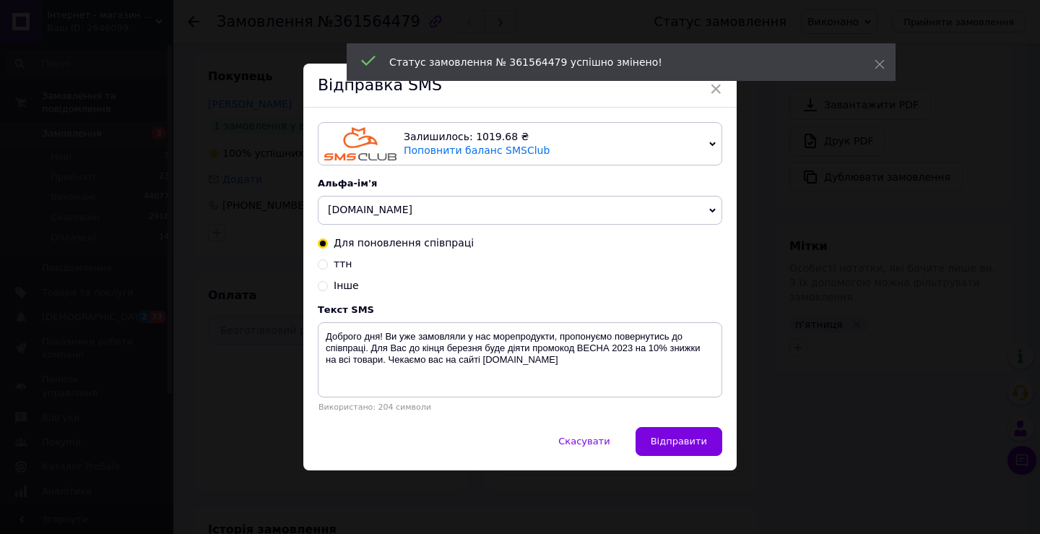
click at [324, 264] on input "ттн" at bounding box center [323, 263] width 10 height 10
radio input "true"
radio input "false"
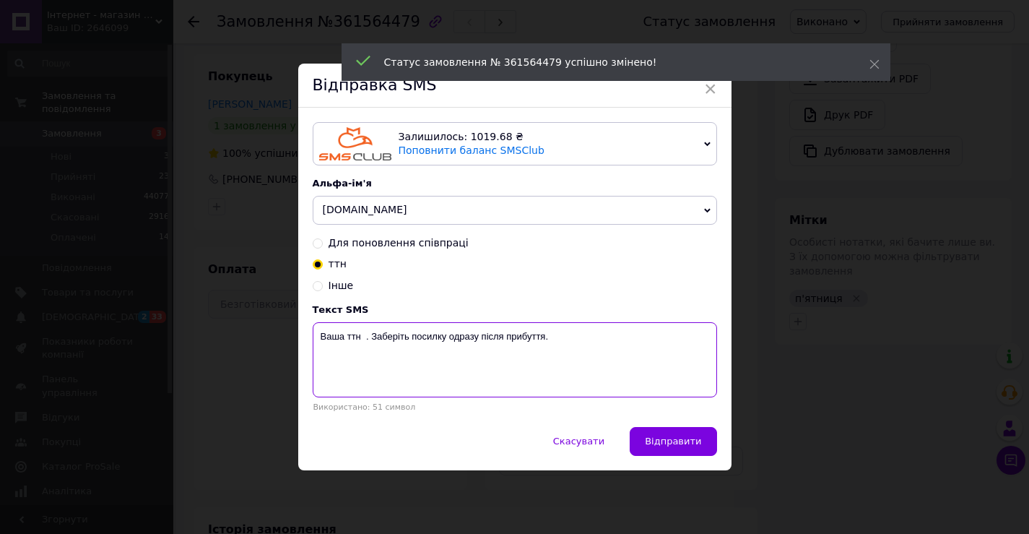
click at [362, 338] on textarea "Ваша ттн . Заберіть посилку одразу після прибуття." at bounding box center [515, 359] width 404 height 75
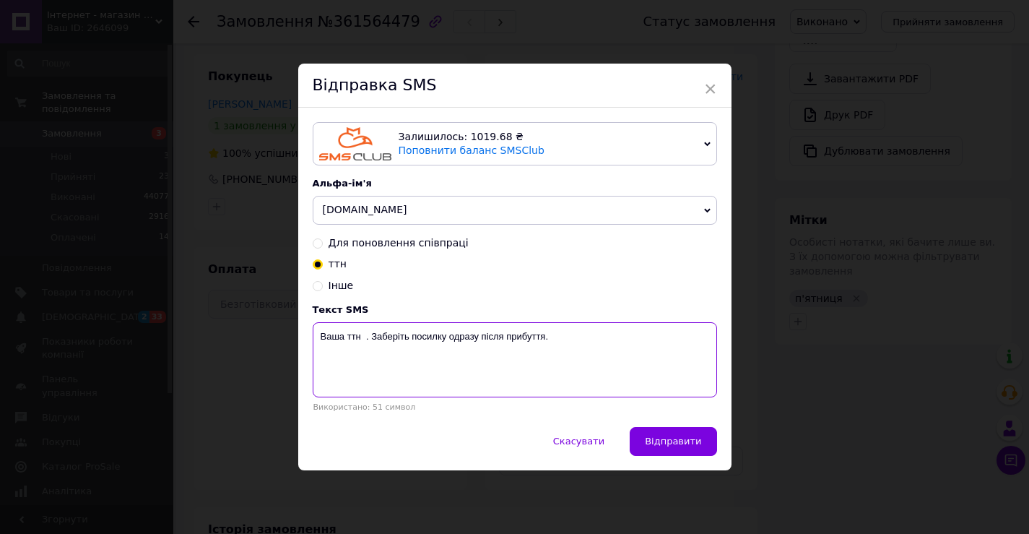
paste textarea "20451247284633"
type textarea "Ваша ттн 20451247284633 . Заберіть посилку одразу після прибуття."
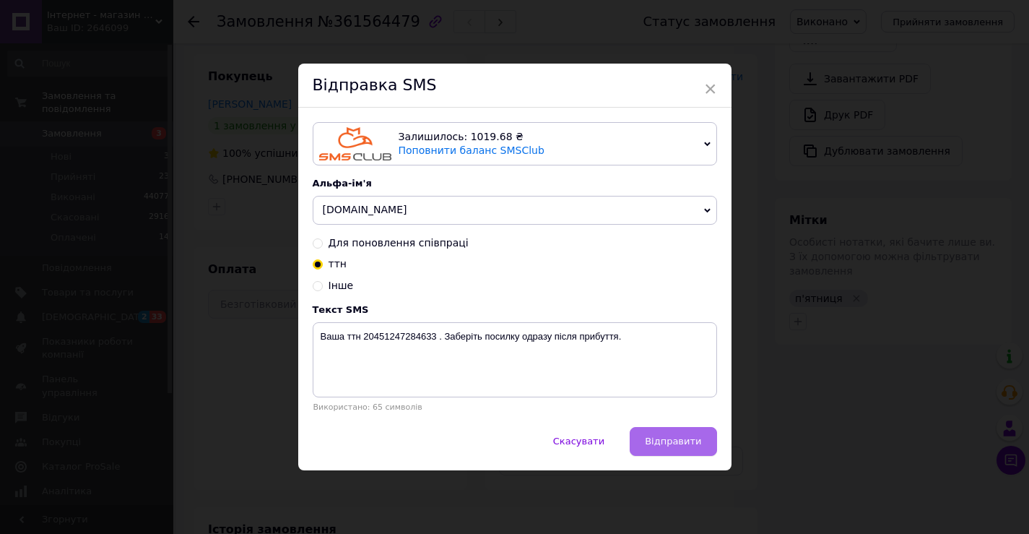
click at [684, 438] on span "Відправити" at bounding box center [673, 440] width 56 height 11
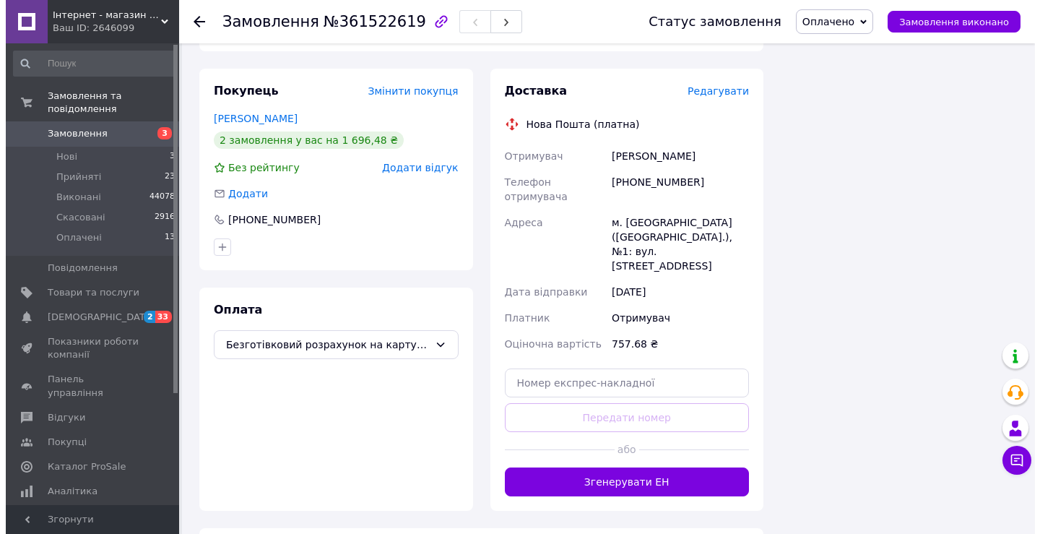
scroll to position [1516, 0]
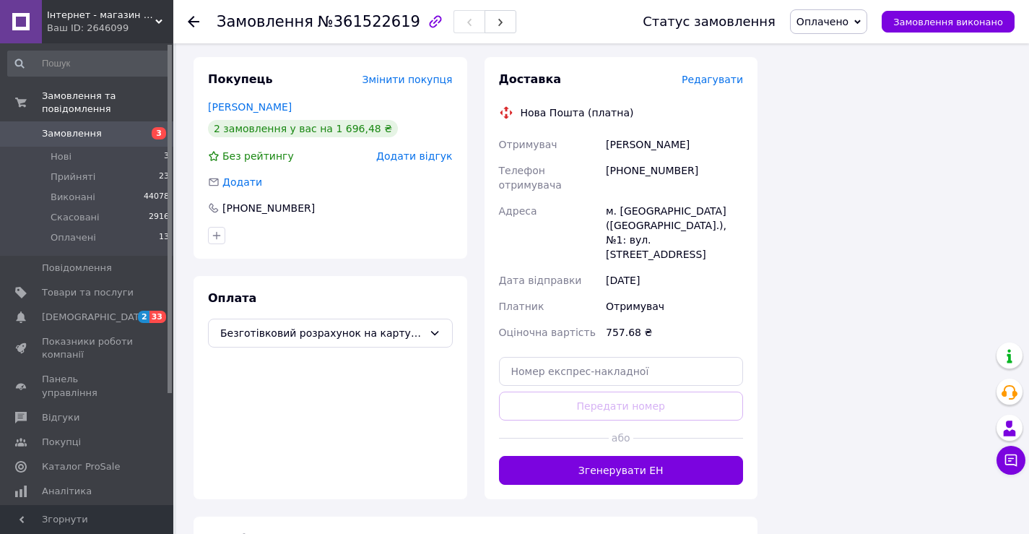
drag, startPoint x: 656, startPoint y: 385, endPoint x: 783, endPoint y: 88, distance: 322.8
click at [656, 456] on button "Згенерувати ЕН" at bounding box center [621, 470] width 245 height 29
click at [848, 21] on span "Оплачено" at bounding box center [822, 22] width 52 height 12
drag, startPoint x: 840, startPoint y: 67, endPoint x: 420, endPoint y: 147, distance: 428.4
click at [820, 69] on li "Виконано" at bounding box center [829, 72] width 76 height 22
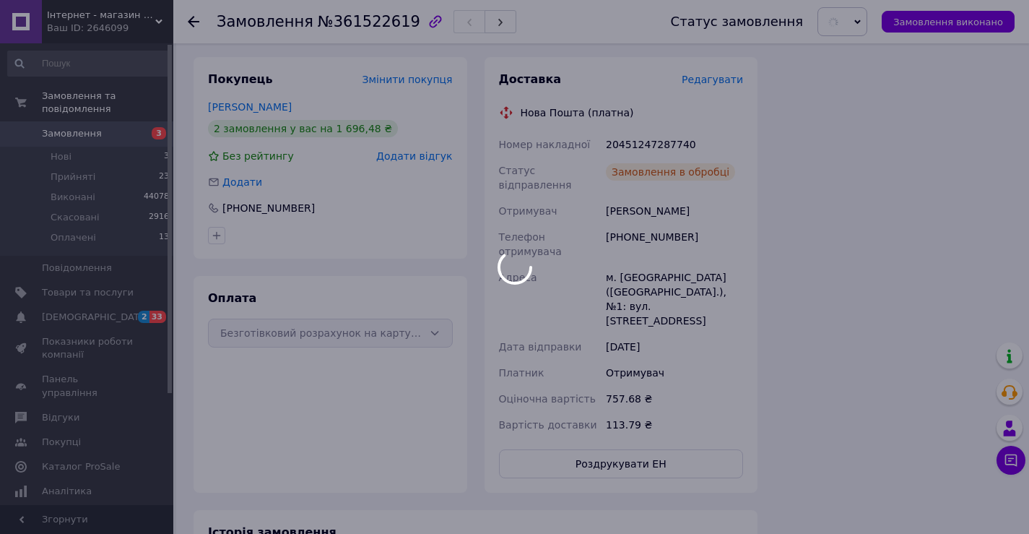
drag, startPoint x: 268, startPoint y: 150, endPoint x: 280, endPoint y: 168, distance: 21.2
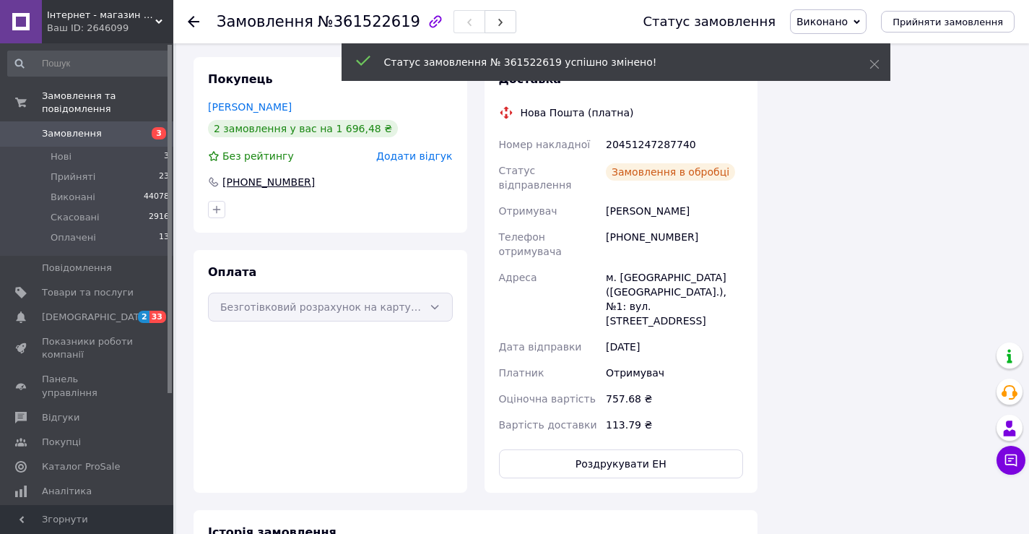
click at [257, 175] on div "+380988643517" at bounding box center [268, 182] width 95 height 14
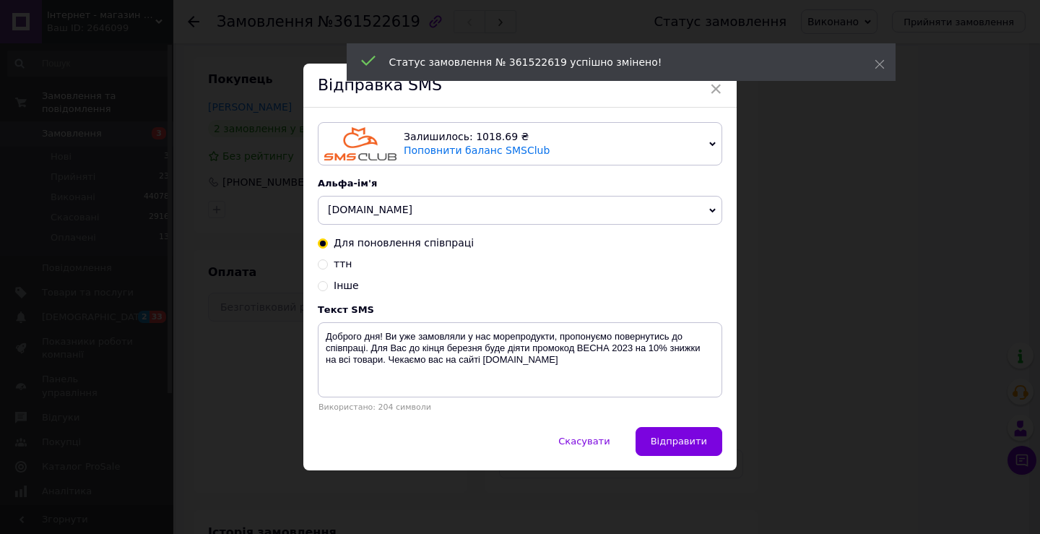
click at [318, 266] on input "ттн" at bounding box center [323, 263] width 10 height 10
radio input "true"
radio input "false"
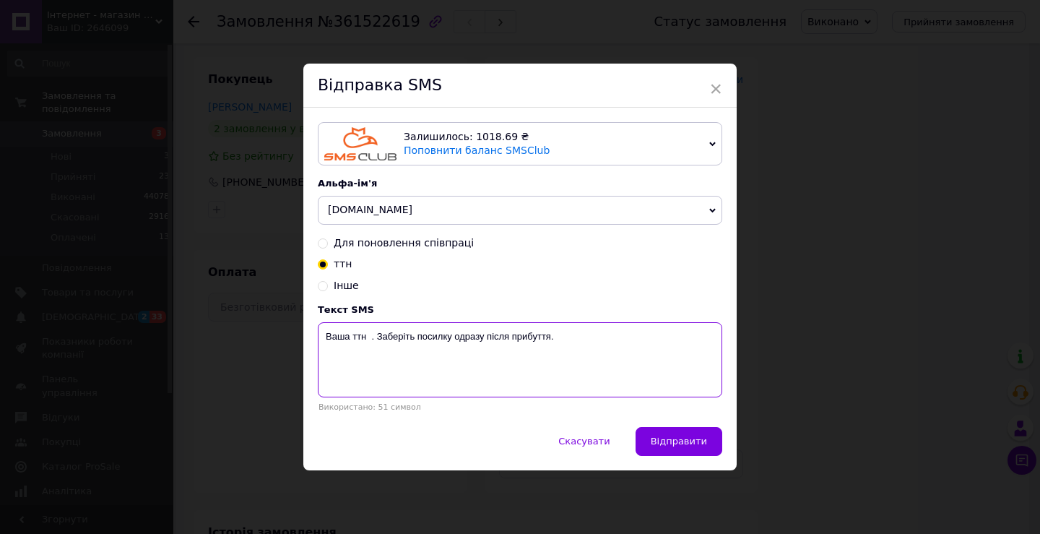
click at [367, 341] on textarea "Ваша ттн . Заберіть посилку одразу після прибуття." at bounding box center [520, 359] width 404 height 75
paste textarea "20451247287740"
type textarea "Ваша ттн 20451247287740 . Заберіть посилку одразу після прибуття."
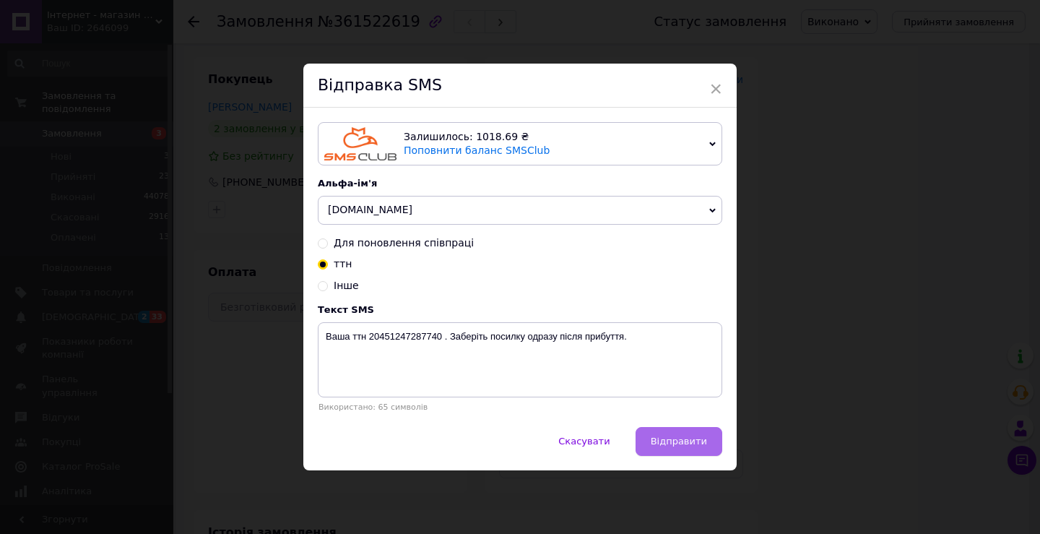
click at [695, 450] on button "Відправити" at bounding box center [678, 441] width 87 height 29
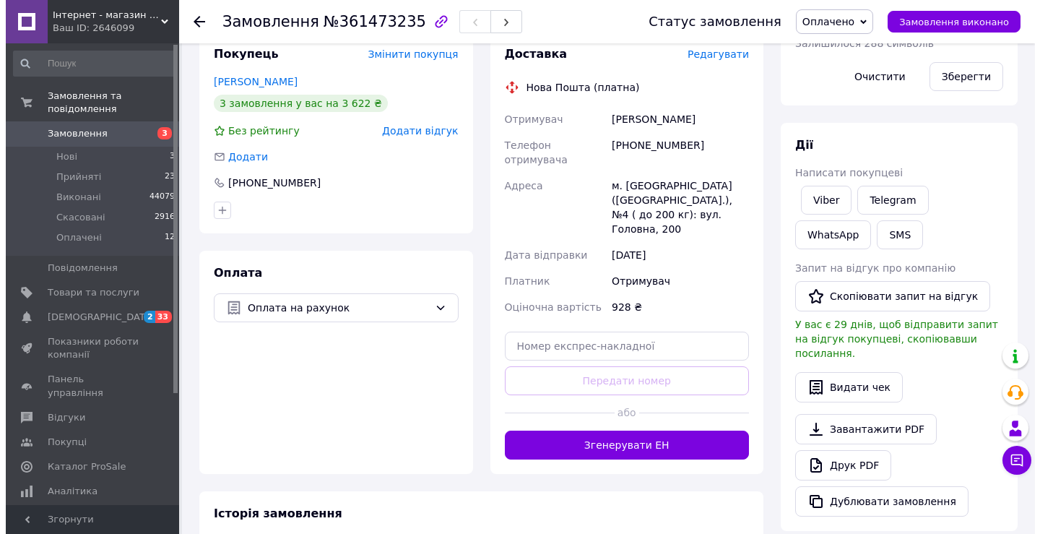
scroll to position [361, 0]
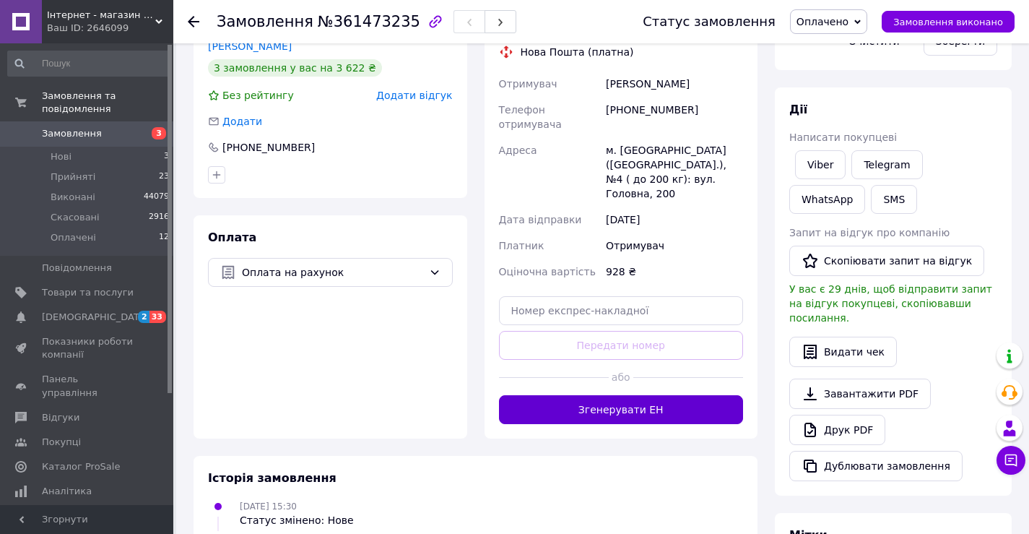
click at [657, 395] on button "Згенерувати ЕН" at bounding box center [621, 409] width 245 height 29
click at [848, 22] on span "Оплачено" at bounding box center [822, 22] width 52 height 12
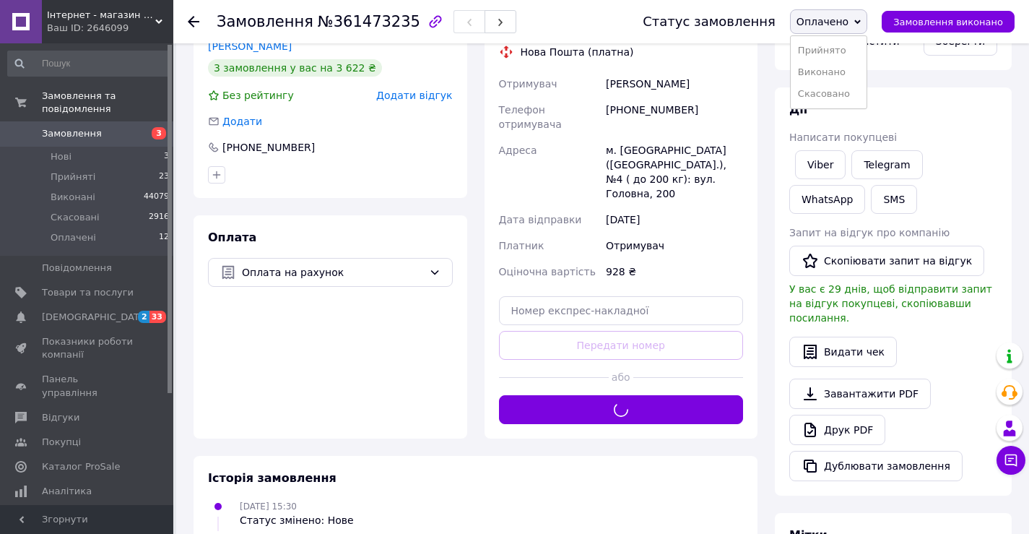
drag, startPoint x: 856, startPoint y: 67, endPoint x: 475, endPoint y: 136, distance: 387.4
click at [855, 69] on li "Виконано" at bounding box center [829, 72] width 76 height 22
click at [282, 143] on div "[PHONE_NUMBER]" at bounding box center [268, 147] width 95 height 14
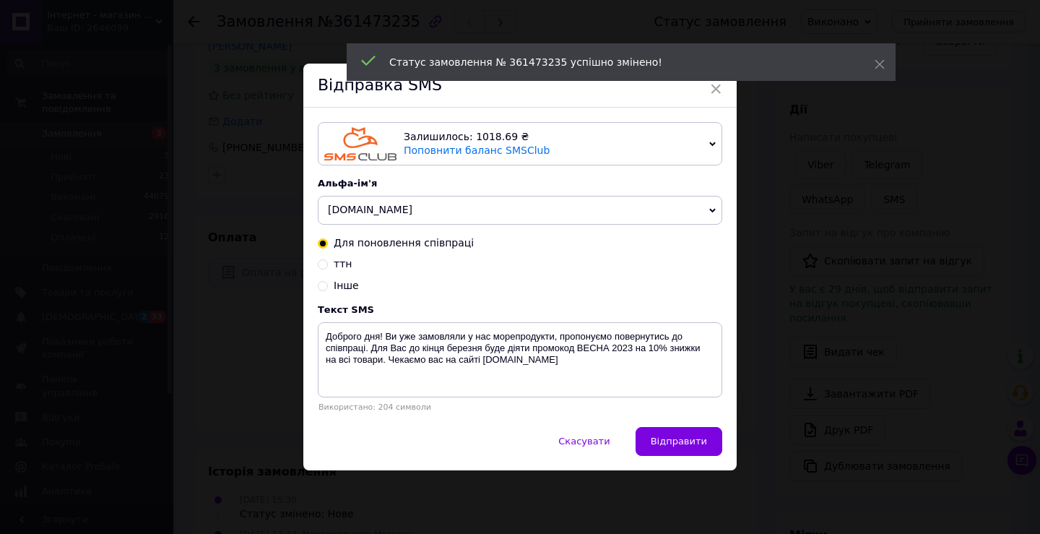
click at [318, 264] on input "ттн" at bounding box center [323, 263] width 10 height 10
radio input "true"
radio input "false"
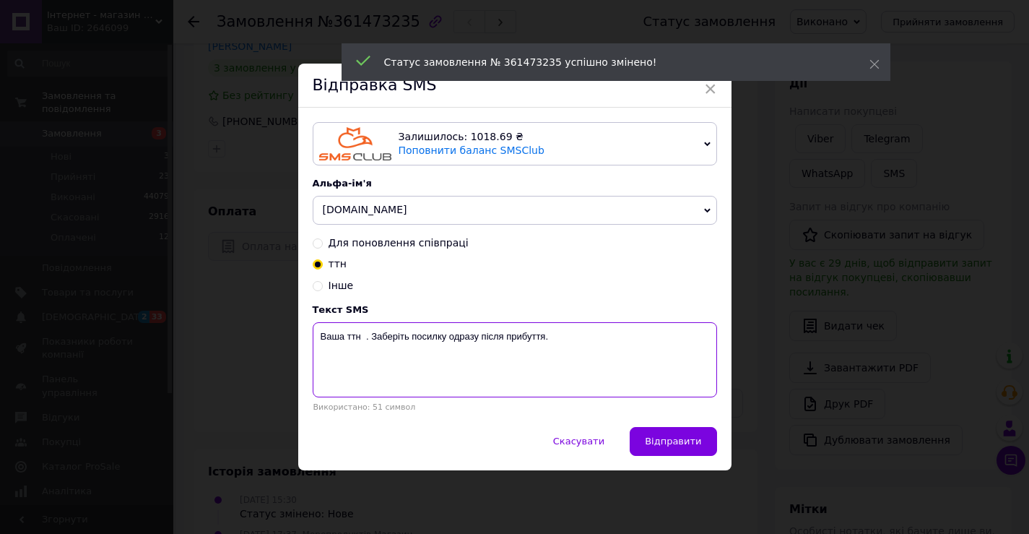
click at [361, 341] on textarea "Ваша ттн . Заберіть посилку одразу після прибуття." at bounding box center [515, 359] width 404 height 75
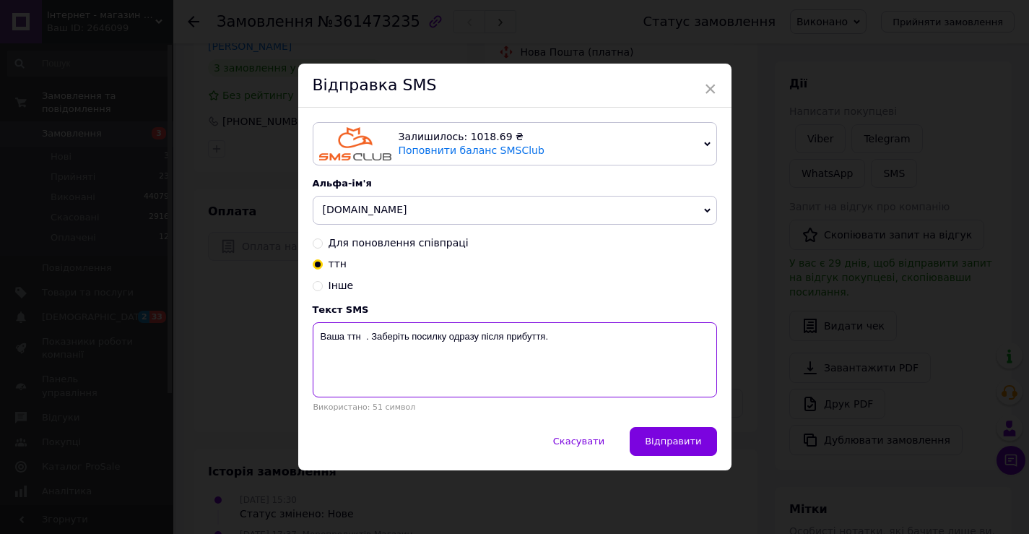
paste textarea "20451247289505"
type textarea "Ваша ттн 20451247289505 . Заберіть посилку одразу після прибуття."
click at [657, 438] on span "Відправити" at bounding box center [673, 440] width 56 height 11
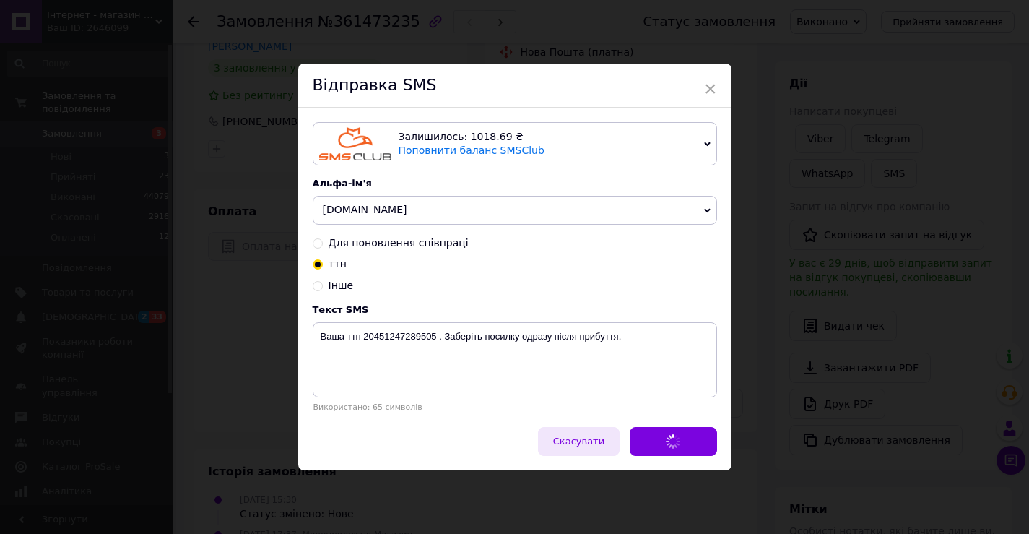
click at [583, 438] on span "Скасувати" at bounding box center [578, 440] width 51 height 11
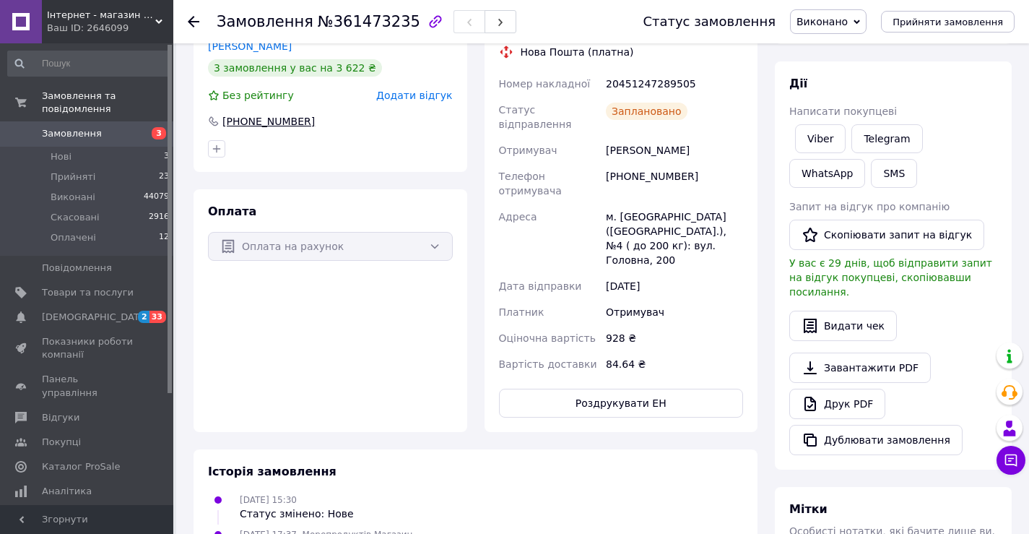
click at [292, 119] on div "[PHONE_NUMBER]" at bounding box center [268, 121] width 95 height 14
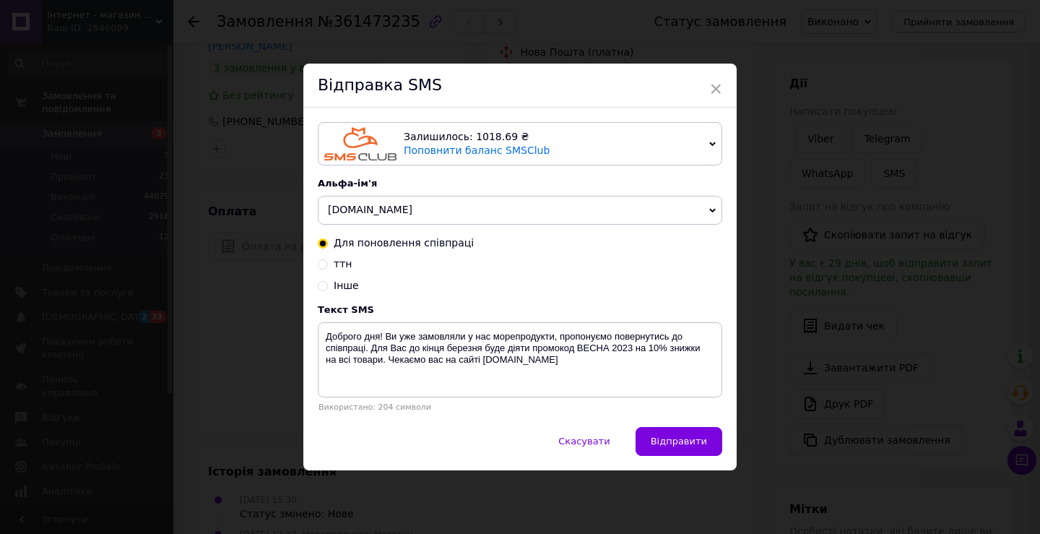
click at [318, 266] on input "ттн" at bounding box center [323, 263] width 10 height 10
radio input "true"
radio input "false"
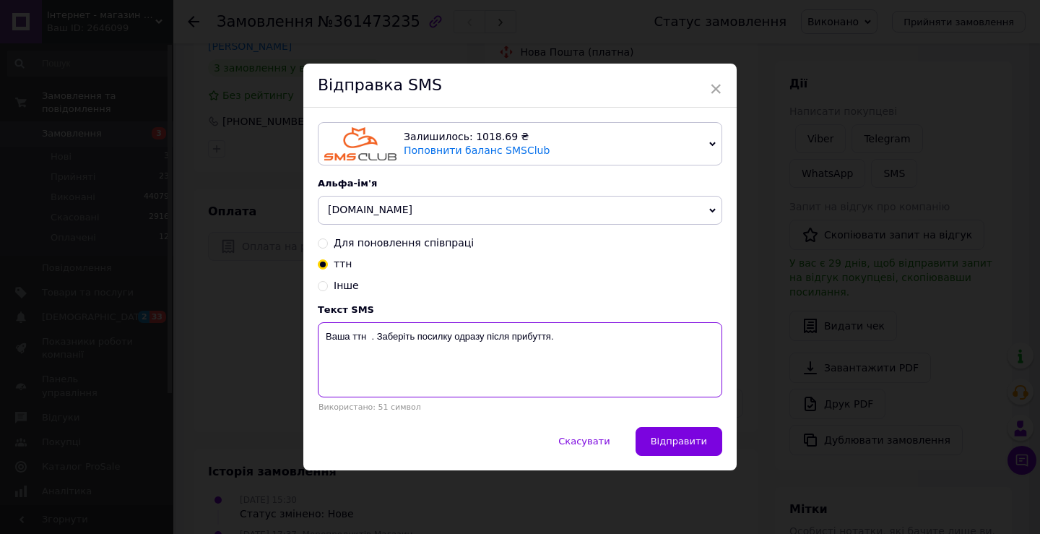
click at [368, 336] on textarea "Ваша ттн . Заберіть посилку одразу після прибуття." at bounding box center [520, 359] width 404 height 75
click at [365, 336] on textarea "Ваша ттн . Заберіть посилку одразу після прибуття." at bounding box center [520, 359] width 404 height 75
click at [368, 336] on textarea "Ваша ттн . Заберіть посилку одразу після прибуття." at bounding box center [520, 359] width 404 height 75
paste textarea "20451247289505"
type textarea "Ваша ттн 20451247289505 . Заберіть посилку одразу після прибуття."
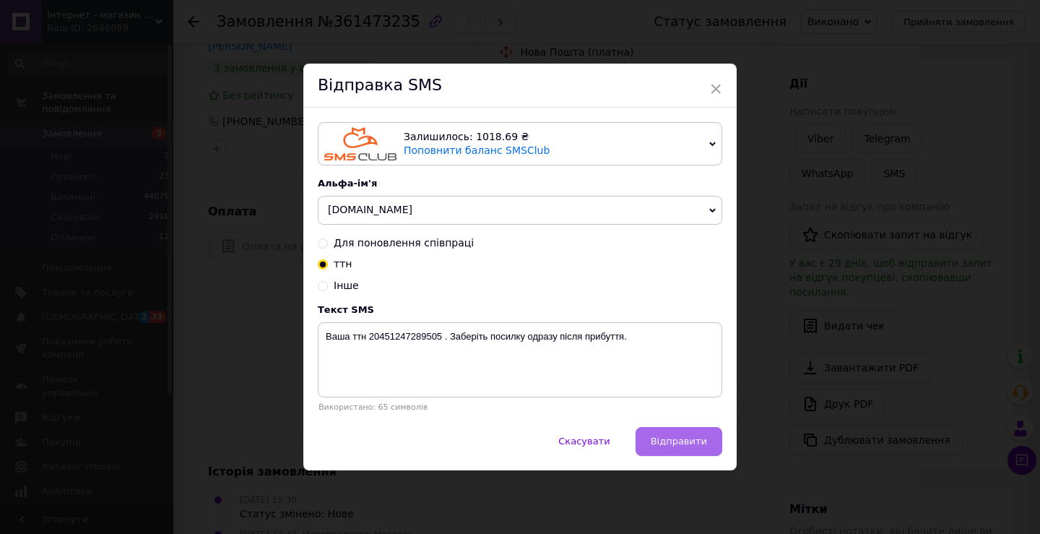
click at [687, 444] on span "Відправити" at bounding box center [679, 440] width 56 height 11
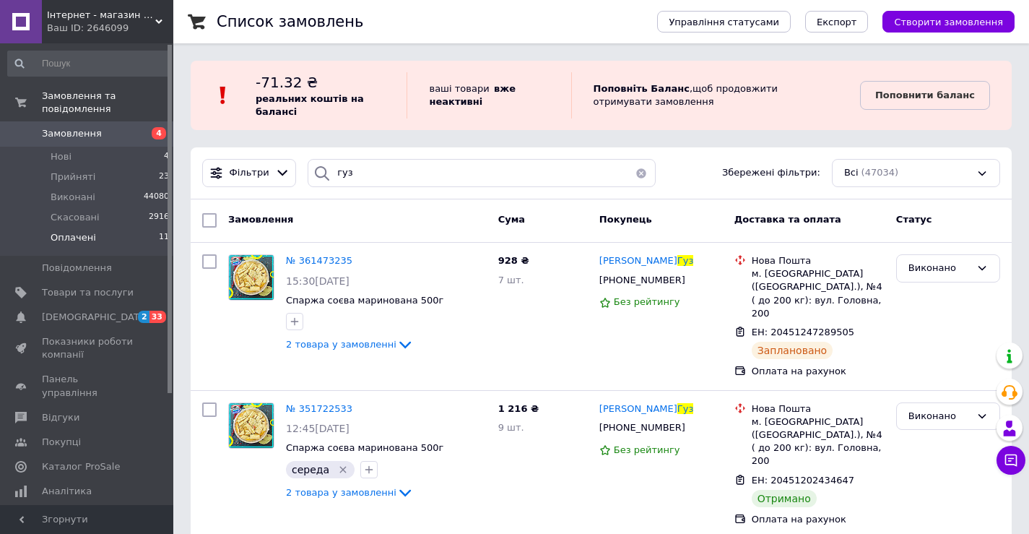
click at [118, 227] on li "Оплачені 11" at bounding box center [89, 240] width 178 height 27
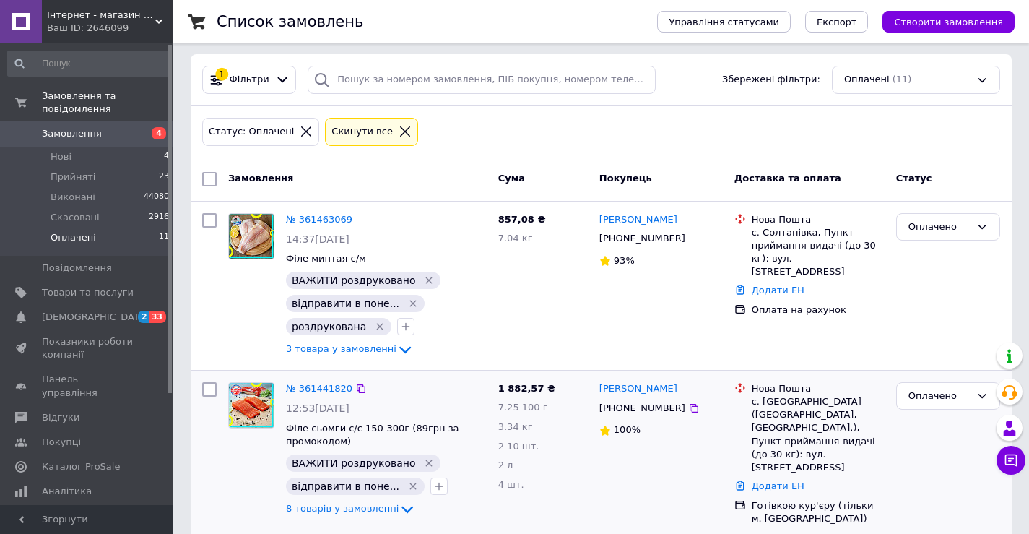
scroll to position [82, 0]
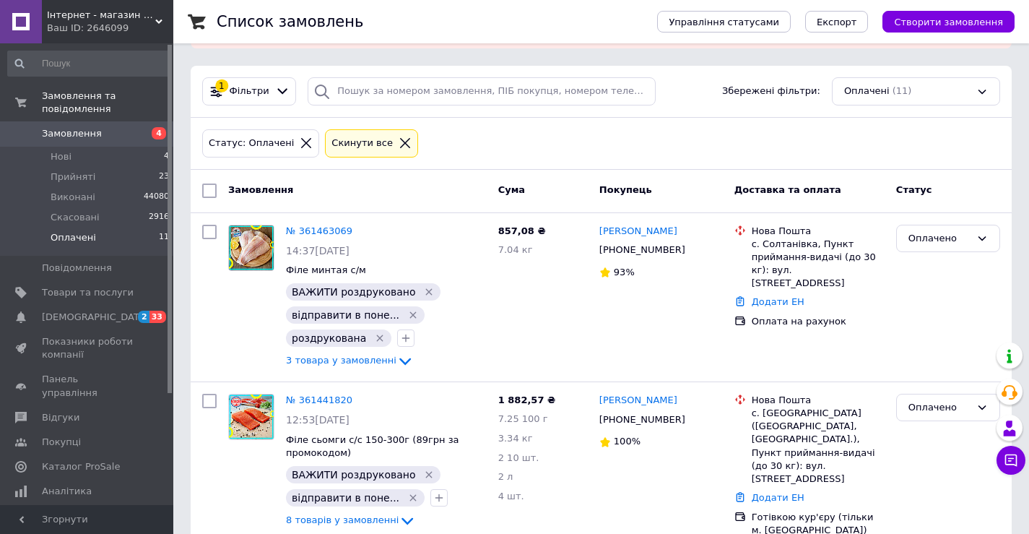
click at [300, 141] on icon at bounding box center [306, 142] width 13 height 13
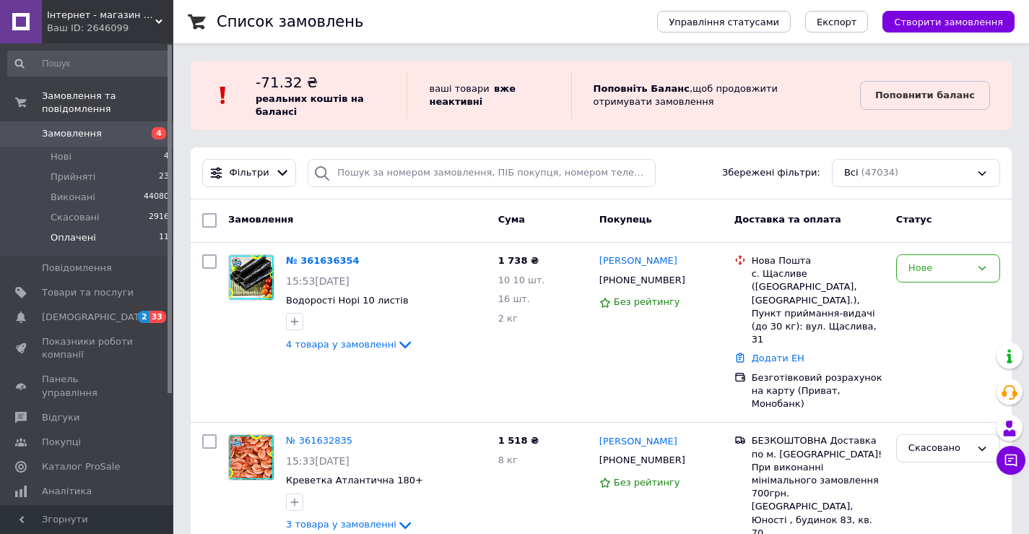
click at [375, 89] on div "-71.32 ₴ реальних коштів на балансі" at bounding box center [331, 95] width 151 height 46
click at [404, 175] on input "search" at bounding box center [482, 173] width 348 height 28
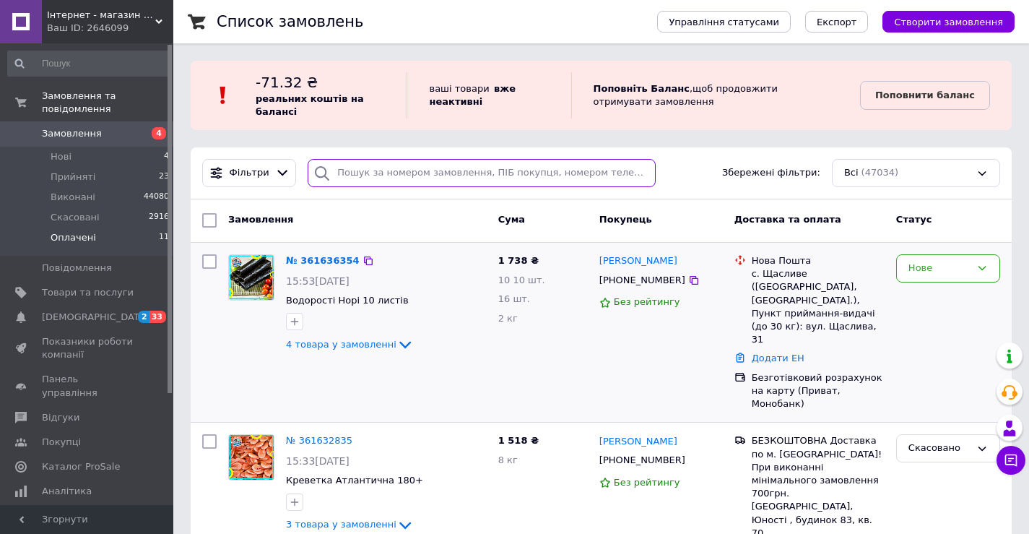
paste input "+380988272911"
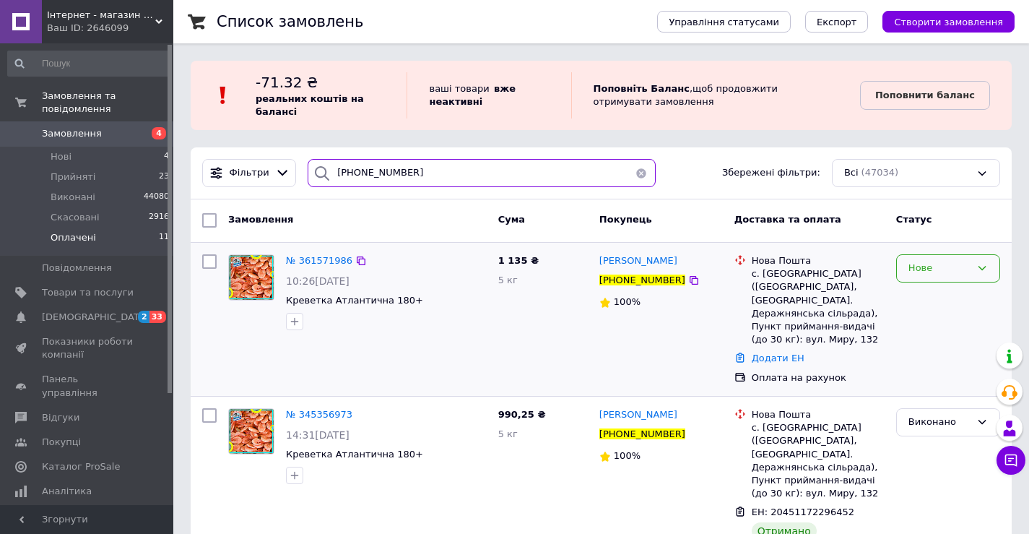
type input "+380988272911"
click at [916, 266] on div "Нове" at bounding box center [939, 268] width 62 height 15
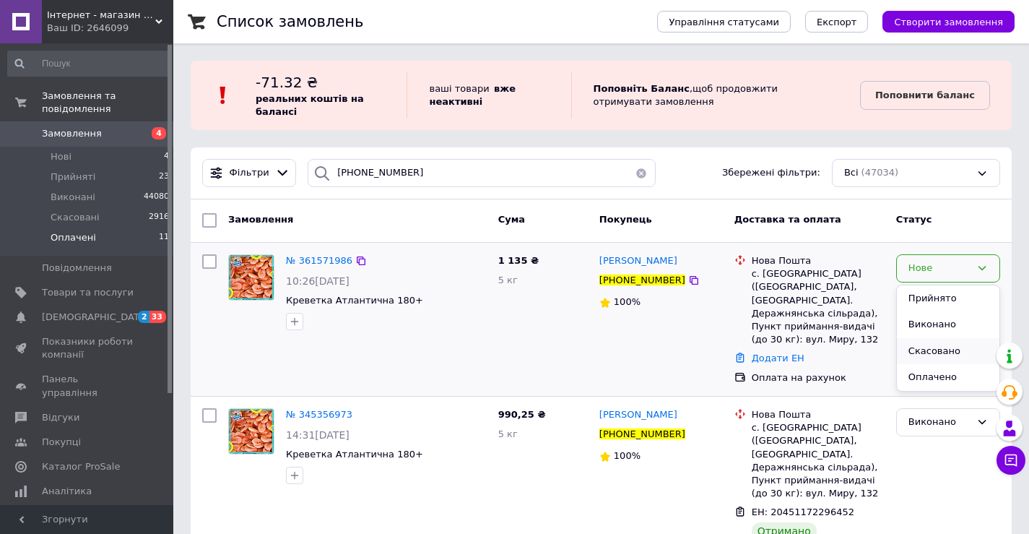
click at [931, 347] on li "Скасовано" at bounding box center [948, 351] width 103 height 27
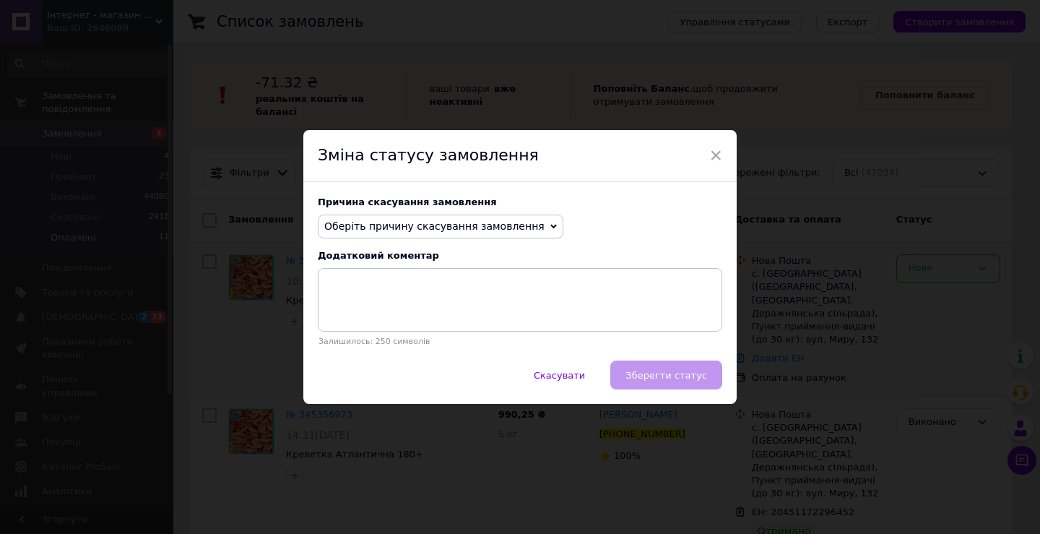
click at [440, 225] on span "Оберіть причину скасування замовлення" at bounding box center [434, 226] width 220 height 12
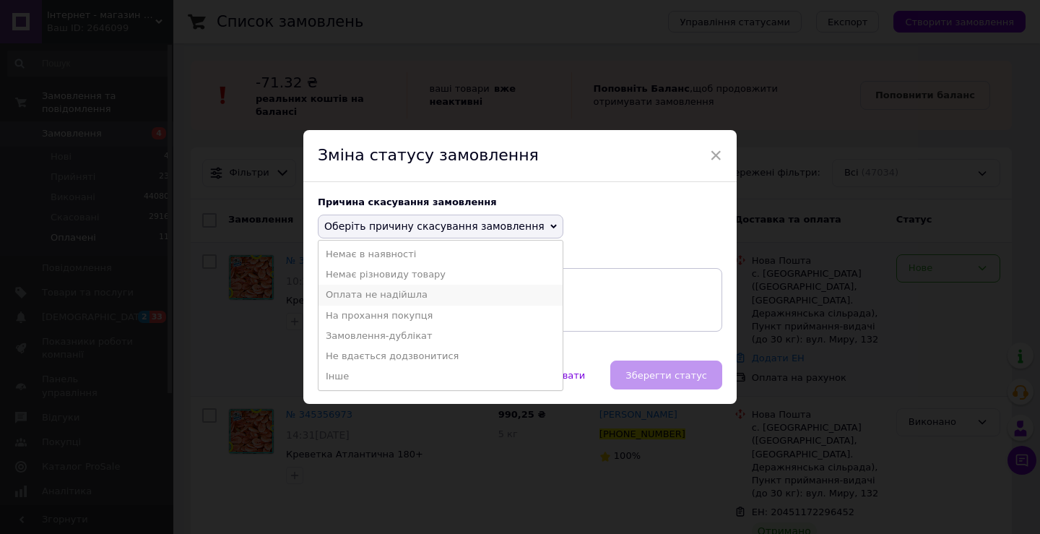
click at [440, 293] on li "Оплата не надійшла" at bounding box center [440, 294] width 244 height 20
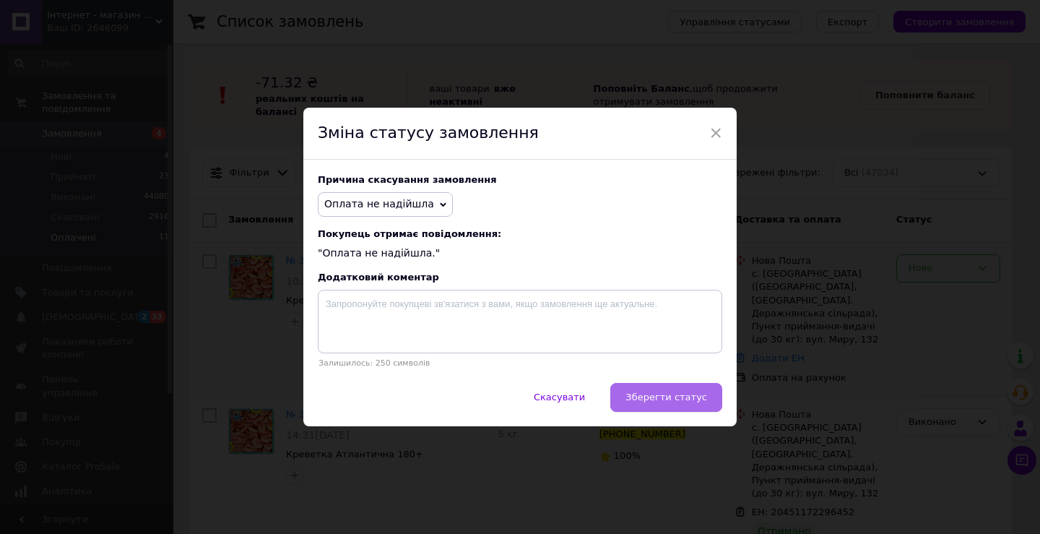
click at [679, 401] on span "Зберегти статус" at bounding box center [666, 396] width 82 height 11
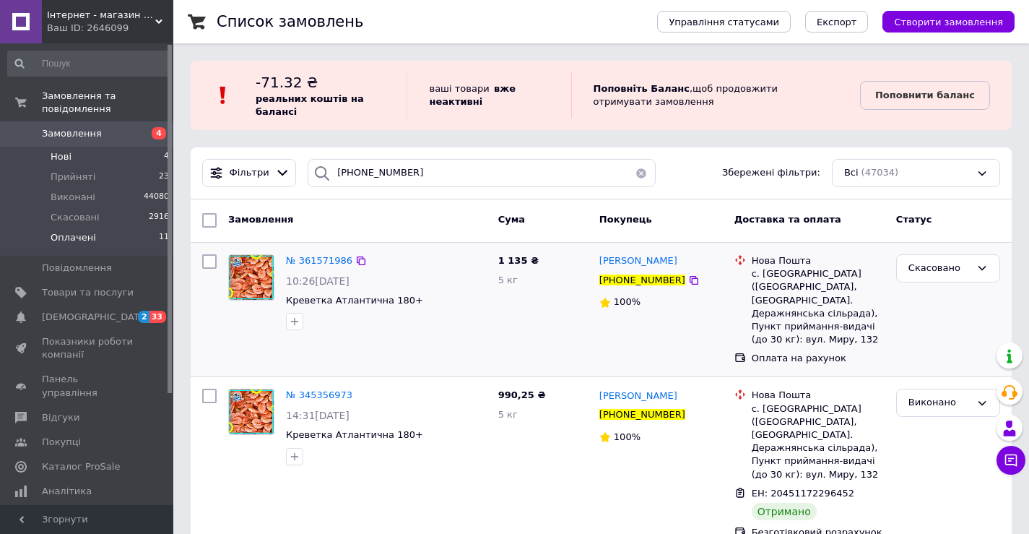
click at [110, 147] on li "Нові 4" at bounding box center [89, 157] width 178 height 20
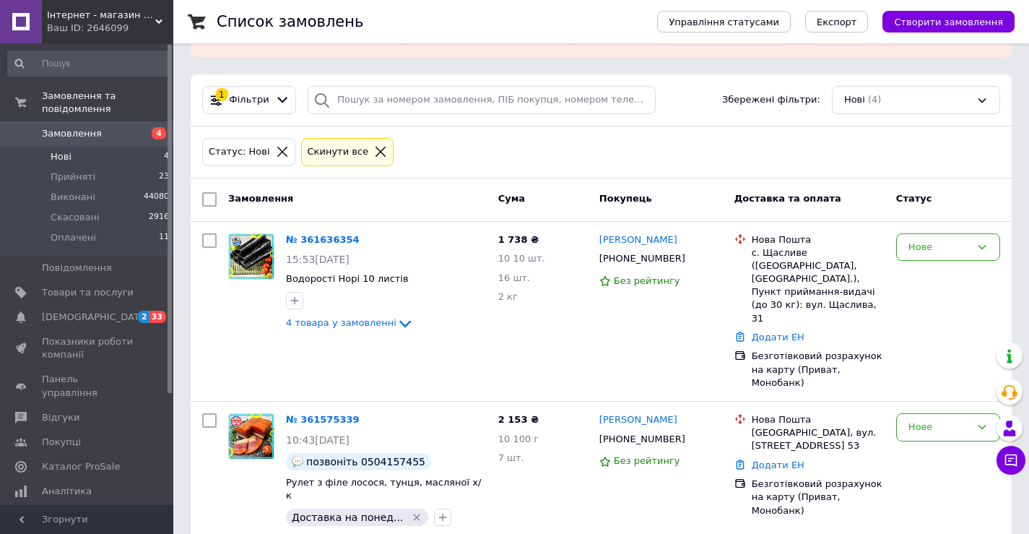
scroll to position [186, 0]
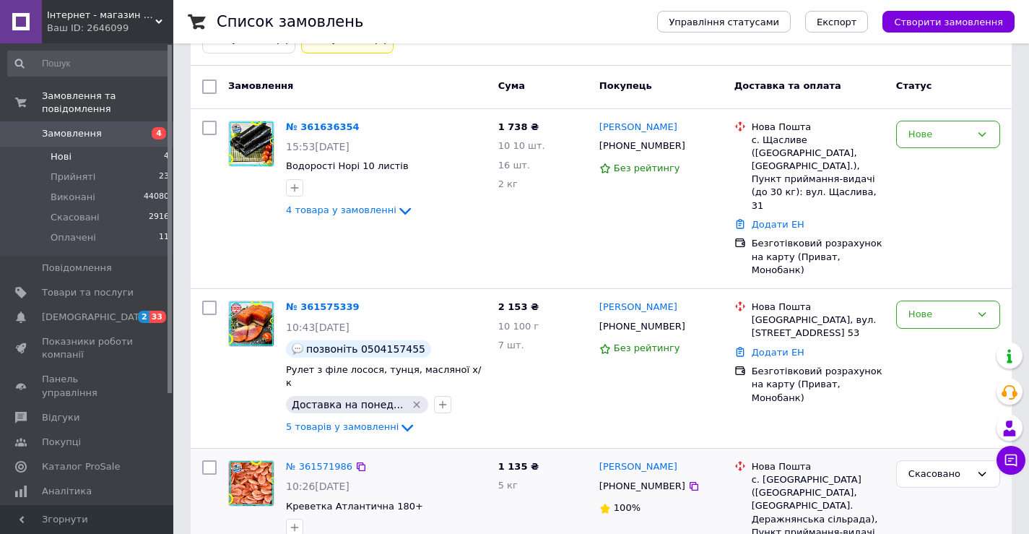
click at [73, 26] on div "Ваш ID: 2646099" at bounding box center [110, 28] width 126 height 13
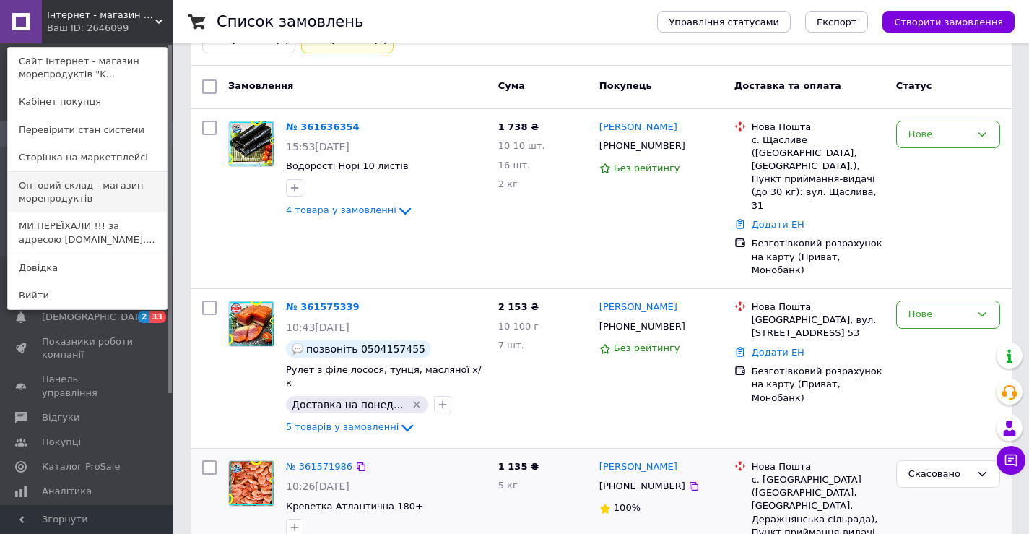
click at [66, 194] on link "Оптовий склад - магазин морепродуктів" at bounding box center [87, 192] width 159 height 40
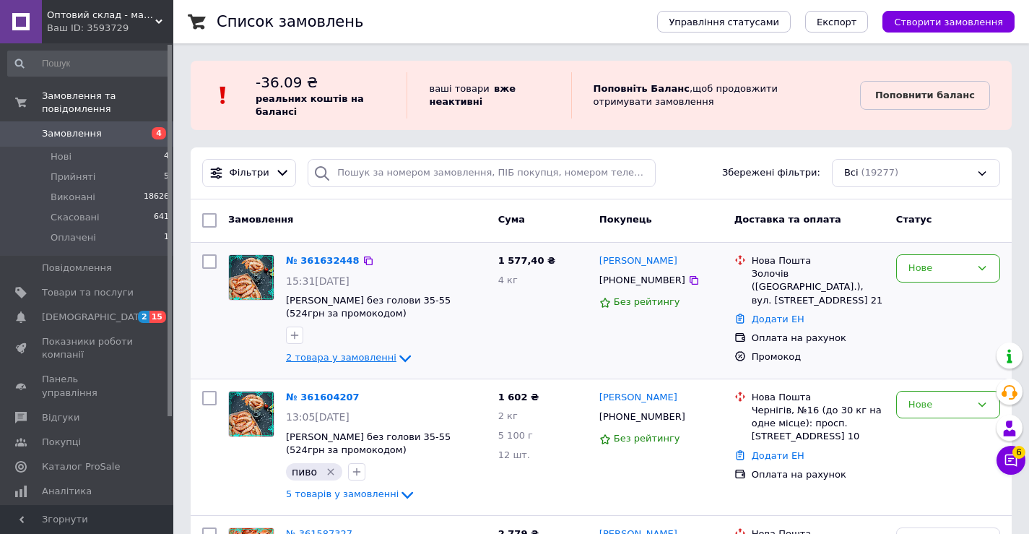
click at [378, 357] on span "2 товара у замовленні" at bounding box center [341, 357] width 110 height 11
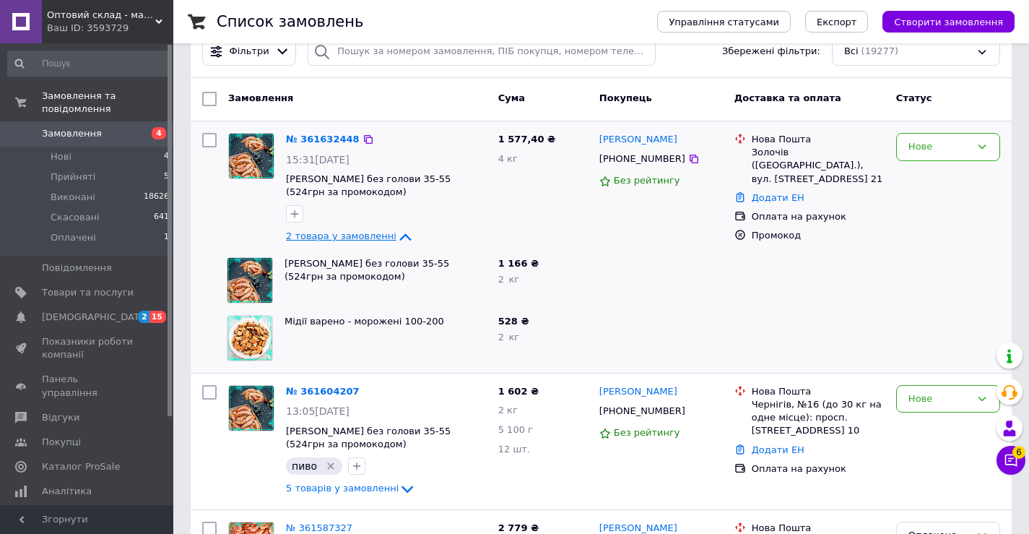
scroll to position [144, 0]
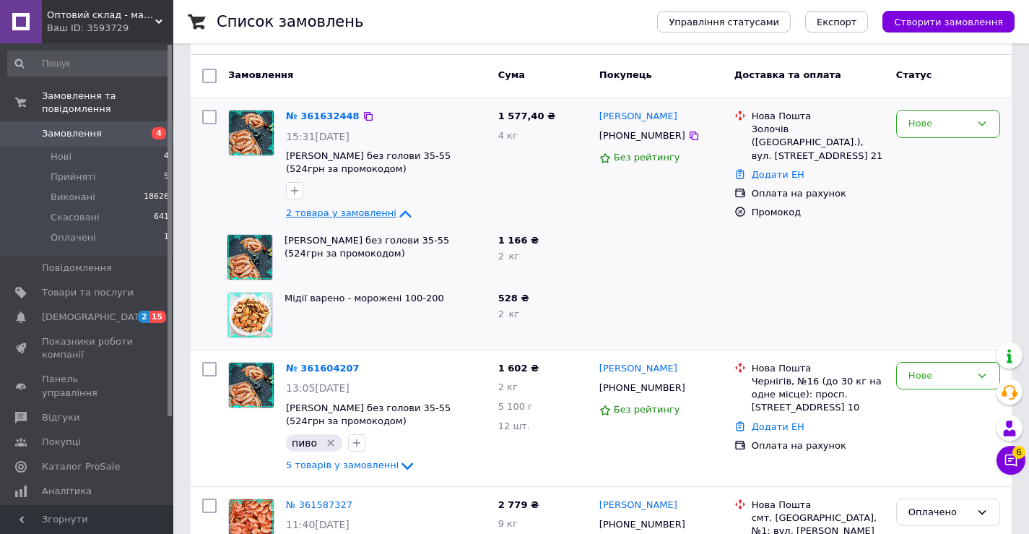
click at [378, 213] on span "2 товара у замовленні" at bounding box center [341, 213] width 110 height 11
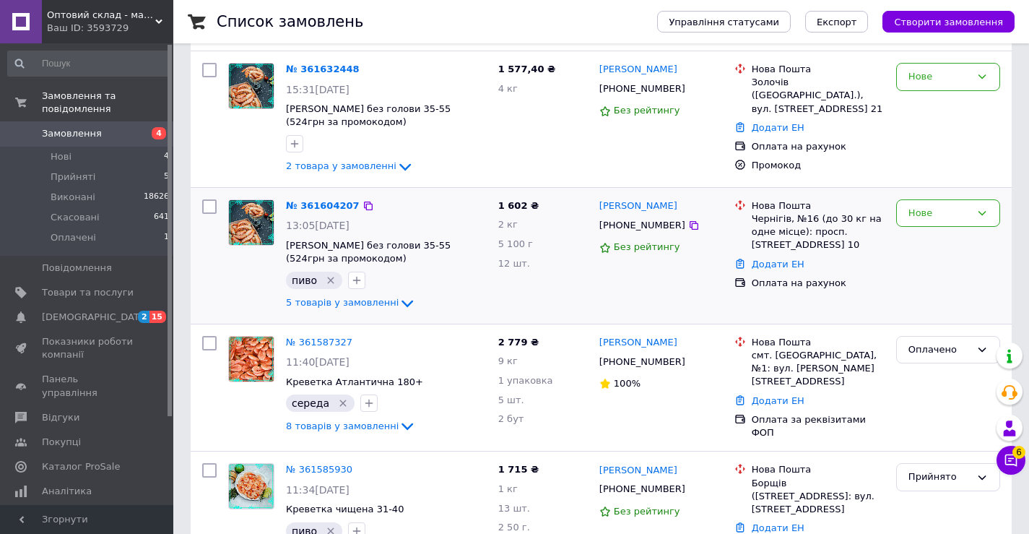
scroll to position [217, 0]
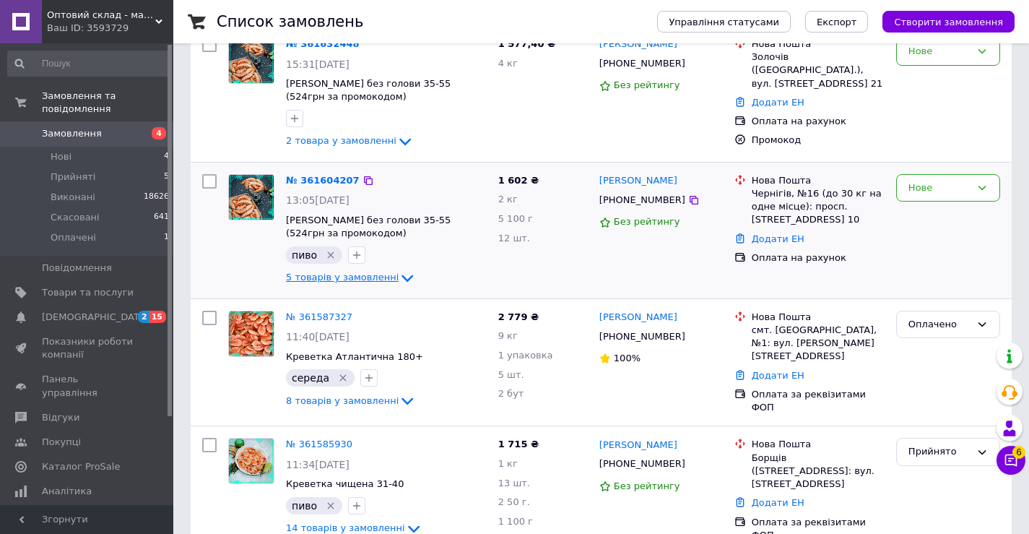
click at [365, 272] on span "5 товарів у замовленні" at bounding box center [342, 276] width 113 height 11
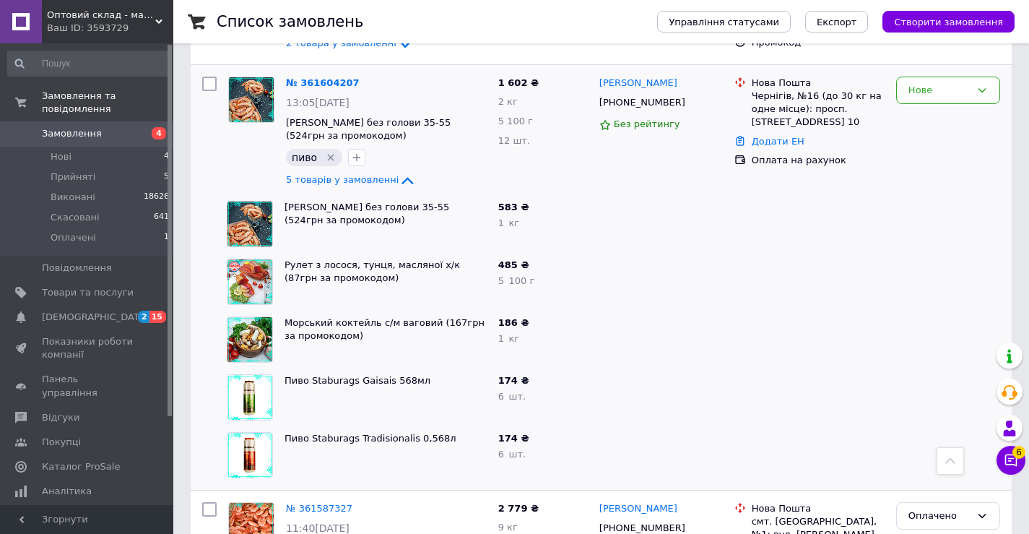
scroll to position [289, 0]
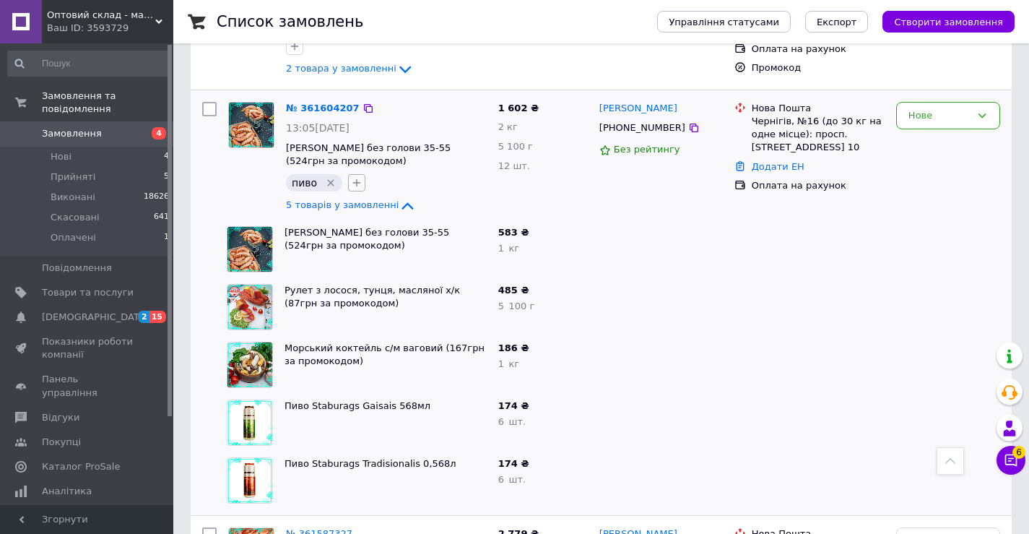
click at [356, 183] on icon "button" at bounding box center [357, 182] width 8 height 8
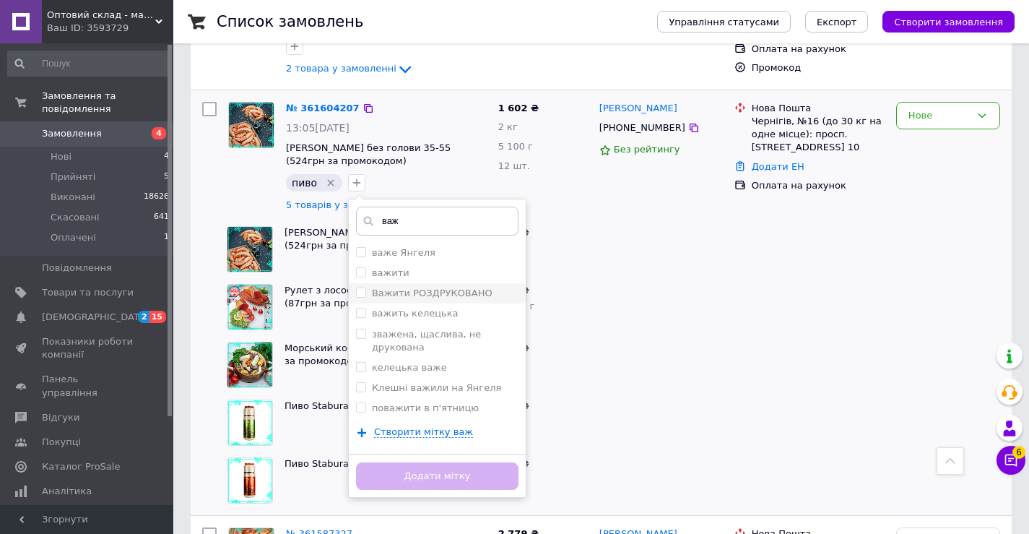
type input "важ"
drag, startPoint x: 436, startPoint y: 287, endPoint x: 461, endPoint y: 367, distance: 84.0
click at [437, 292] on label "Важити РОЗДРУКОВАНО" at bounding box center [432, 292] width 121 height 11
checkbox input "true"
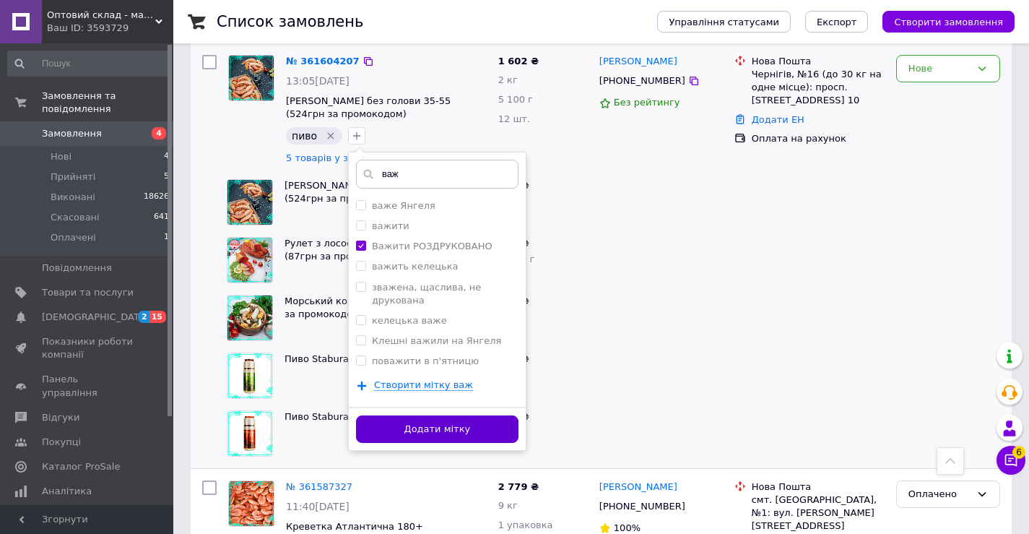
scroll to position [361, 0]
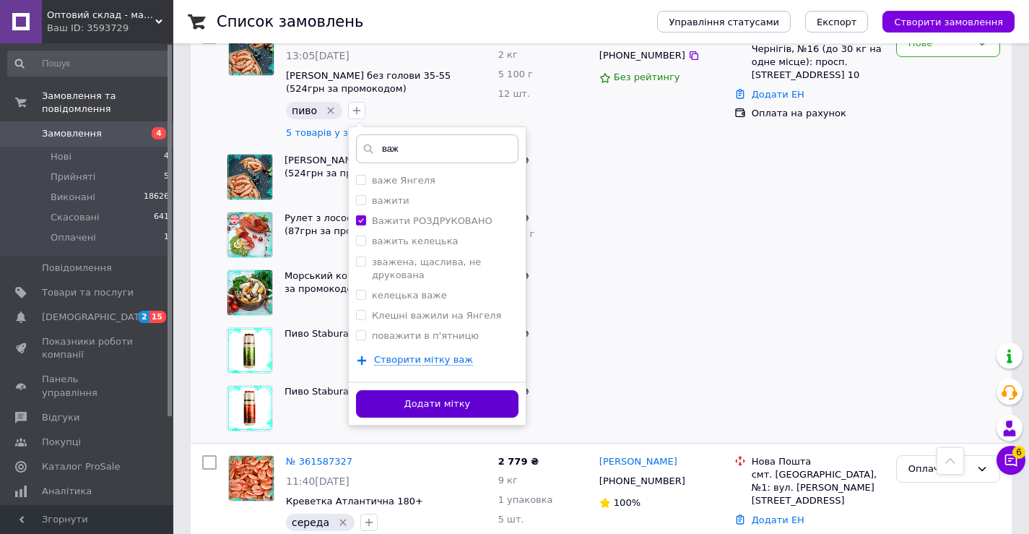
click at [461, 394] on button "Додати мітку" at bounding box center [437, 404] width 162 height 28
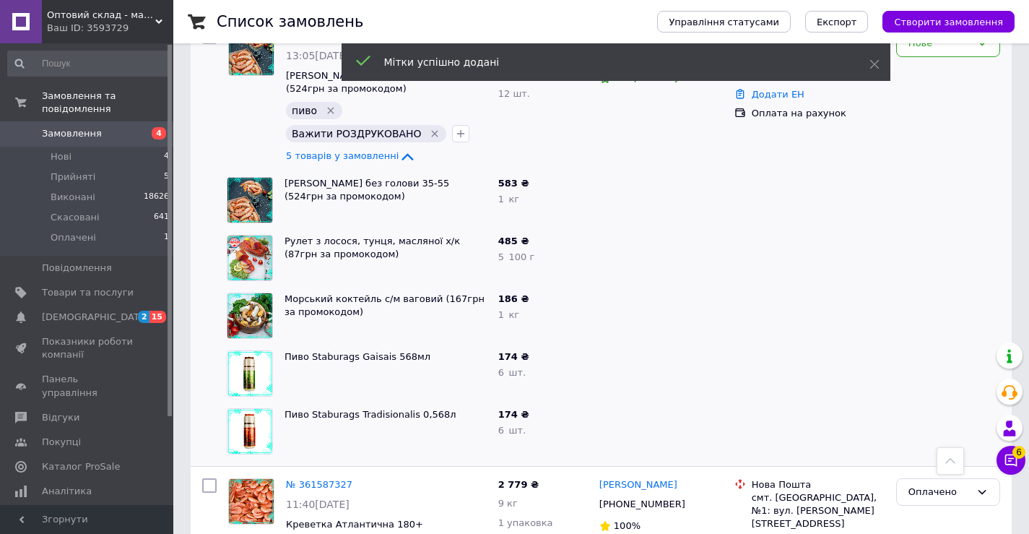
drag, startPoint x: 242, startPoint y: 55, endPoint x: 271, endPoint y: 170, distance: 118.6
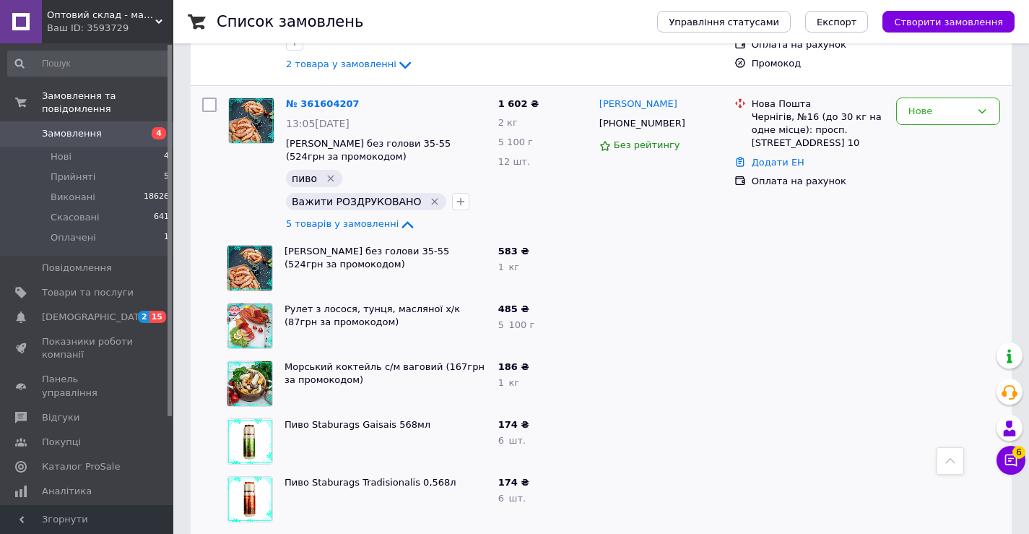
scroll to position [289, 0]
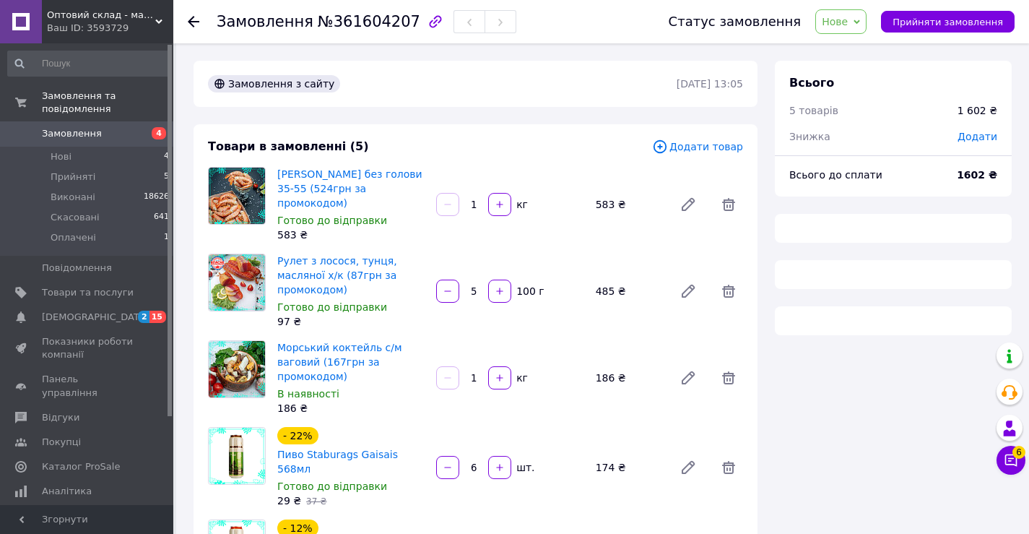
scroll to position [361, 0]
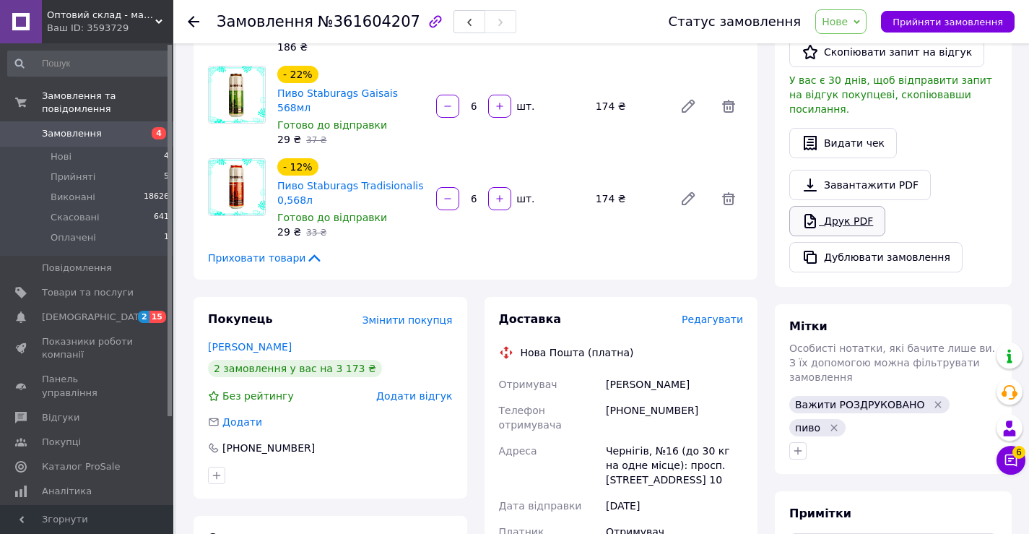
click at [855, 210] on link "Друк PDF" at bounding box center [837, 221] width 96 height 30
click at [857, 14] on span "Нове" at bounding box center [840, 21] width 51 height 25
drag, startPoint x: 855, startPoint y: 47, endPoint x: 677, endPoint y: 48, distance: 177.6
click at [853, 48] on li "Прийнято" at bounding box center [849, 51] width 66 height 22
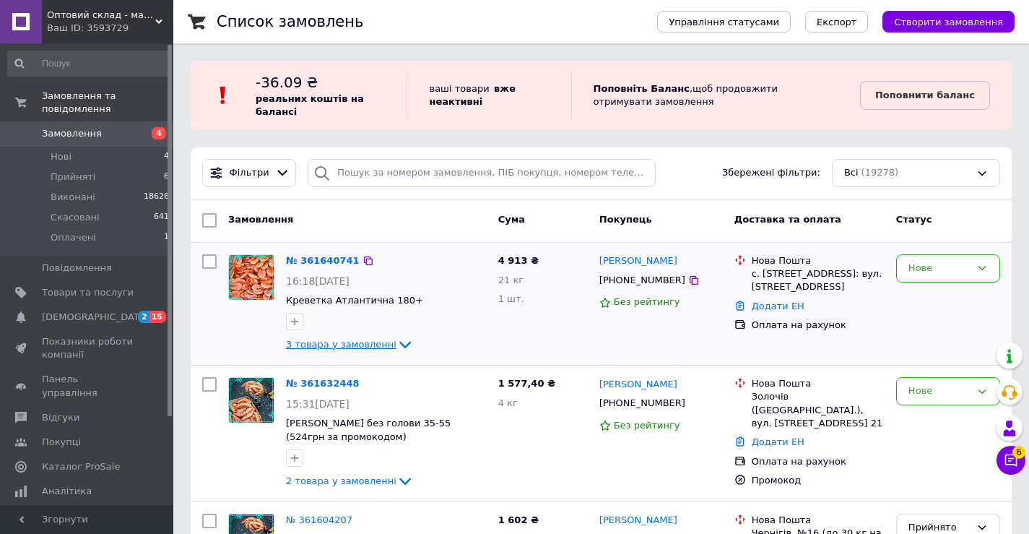
click at [377, 344] on span "3 товара у замовленні" at bounding box center [341, 344] width 110 height 11
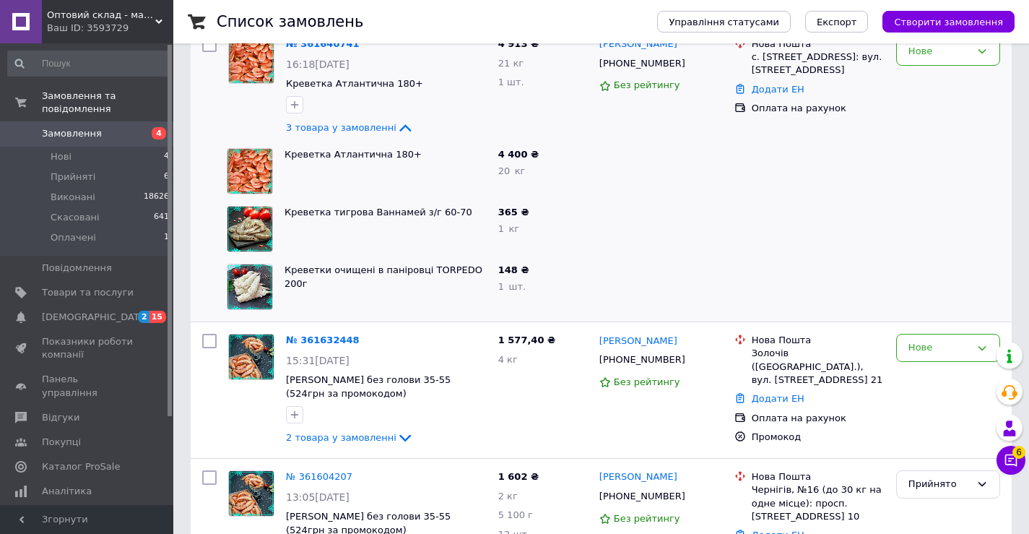
scroll to position [289, 0]
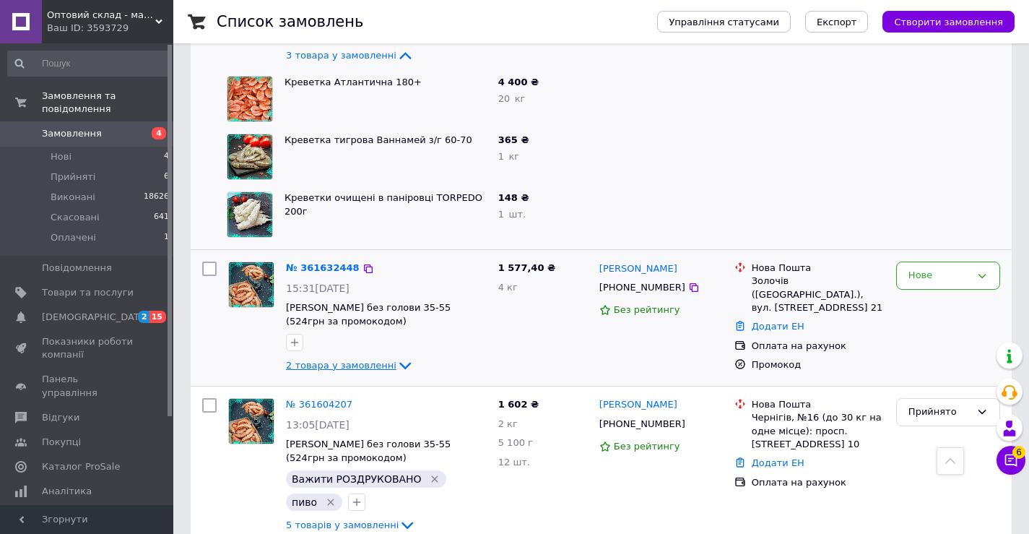
click at [375, 364] on span "2 товара у замовленні" at bounding box center [341, 365] width 110 height 11
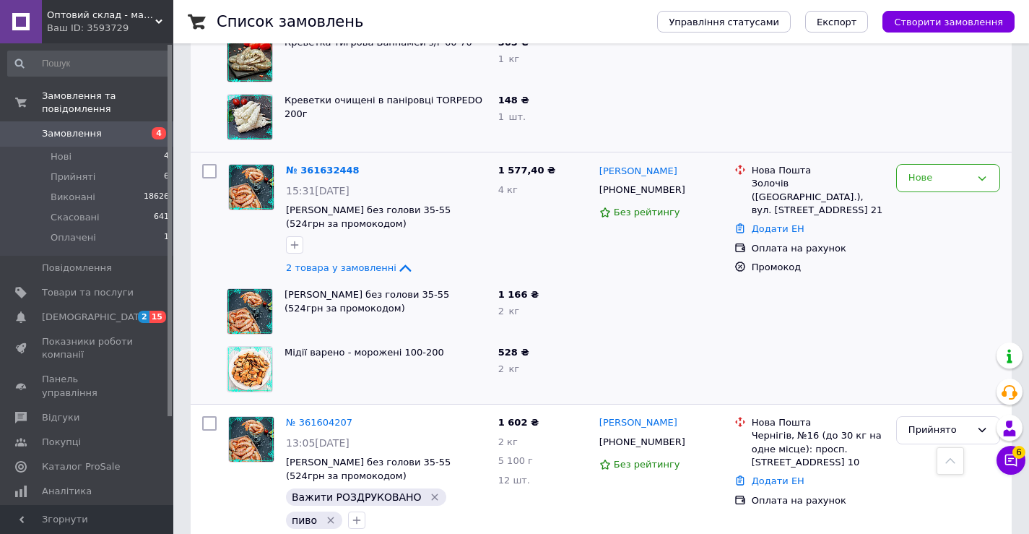
scroll to position [361, 0]
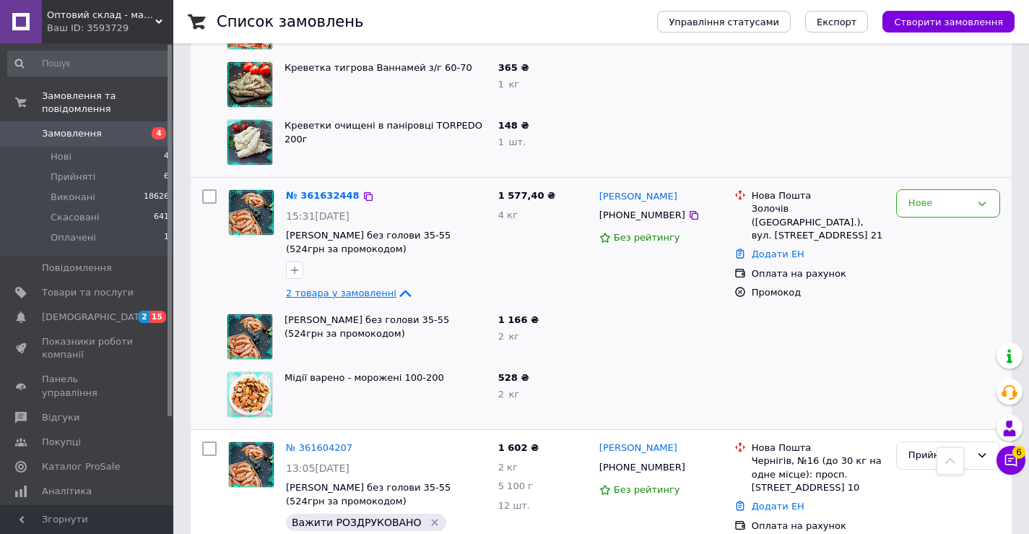
click at [396, 290] on icon at bounding box center [404, 292] width 17 height 17
